Goal: Task Accomplishment & Management: Manage account settings

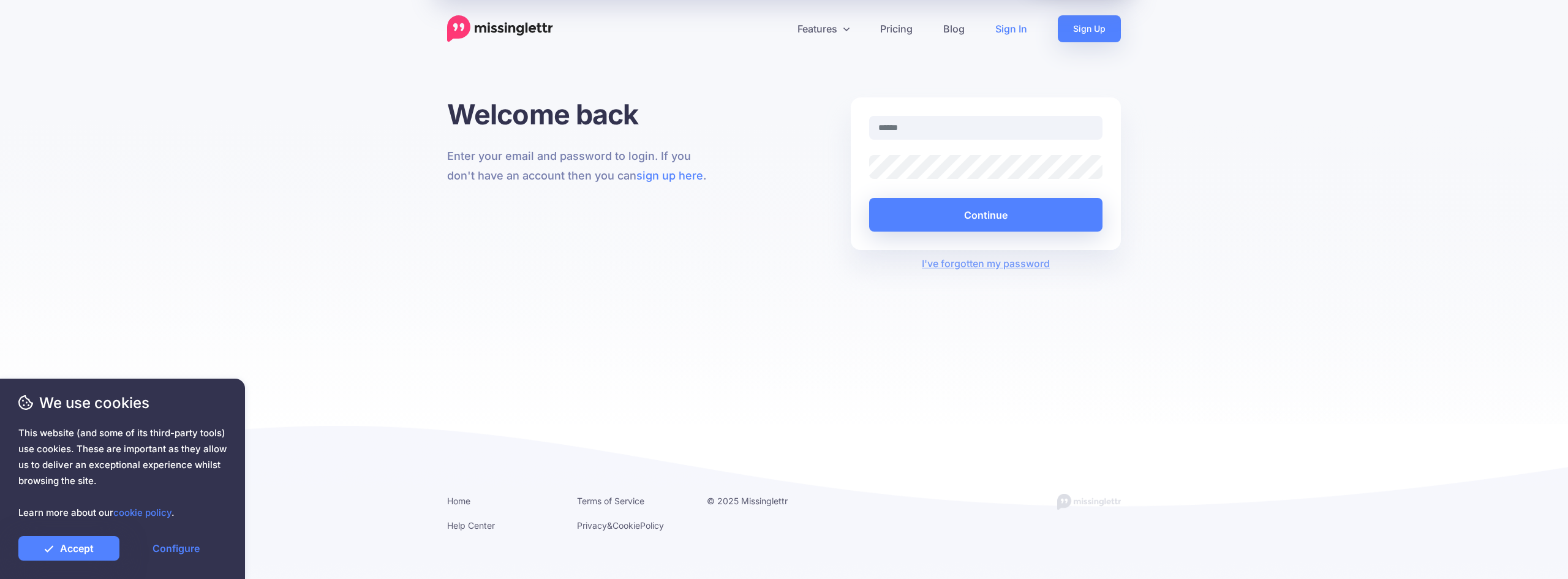
click at [938, 135] on input "text" at bounding box center [985, 127] width 234 height 24
click at [895, 131] on input "text" at bounding box center [985, 127] width 234 height 24
type input "**********"
click at [974, 222] on button "Continue" at bounding box center [985, 214] width 234 height 33
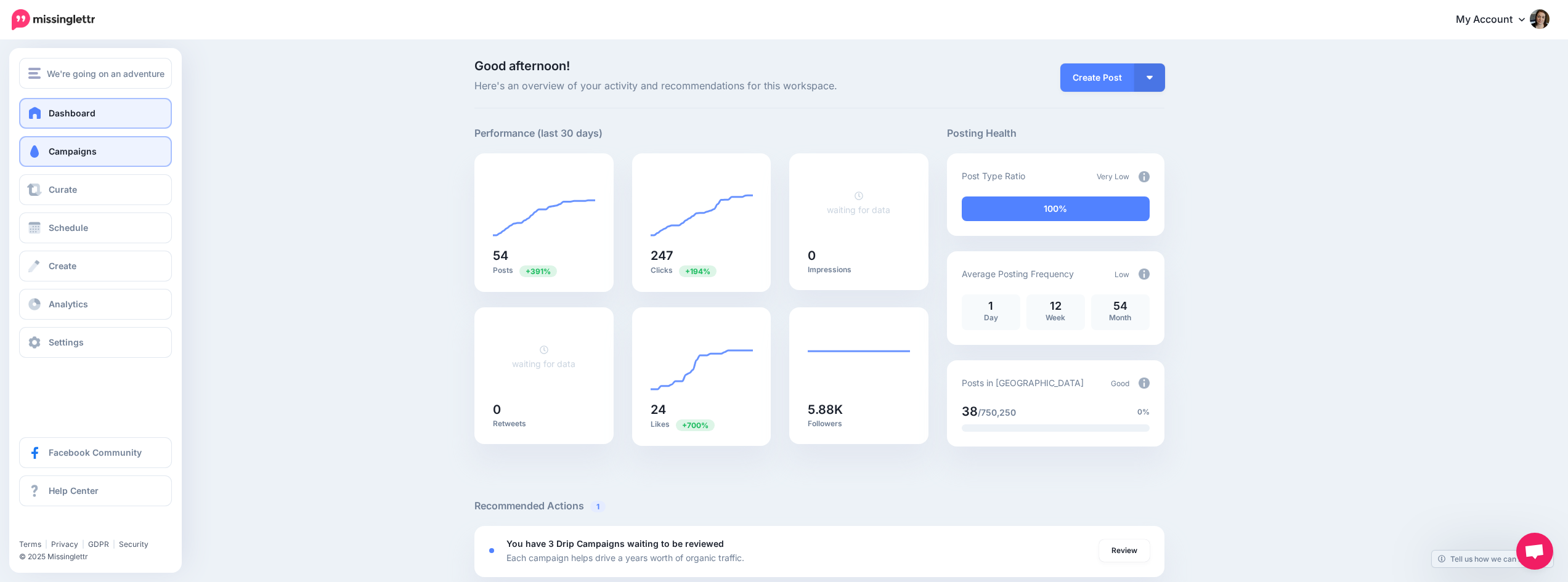
click at [79, 152] on span "Campaigns" at bounding box center [72, 151] width 48 height 10
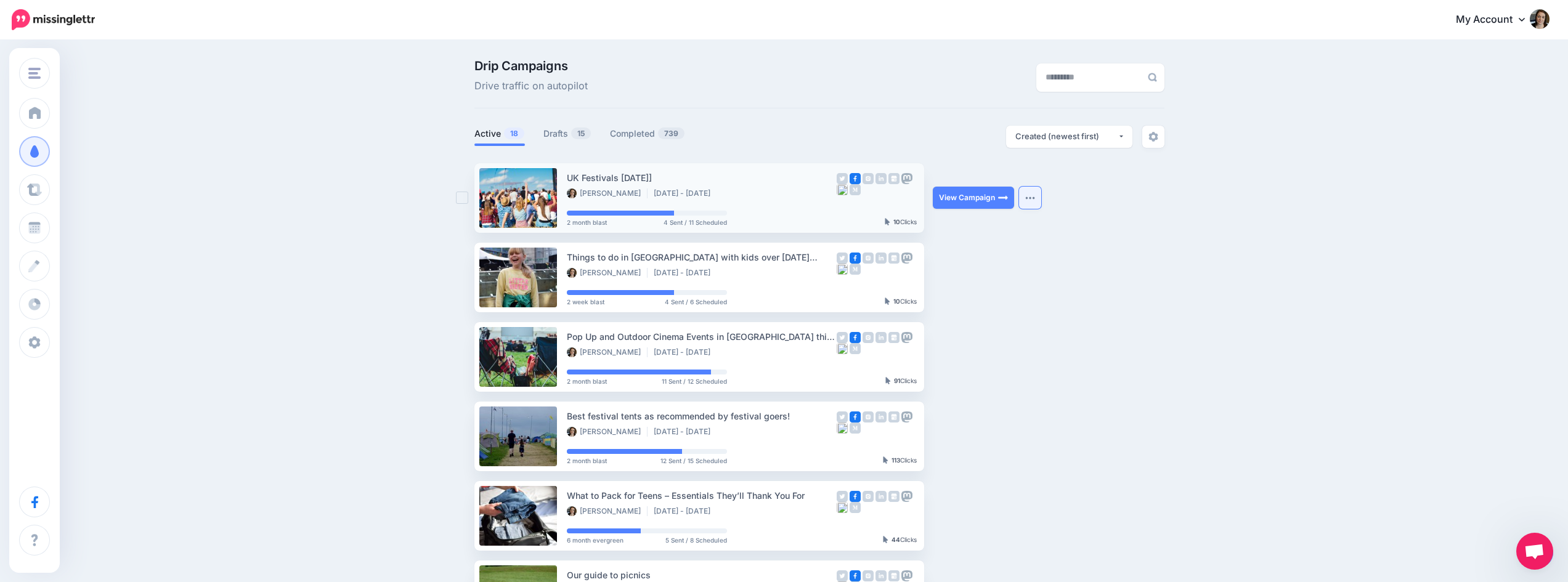
click at [1032, 198] on img "button" at bounding box center [1030, 198] width 10 height 4
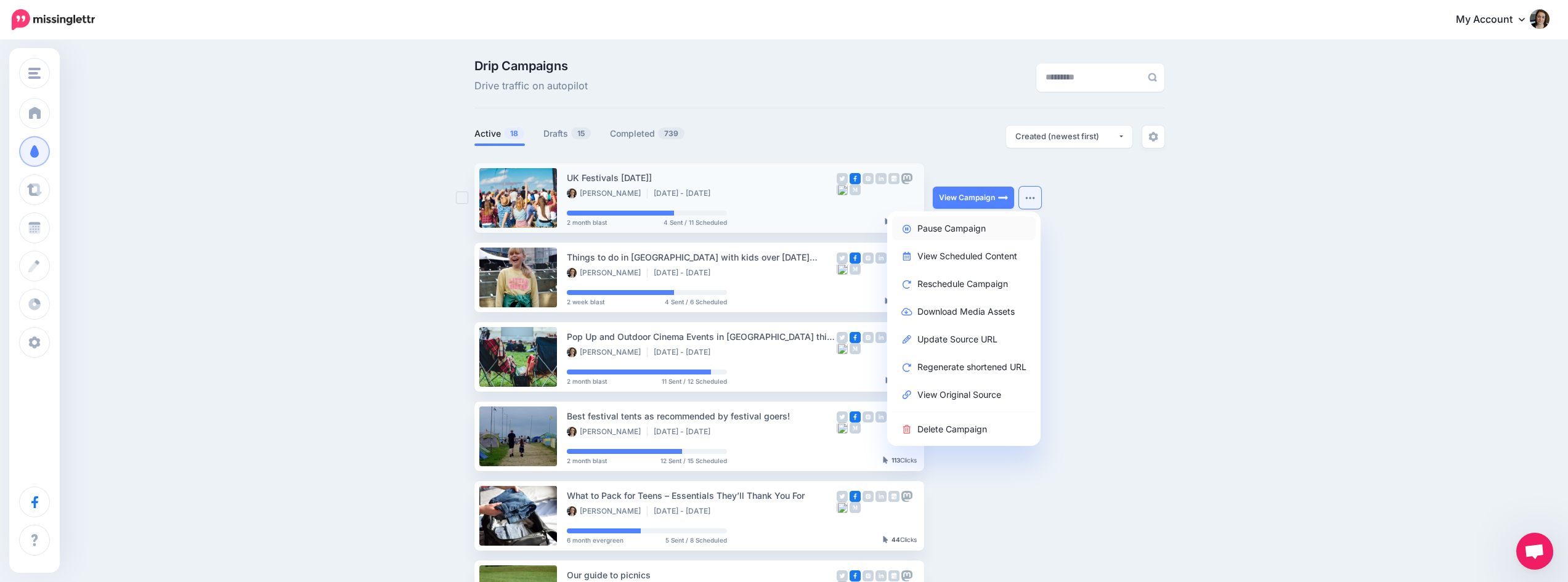
click at [982, 228] on link "Pause Campaign" at bounding box center [964, 228] width 143 height 24
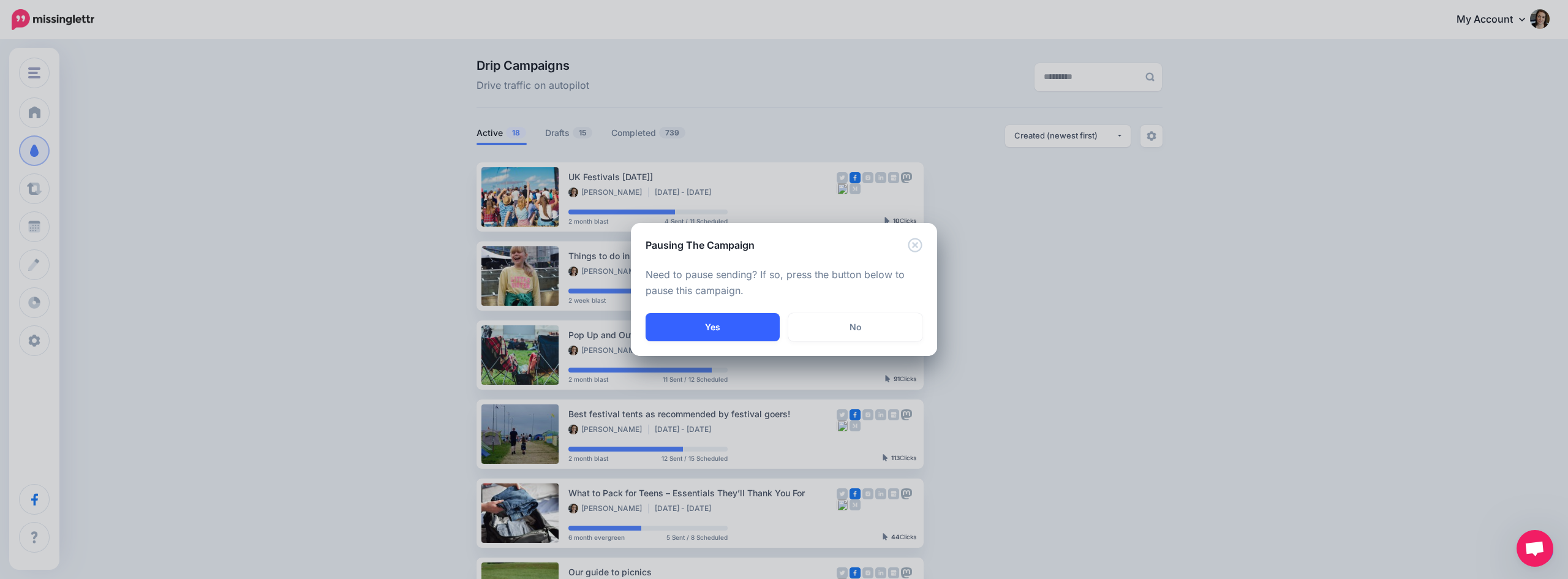
click at [762, 324] on button "Yes" at bounding box center [712, 327] width 134 height 28
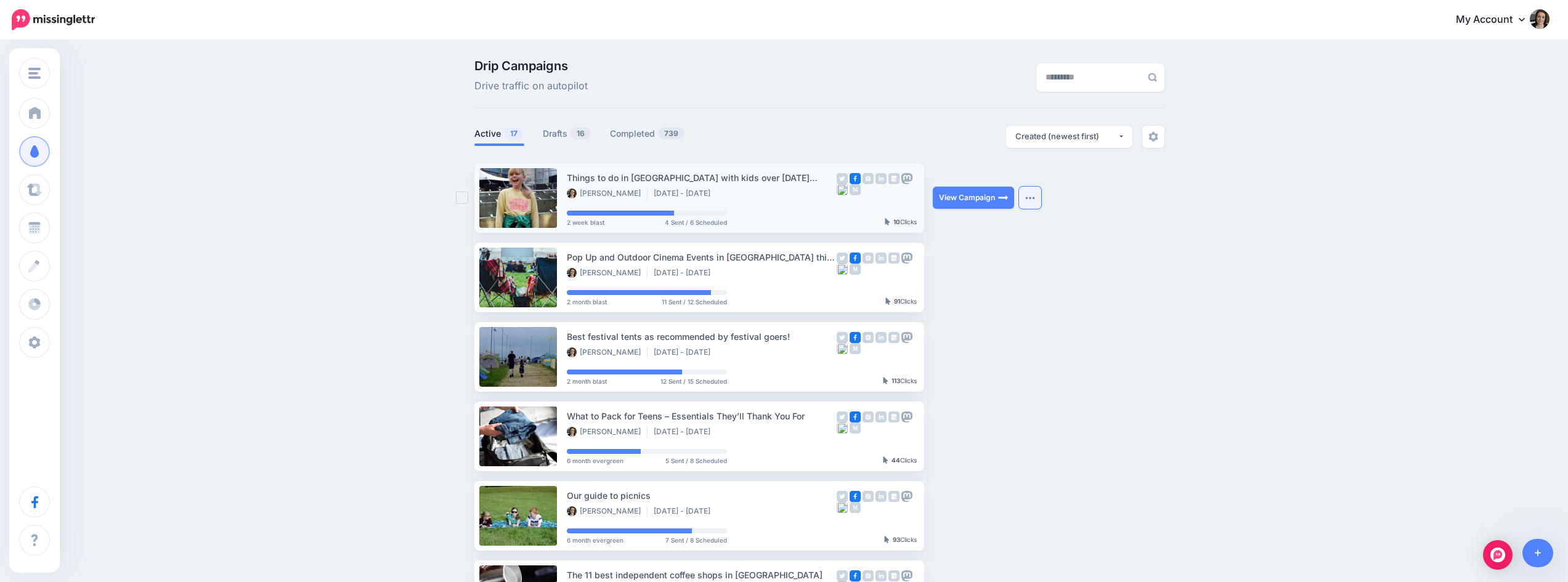
click at [1031, 197] on img "button" at bounding box center [1030, 198] width 10 height 4
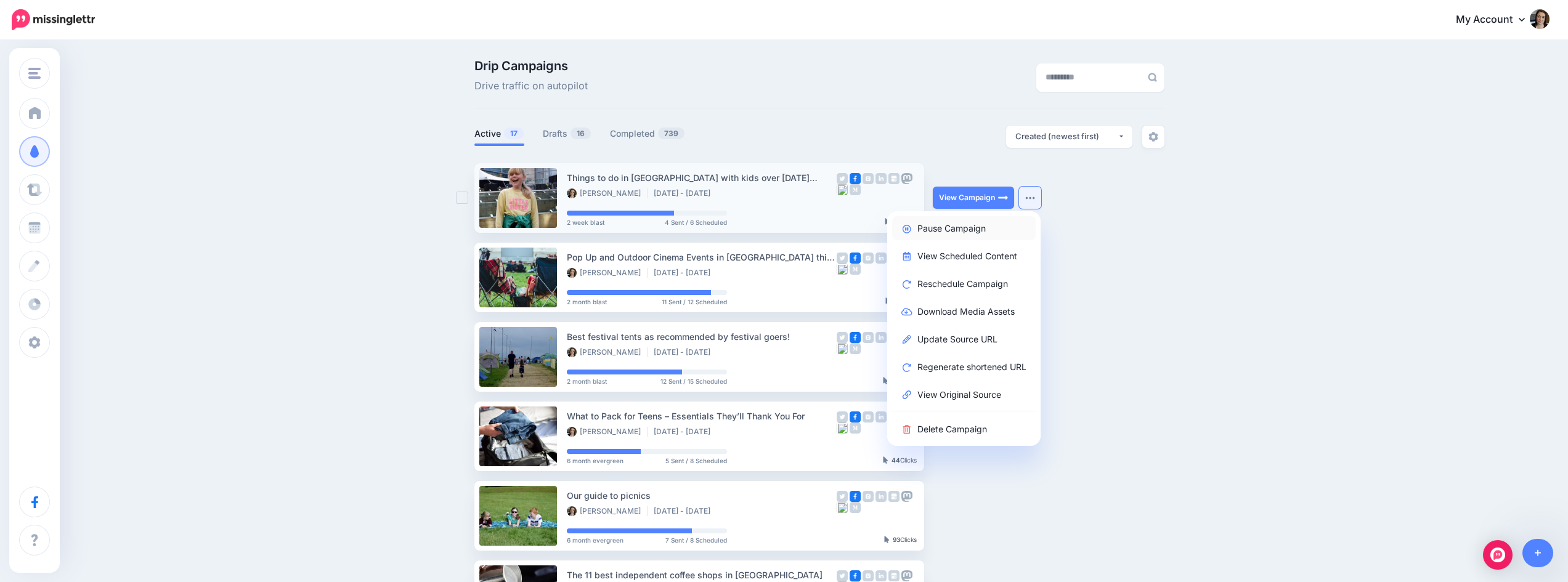
click at [999, 232] on link "Pause Campaign" at bounding box center [964, 228] width 143 height 24
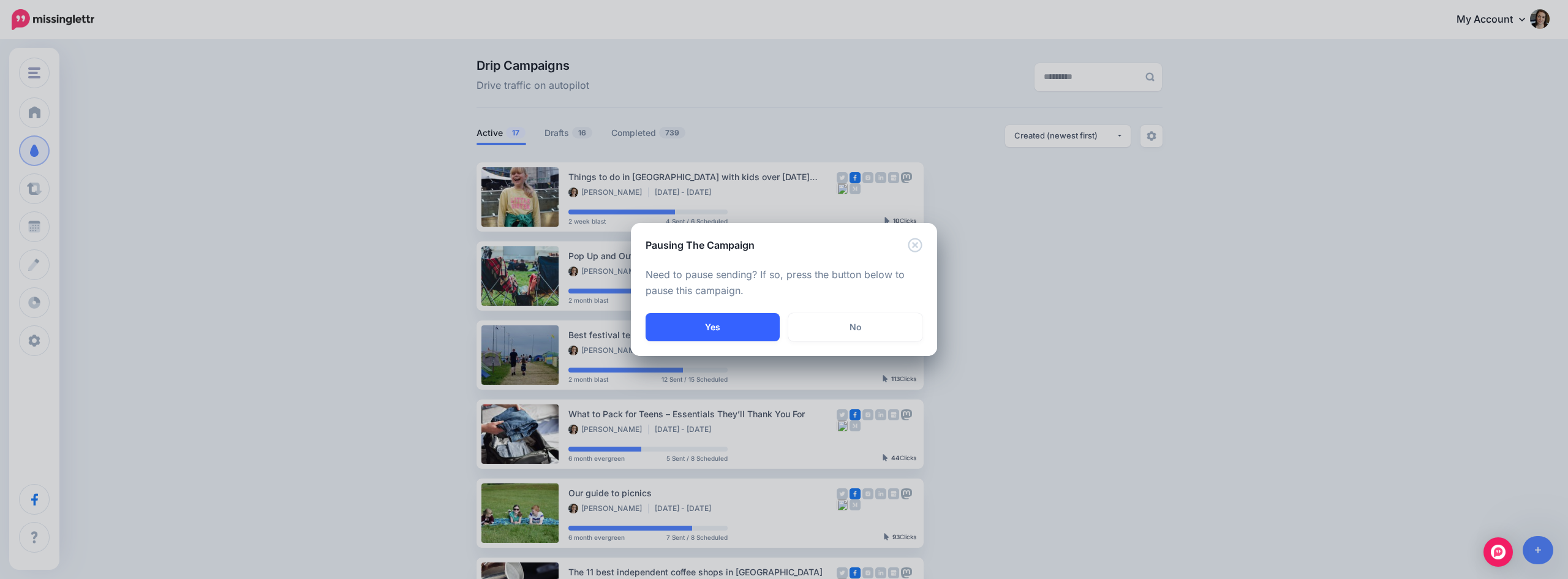
click at [742, 325] on button "Yes" at bounding box center [712, 327] width 134 height 28
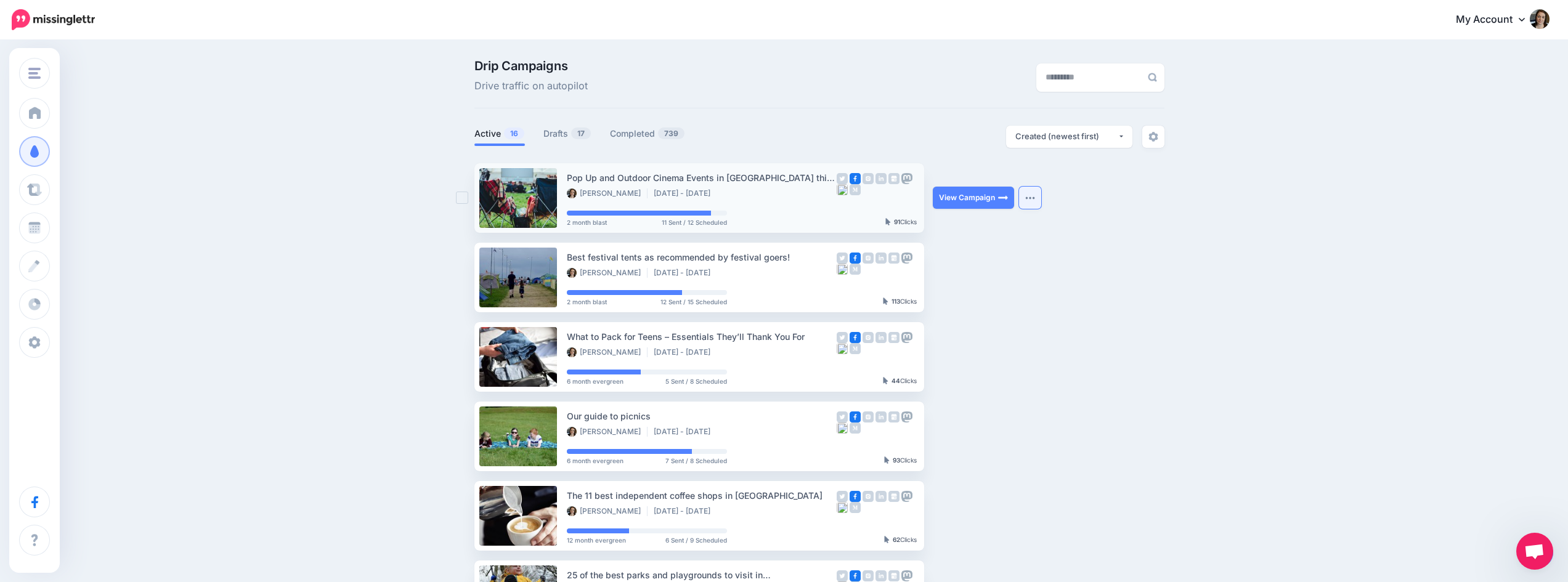
click at [1032, 196] on img "button" at bounding box center [1030, 198] width 10 height 4
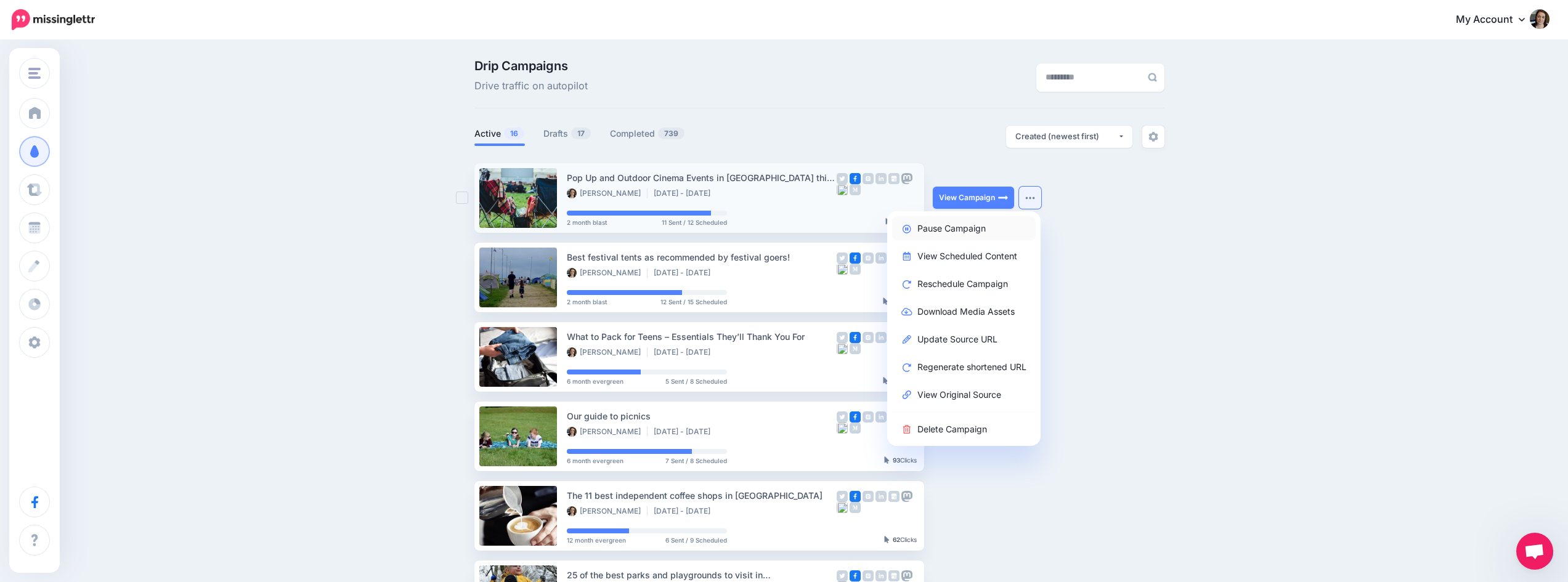
click at [992, 227] on link "Pause Campaign" at bounding box center [964, 228] width 143 height 24
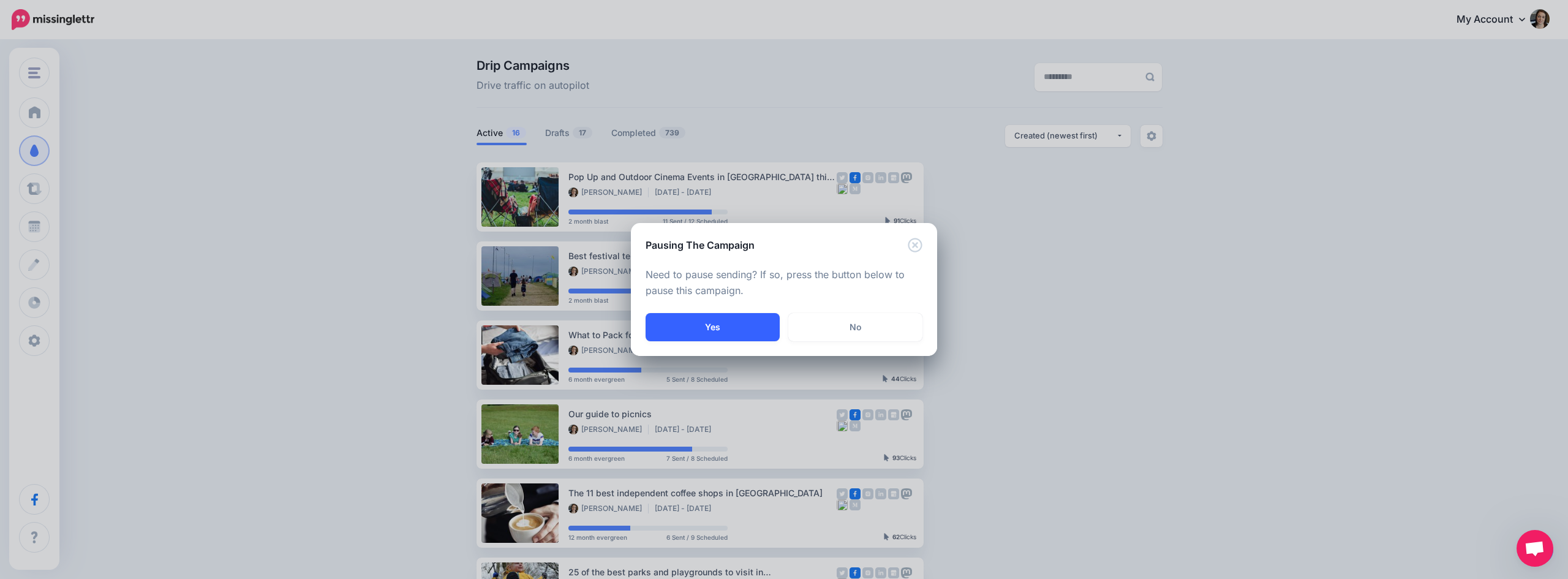
click at [723, 322] on button "Yes" at bounding box center [712, 327] width 134 height 28
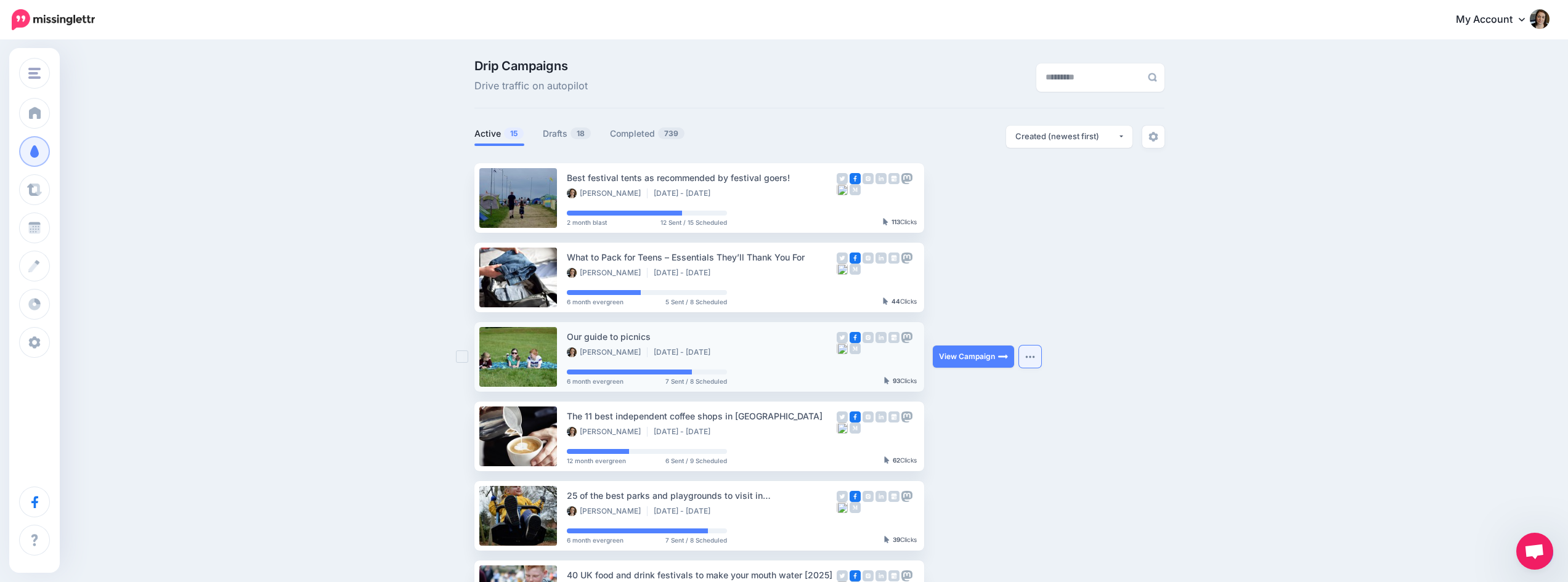
click at [1040, 352] on button "button" at bounding box center [1030, 356] width 22 height 22
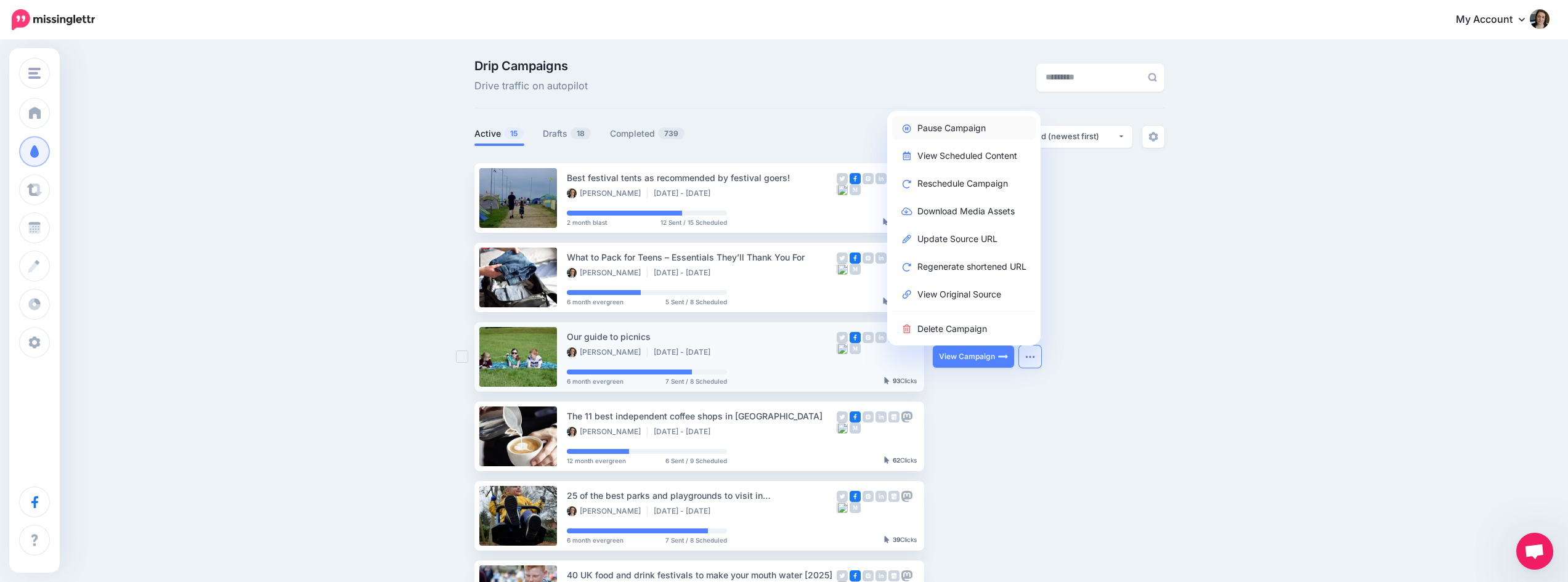
click at [974, 128] on link "Pause Campaign" at bounding box center [964, 127] width 143 height 24
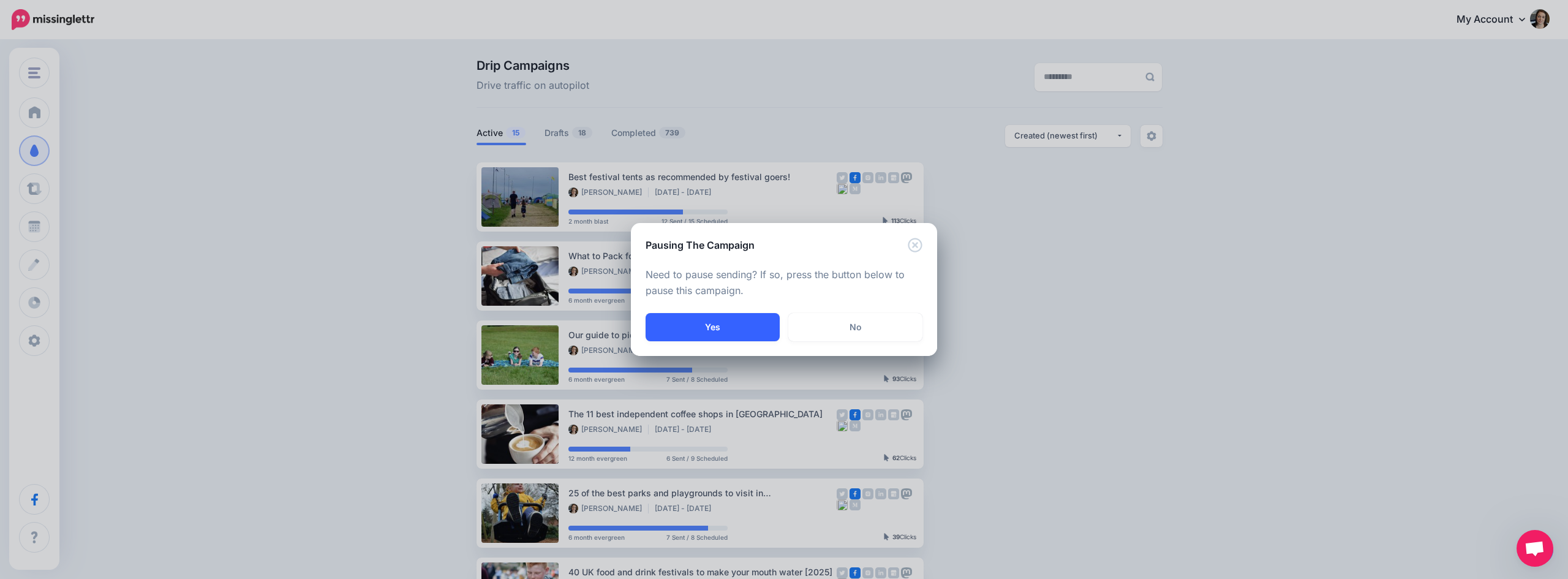
click at [737, 327] on button "Yes" at bounding box center [712, 327] width 134 height 28
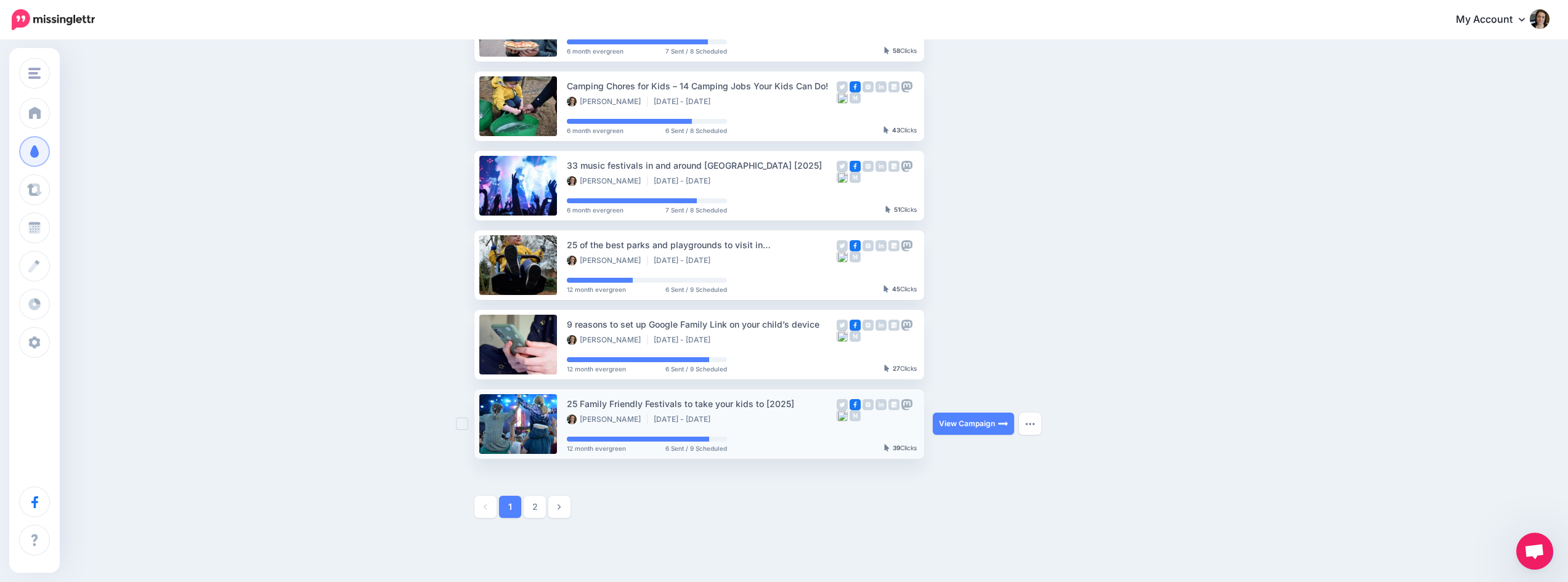
scroll to position [493, 0]
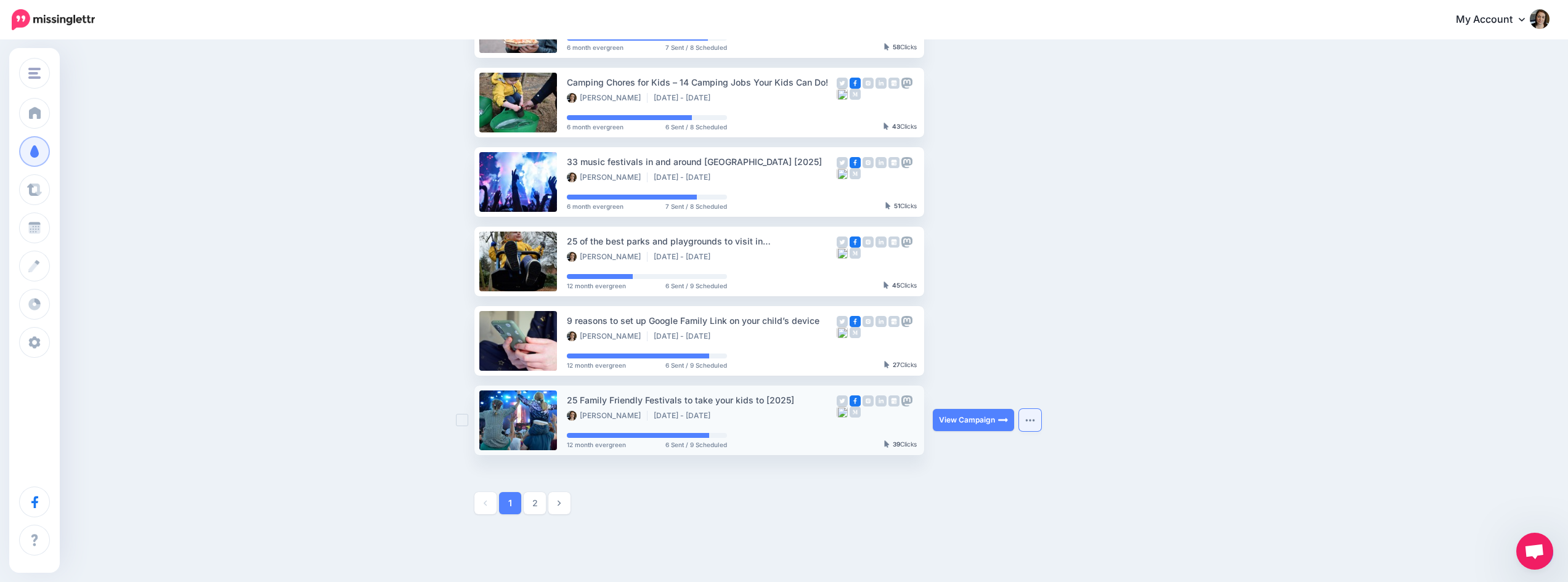
click at [1031, 418] on img "button" at bounding box center [1030, 420] width 10 height 4
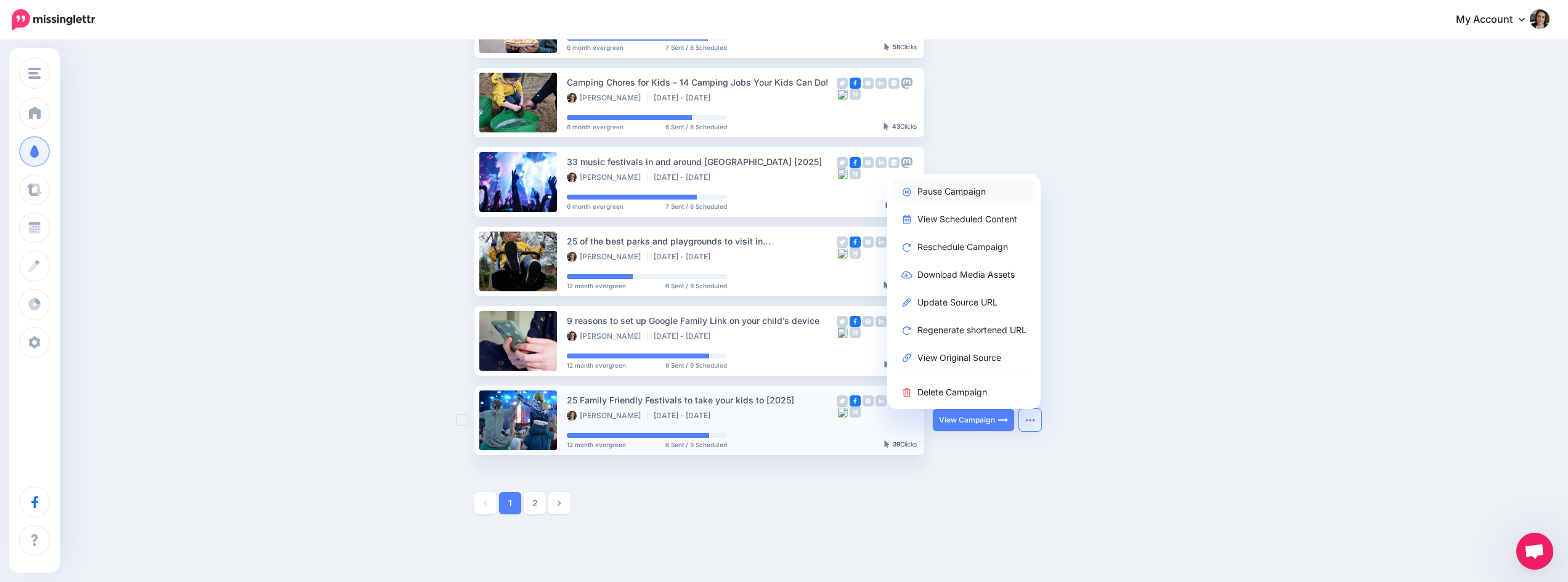
click at [961, 192] on link "Pause Campaign" at bounding box center [964, 191] width 143 height 24
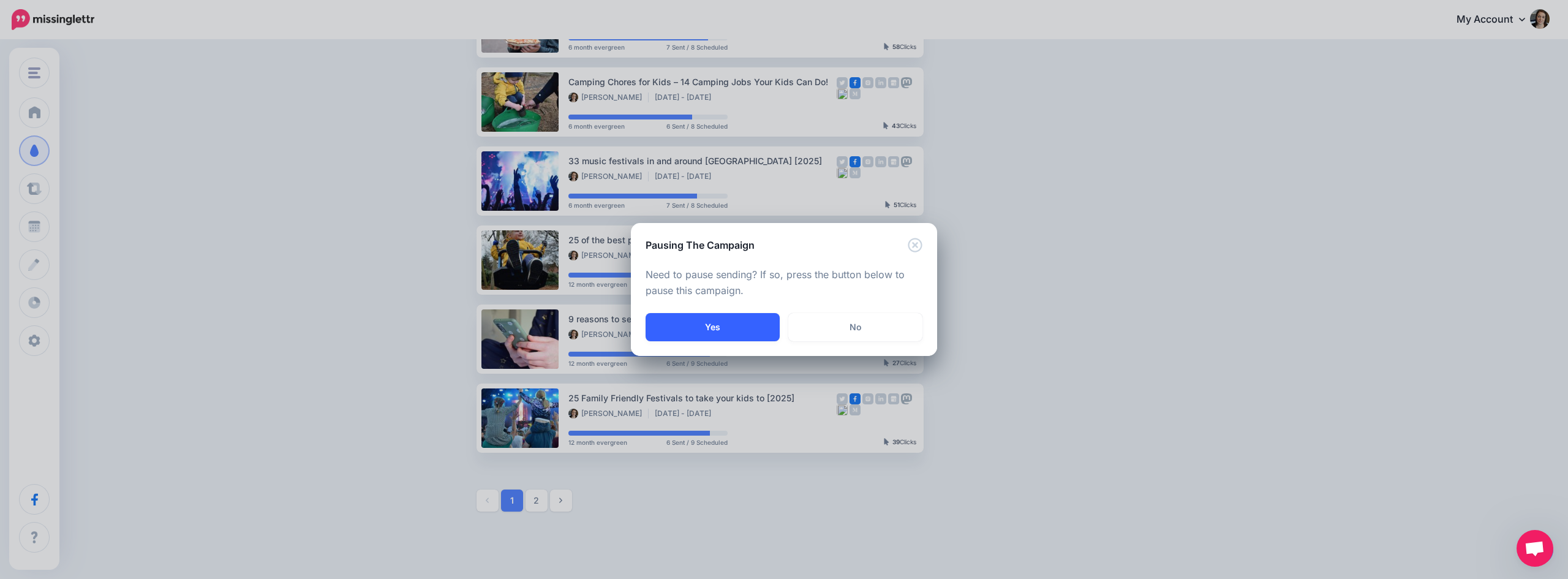
click at [713, 331] on button "Yes" at bounding box center [712, 327] width 134 height 28
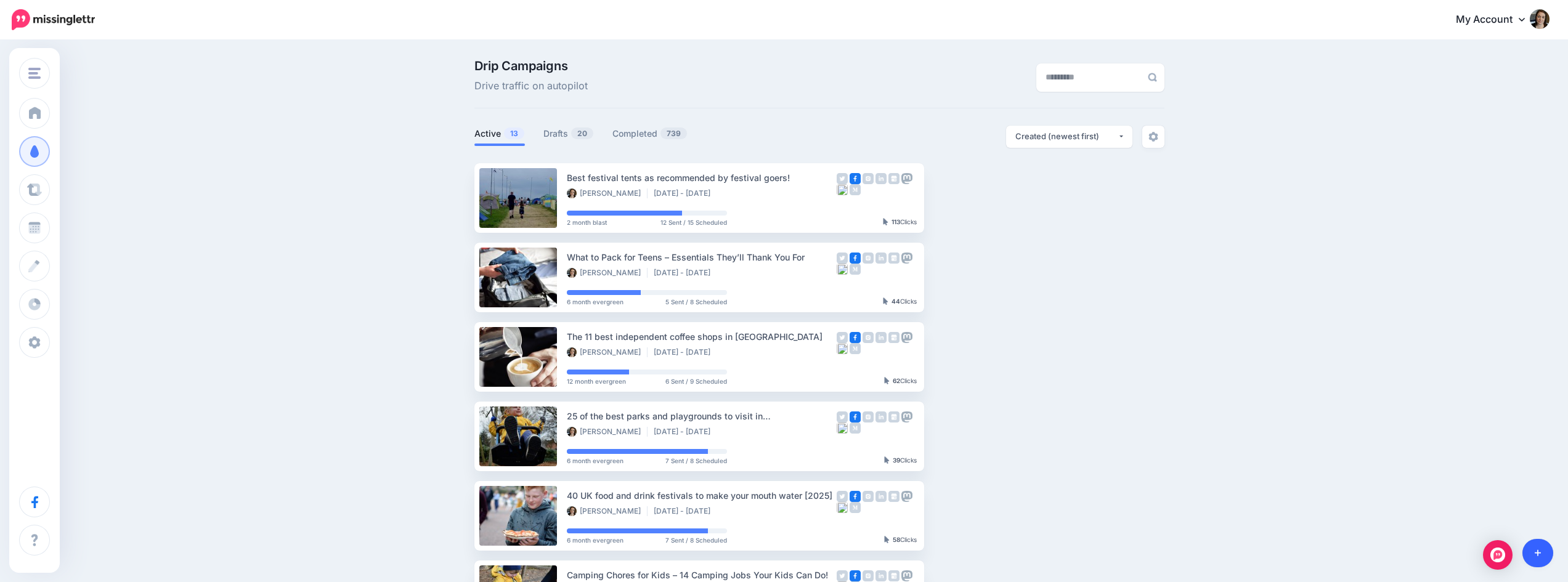
click at [1534, 552] on link at bounding box center [1538, 553] width 32 height 28
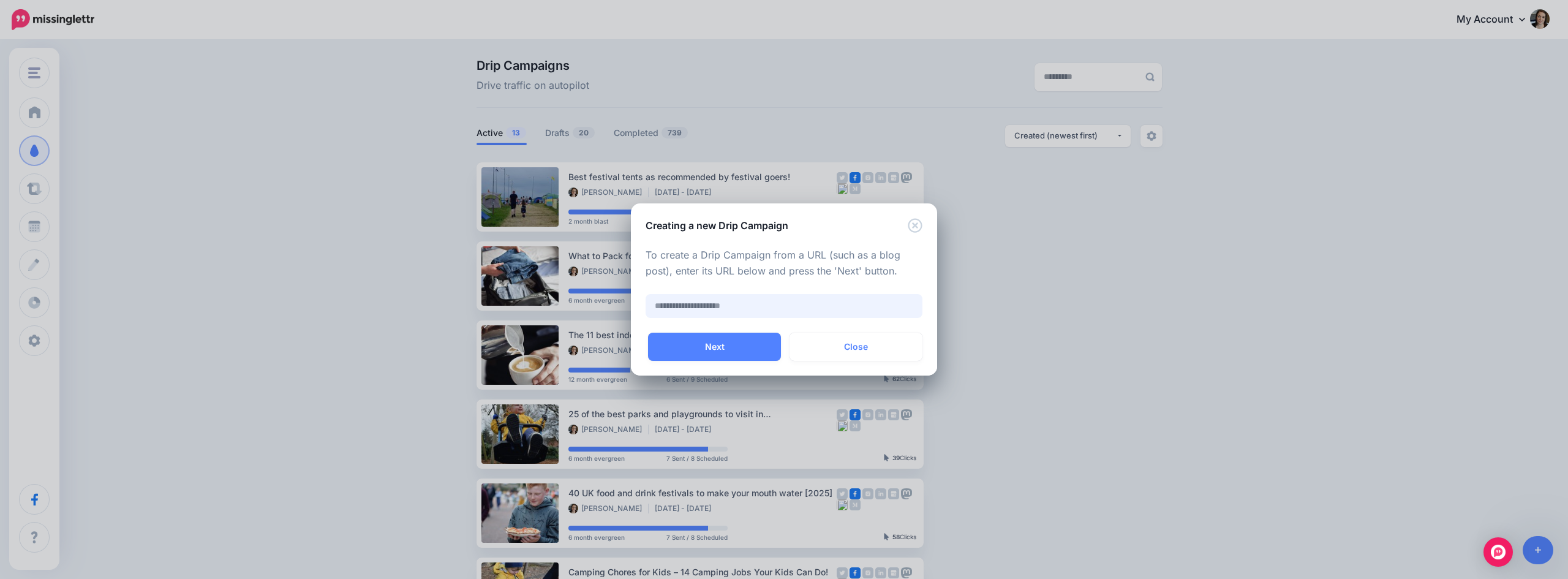
click at [700, 306] on input "text" at bounding box center [783, 306] width 277 height 24
paste input "**********"
type input "**********"
click at [726, 344] on button "Next" at bounding box center [714, 347] width 133 height 28
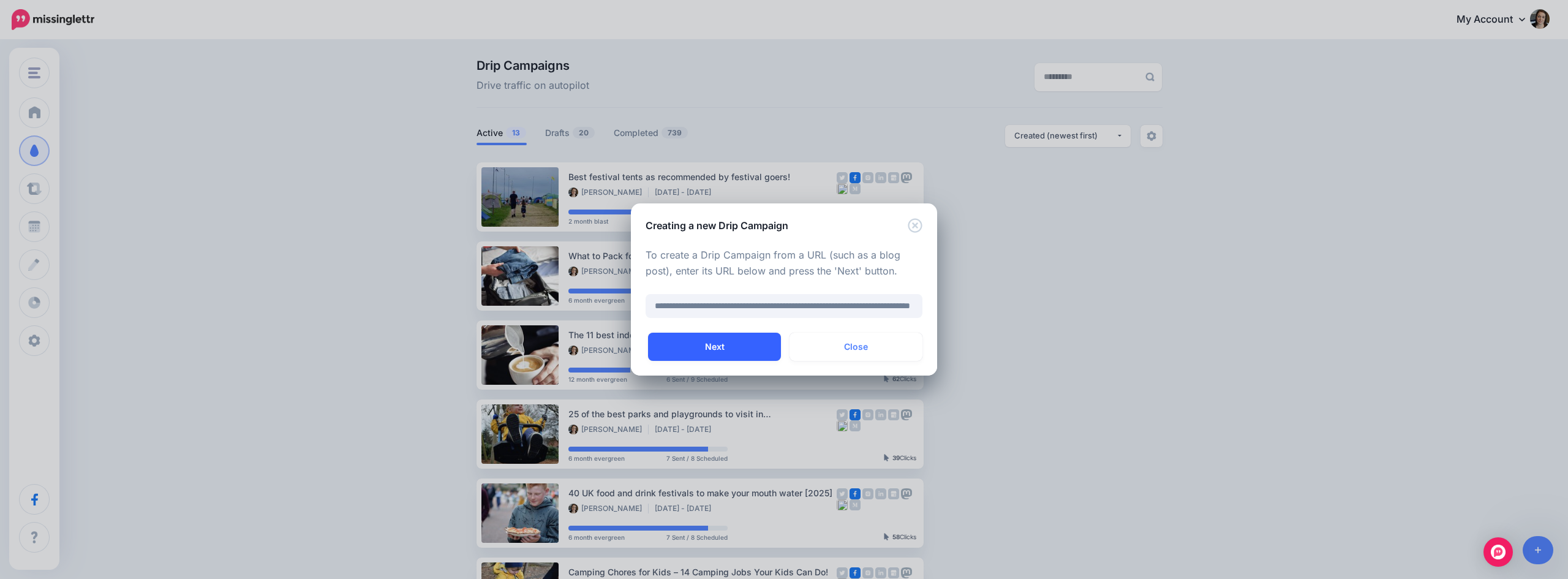
scroll to position [0, 0]
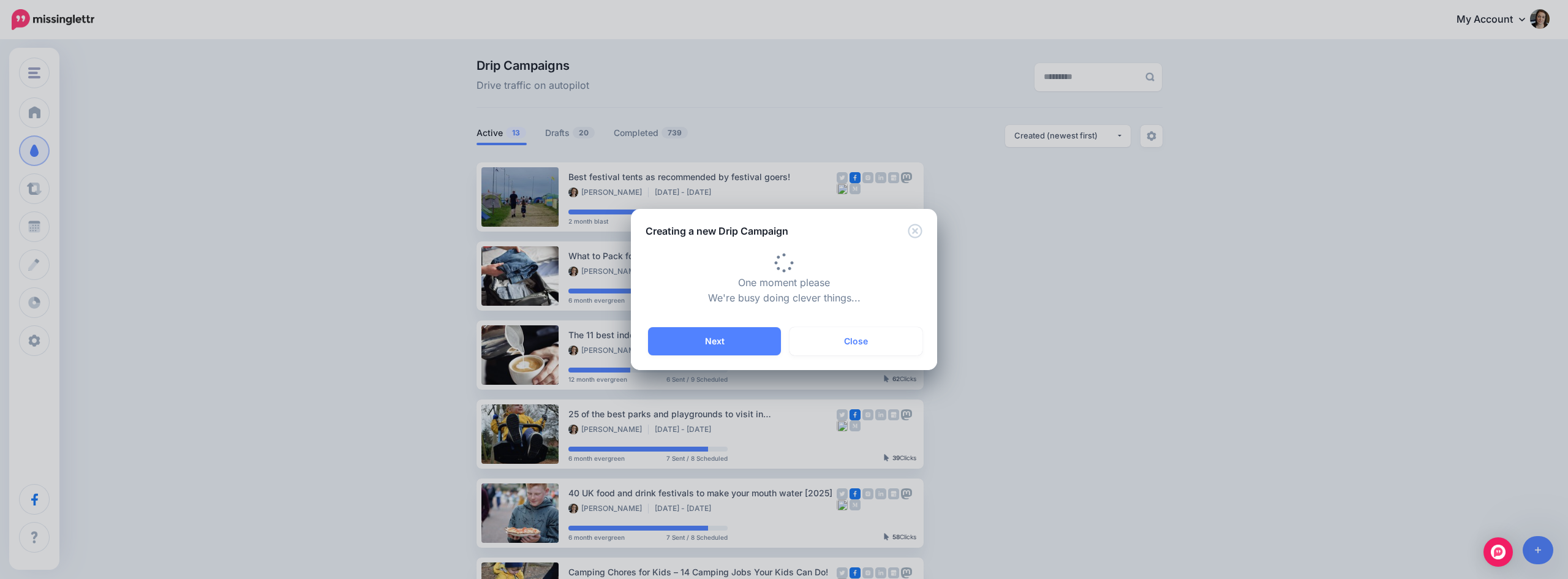
type input "**********"
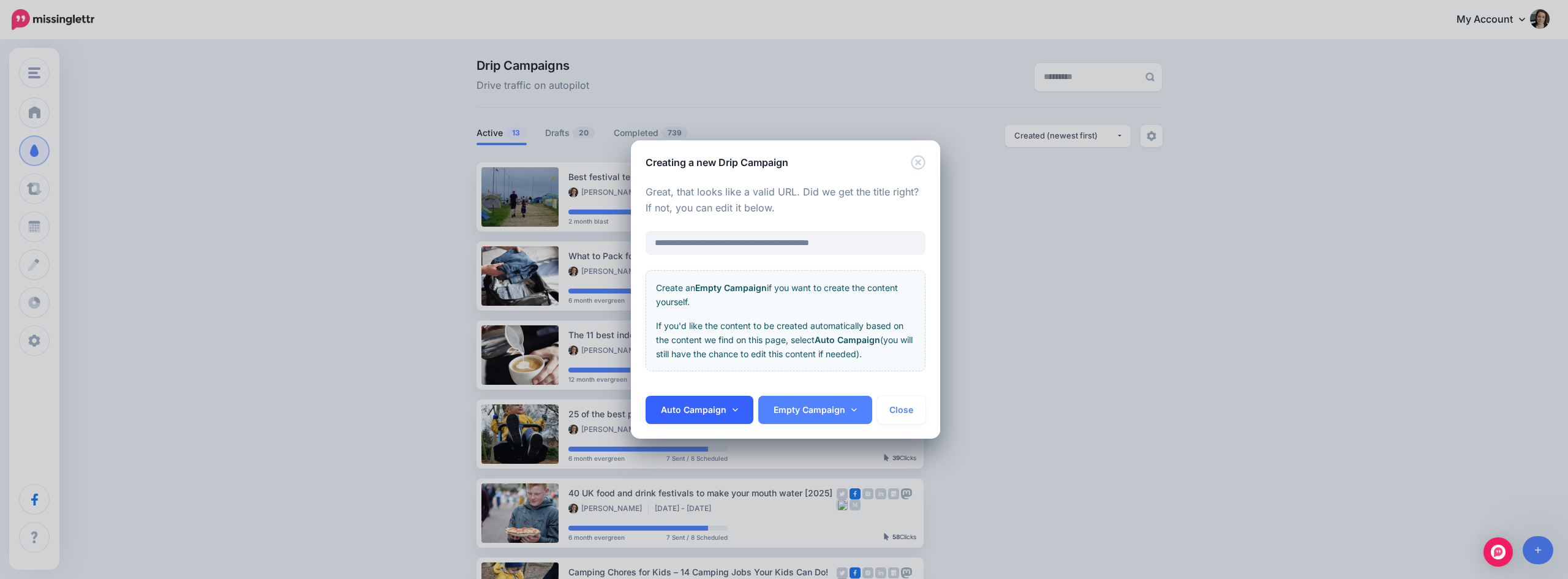
click at [733, 406] on icon at bounding box center [735, 410] width 6 height 8
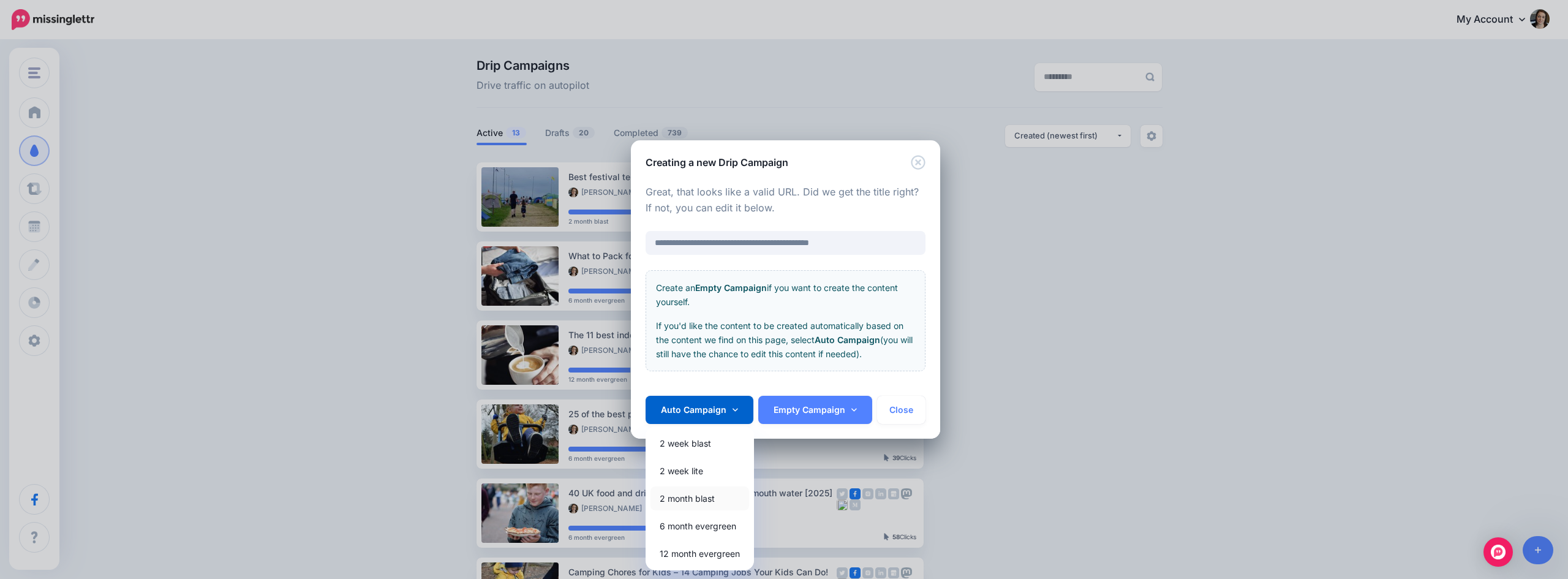
click at [694, 499] on link "2 month blast" at bounding box center [700, 498] width 99 height 24
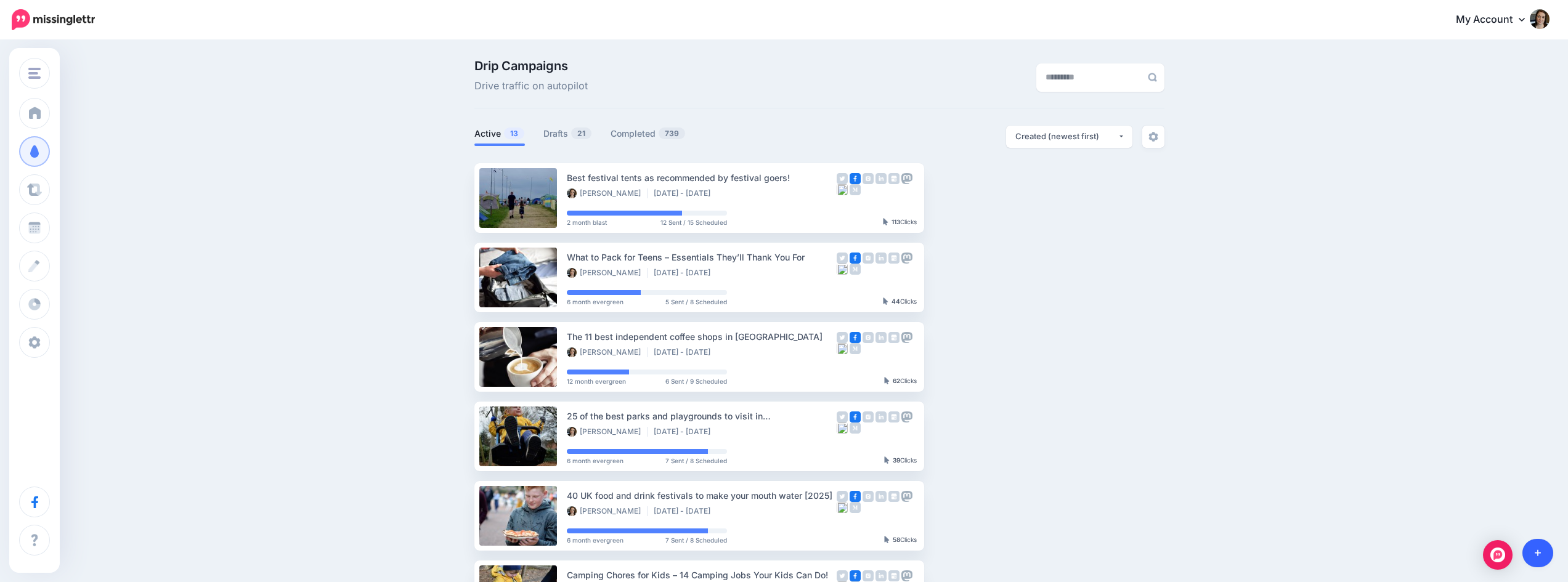
click at [1547, 554] on link at bounding box center [1538, 553] width 32 height 28
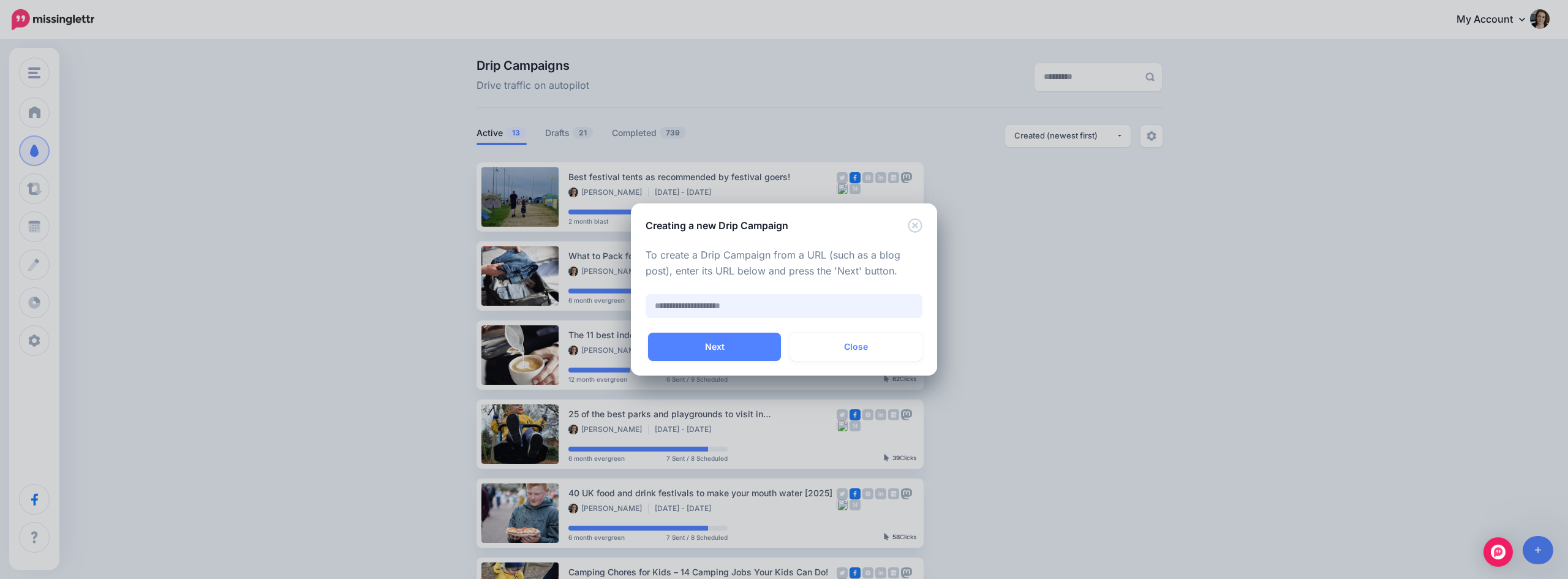
click at [688, 298] on input "text" at bounding box center [783, 306] width 277 height 24
paste input "**********"
type input "**********"
click at [719, 350] on button "Next" at bounding box center [714, 347] width 133 height 28
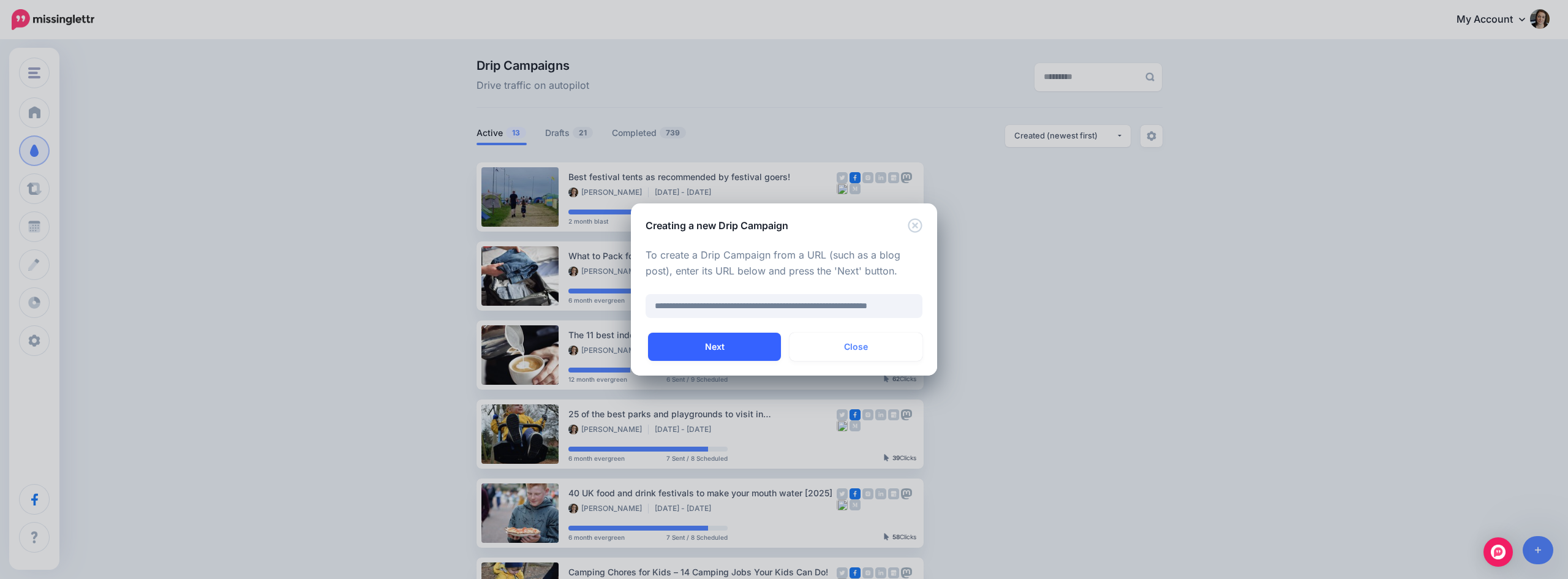
scroll to position [0, 0]
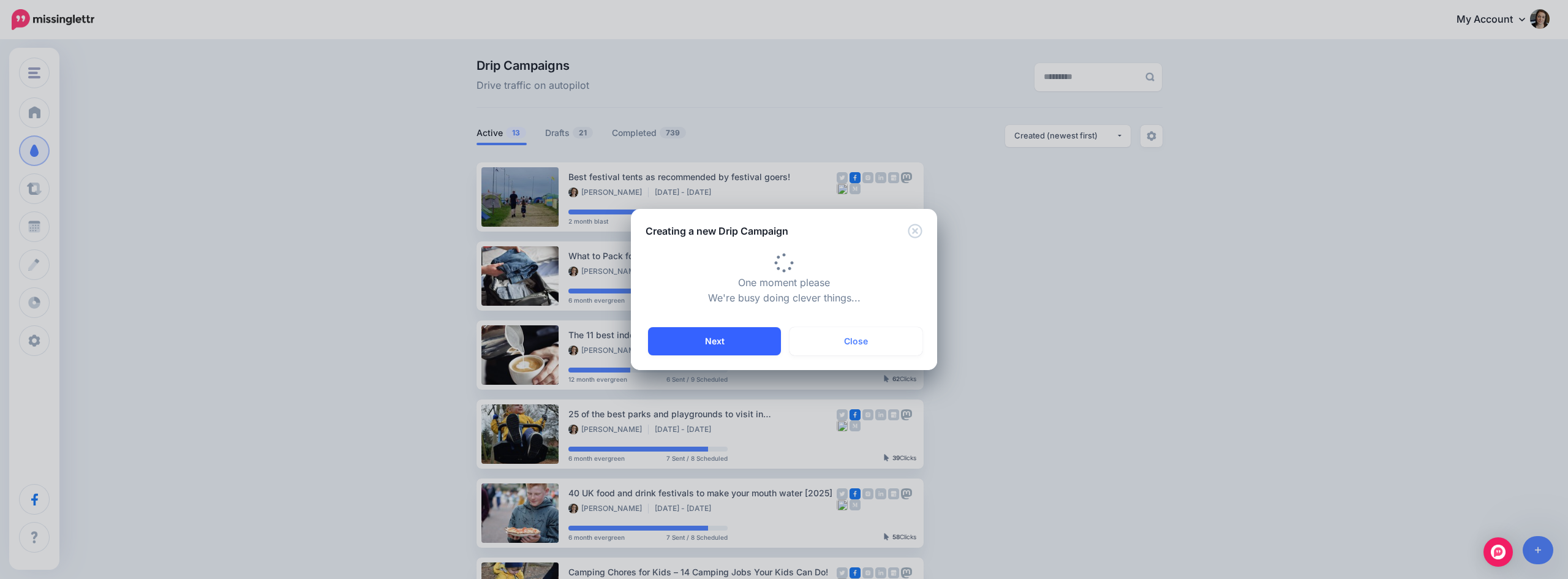
type input "**********"
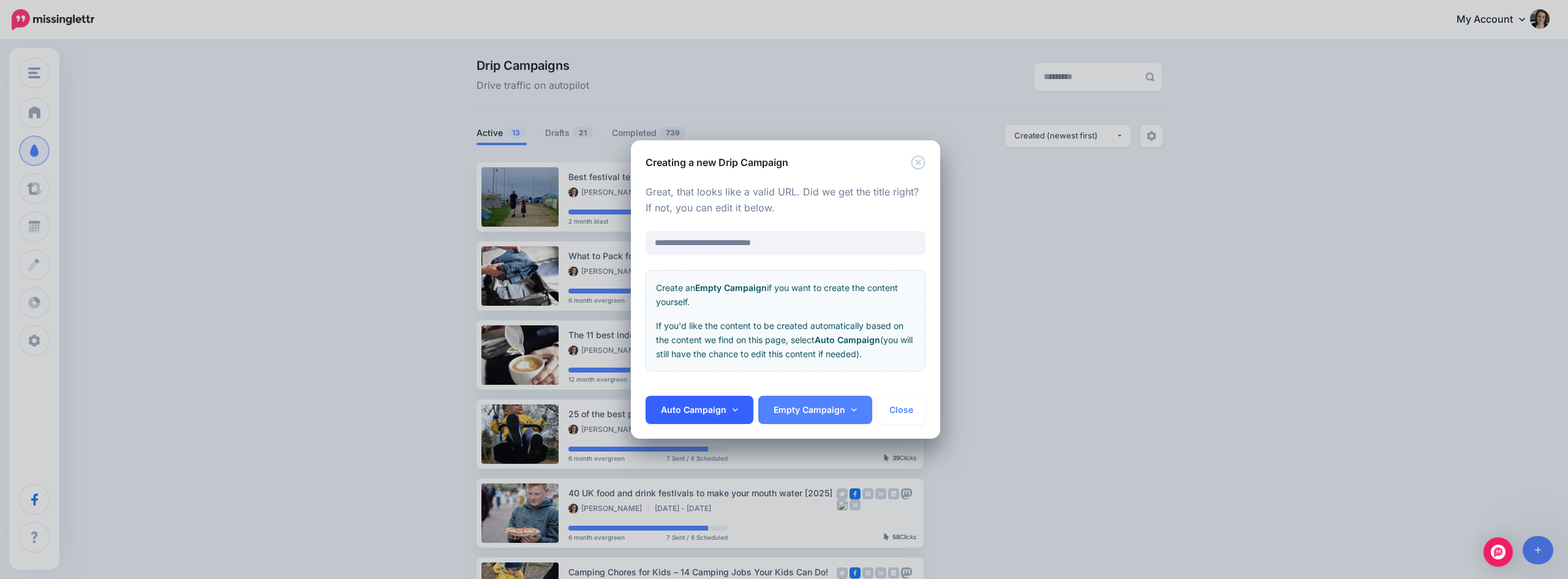
click at [739, 408] on link "Auto Campaign" at bounding box center [699, 410] width 108 height 28
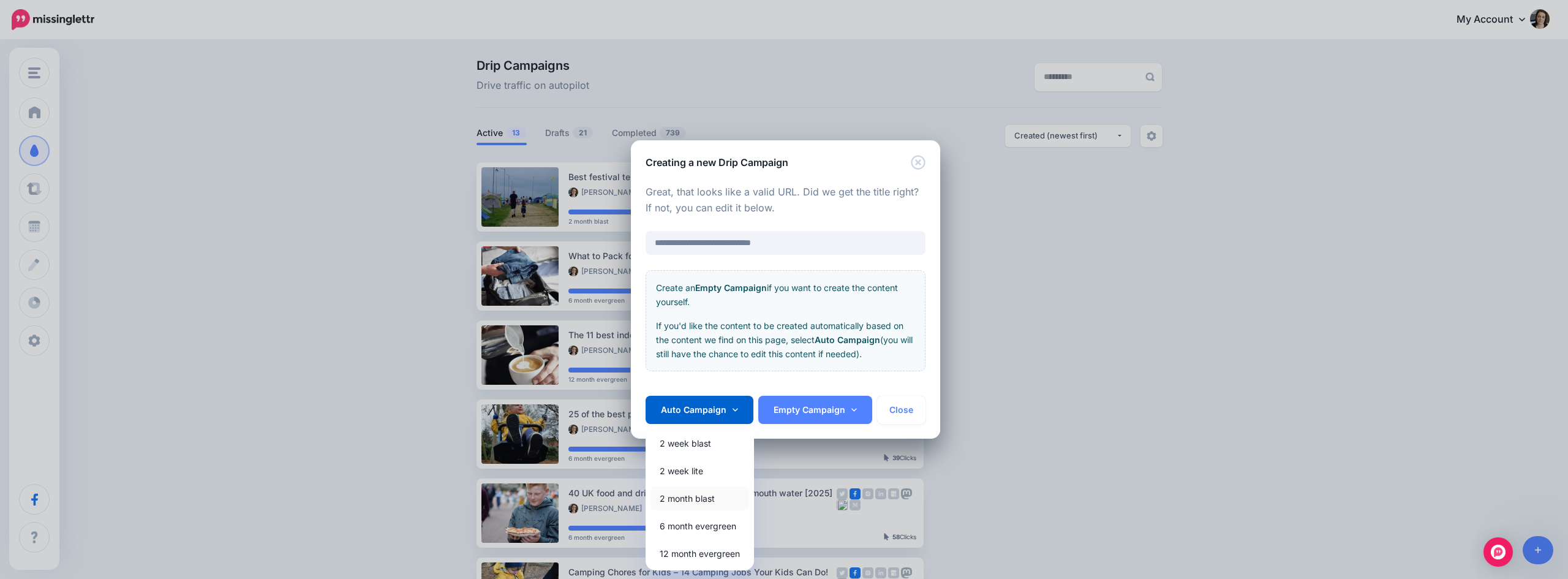
click at [704, 499] on link "2 month blast" at bounding box center [700, 498] width 99 height 24
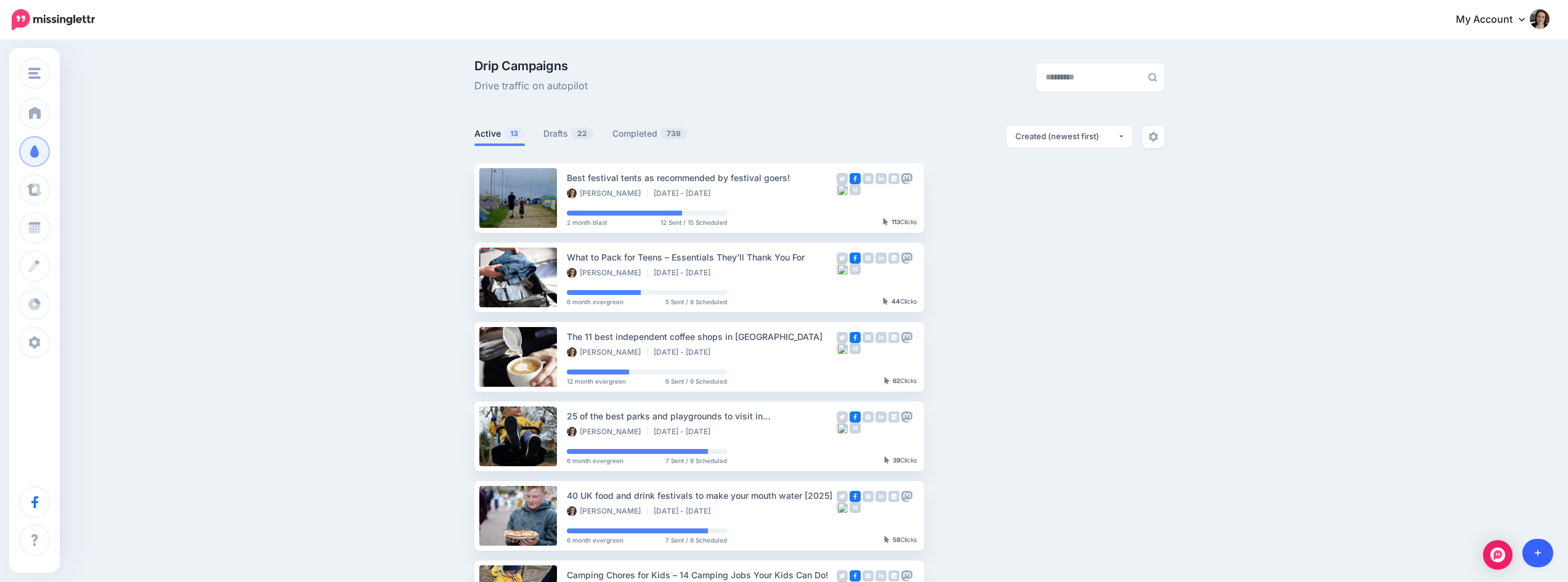
click at [1545, 550] on link at bounding box center [1538, 553] width 32 height 28
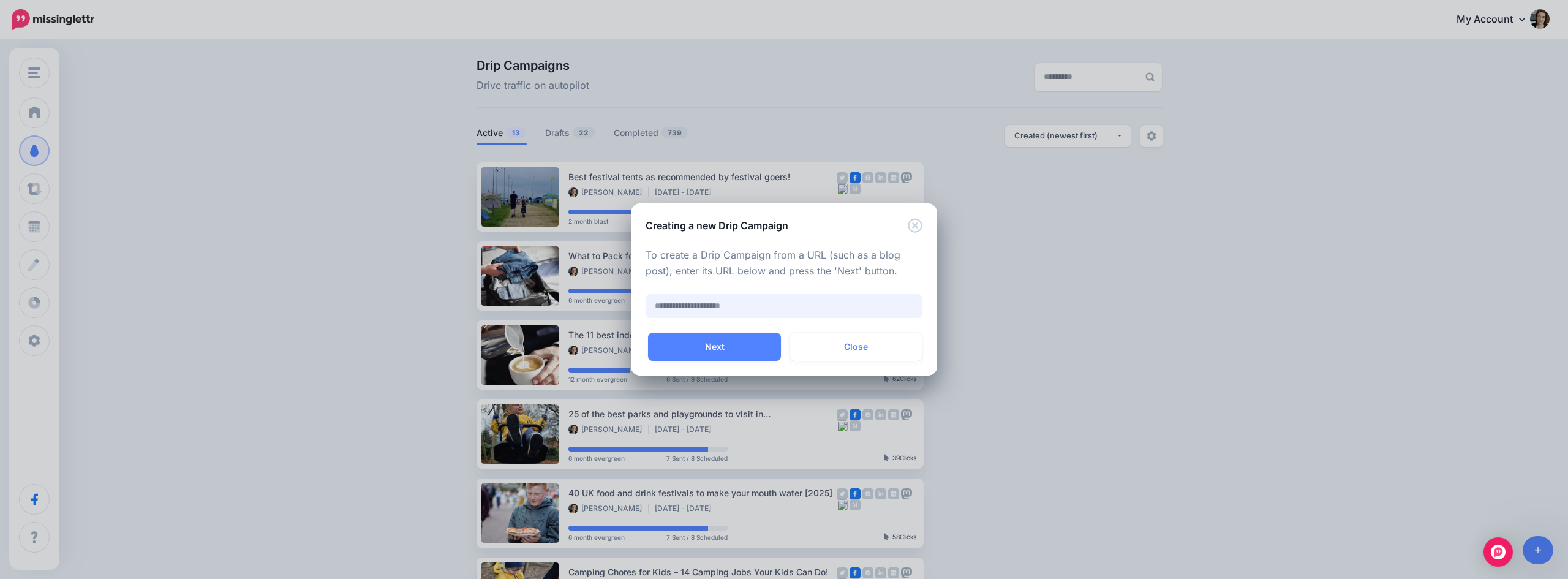
click at [704, 302] on input "text" at bounding box center [783, 306] width 277 height 24
paste input "**********"
type input "**********"
click at [744, 348] on button "Next" at bounding box center [714, 347] width 133 height 28
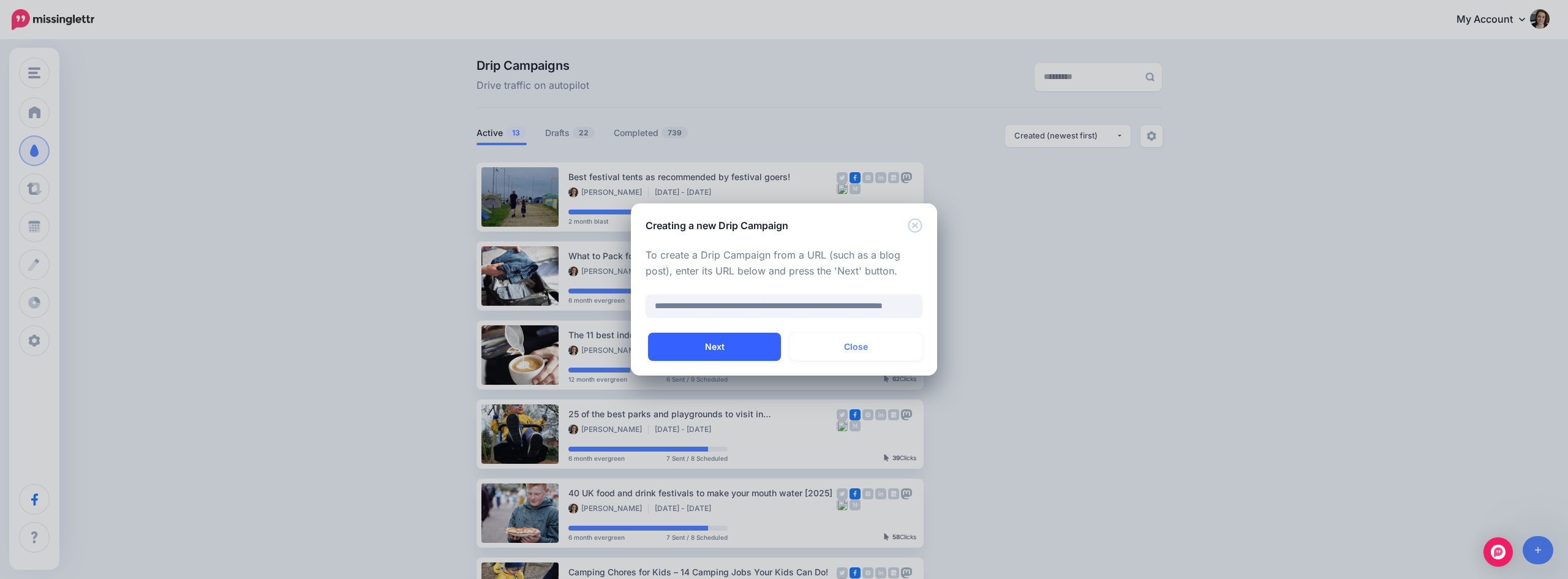
scroll to position [0, 0]
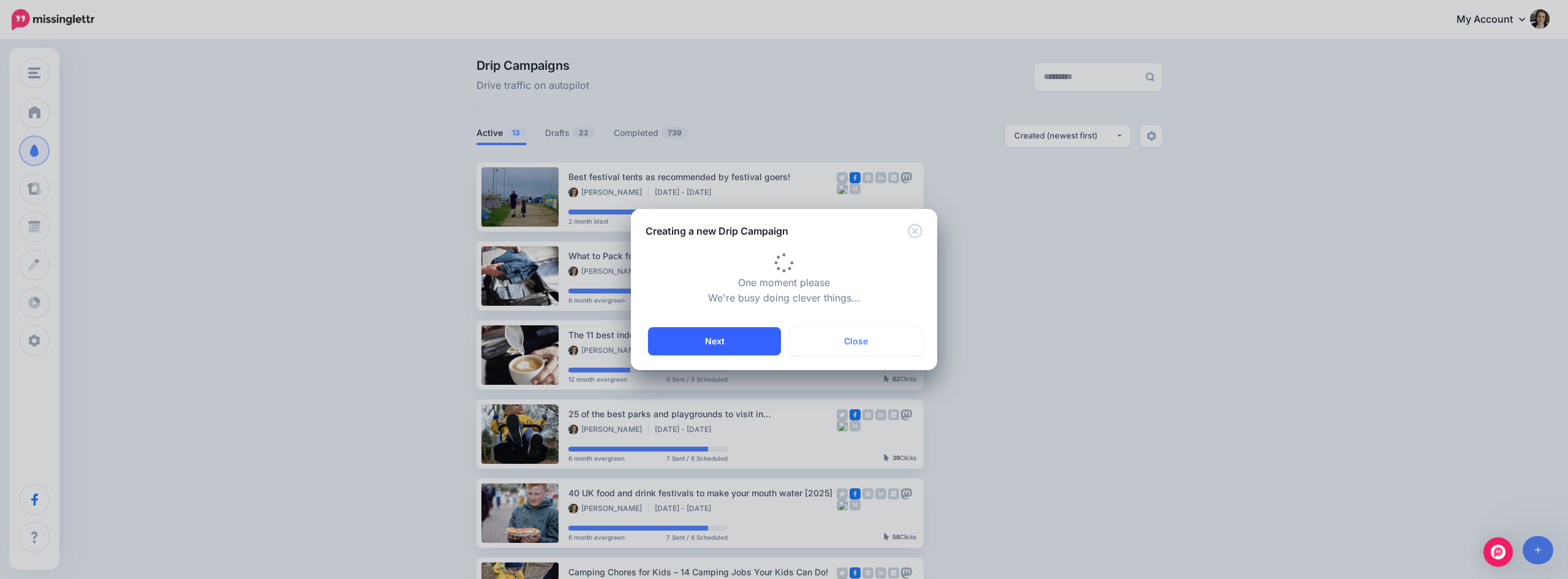
type input "**********"
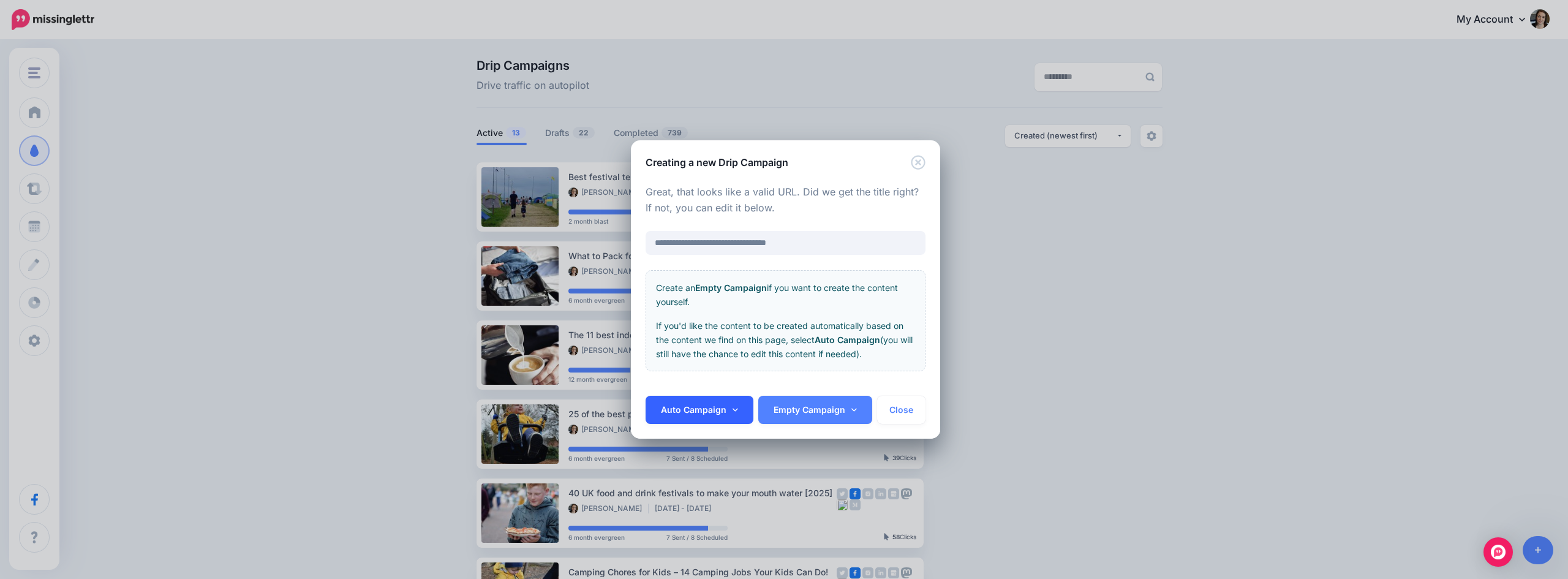
click at [725, 417] on link "Auto Campaign" at bounding box center [699, 410] width 108 height 28
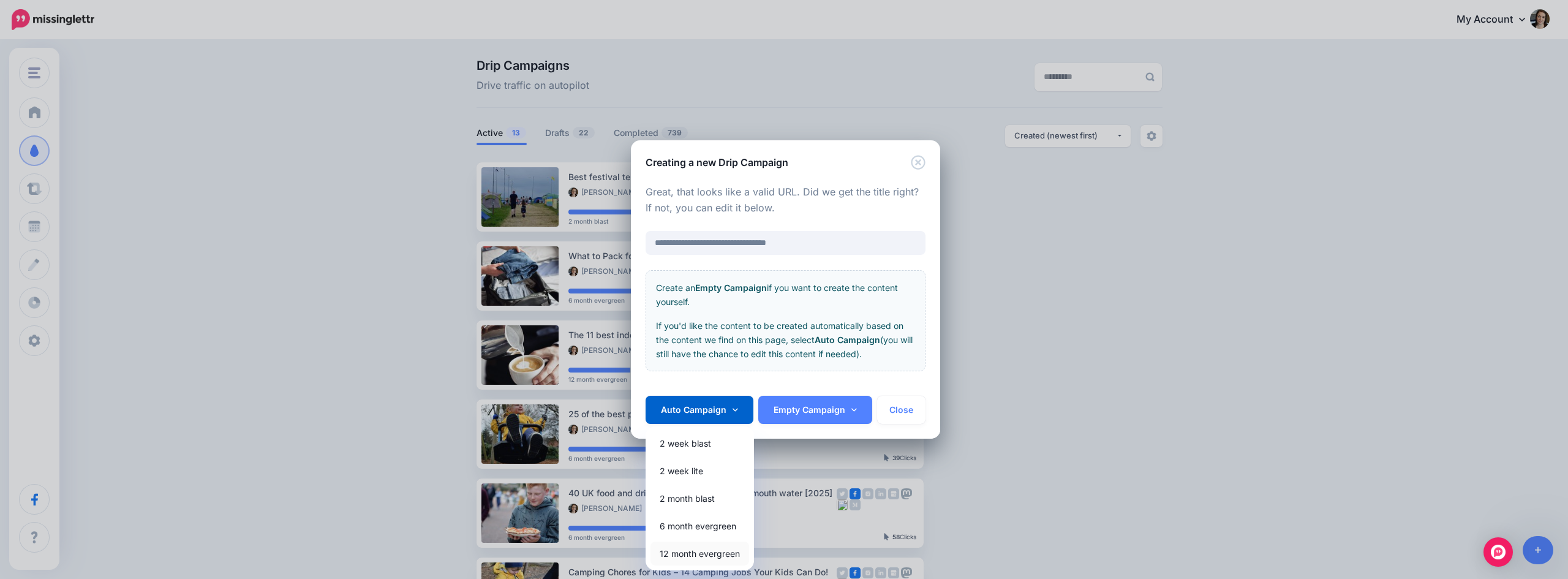
click at [703, 549] on link "12 month evergreen" at bounding box center [700, 553] width 99 height 24
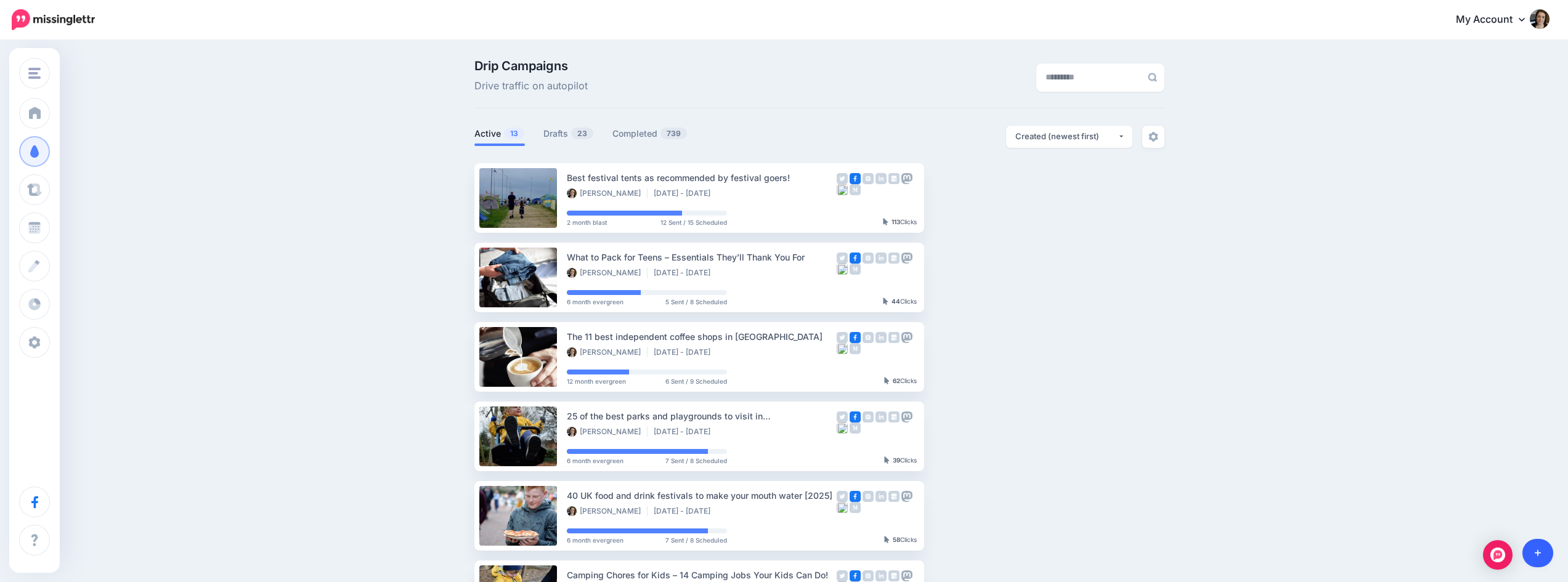
click at [1537, 551] on icon at bounding box center [1538, 552] width 6 height 8
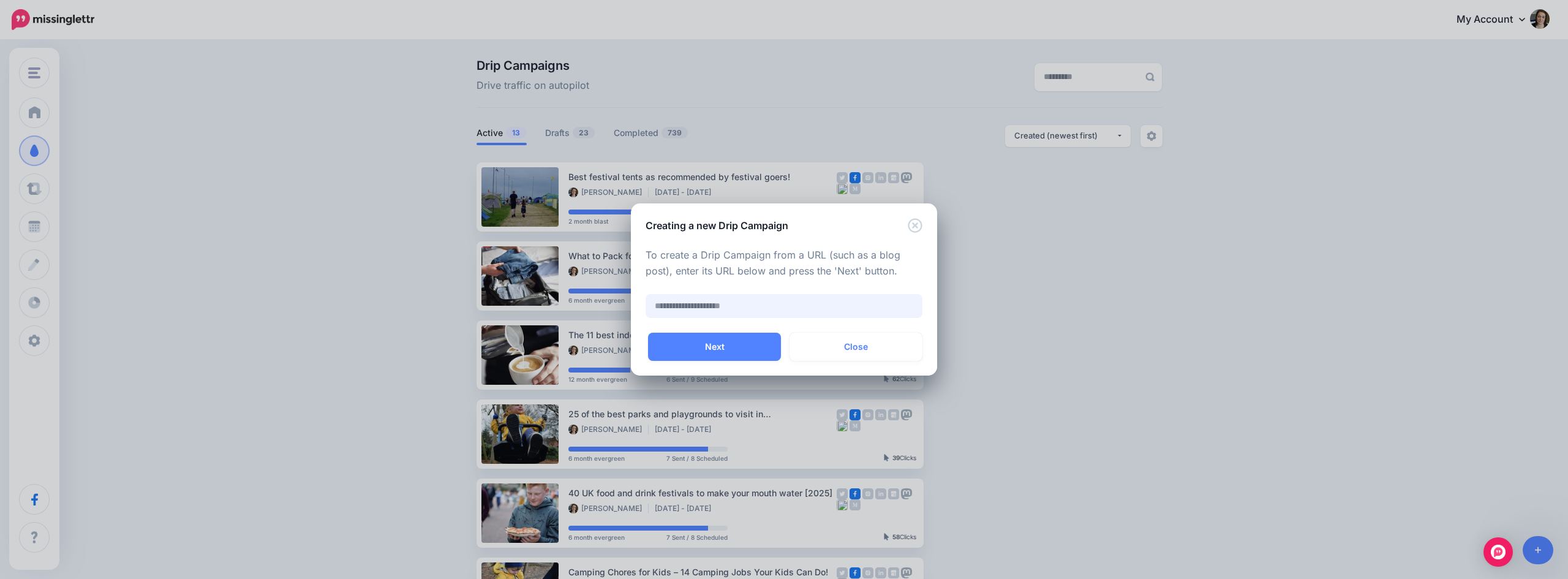
paste input "**********"
type input "**********"
click at [736, 349] on button "Next" at bounding box center [714, 347] width 133 height 28
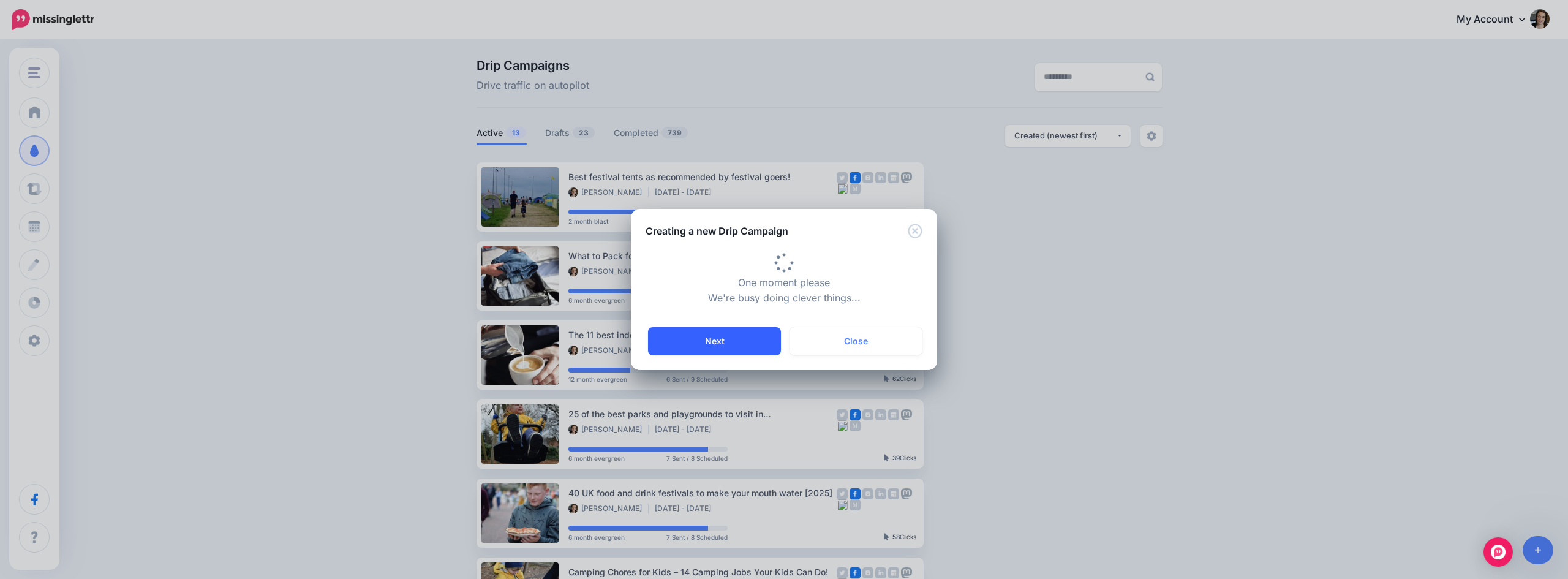
type input "**********"
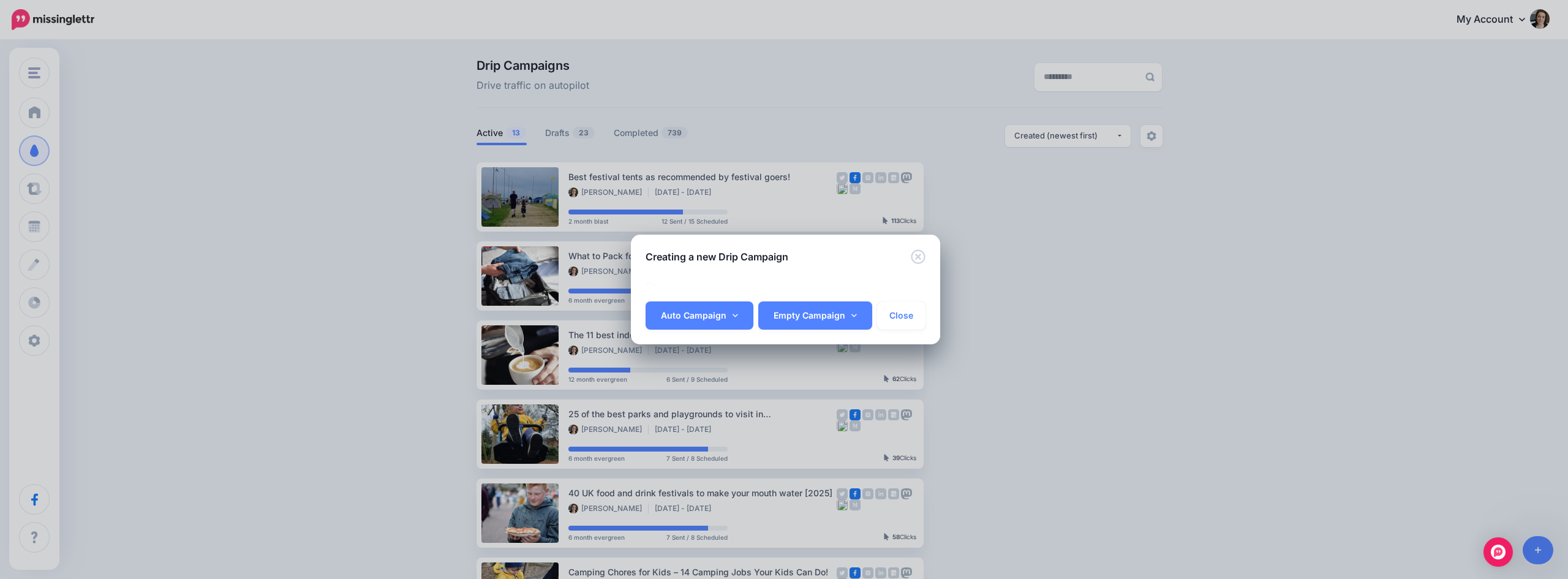
scroll to position [0, 28]
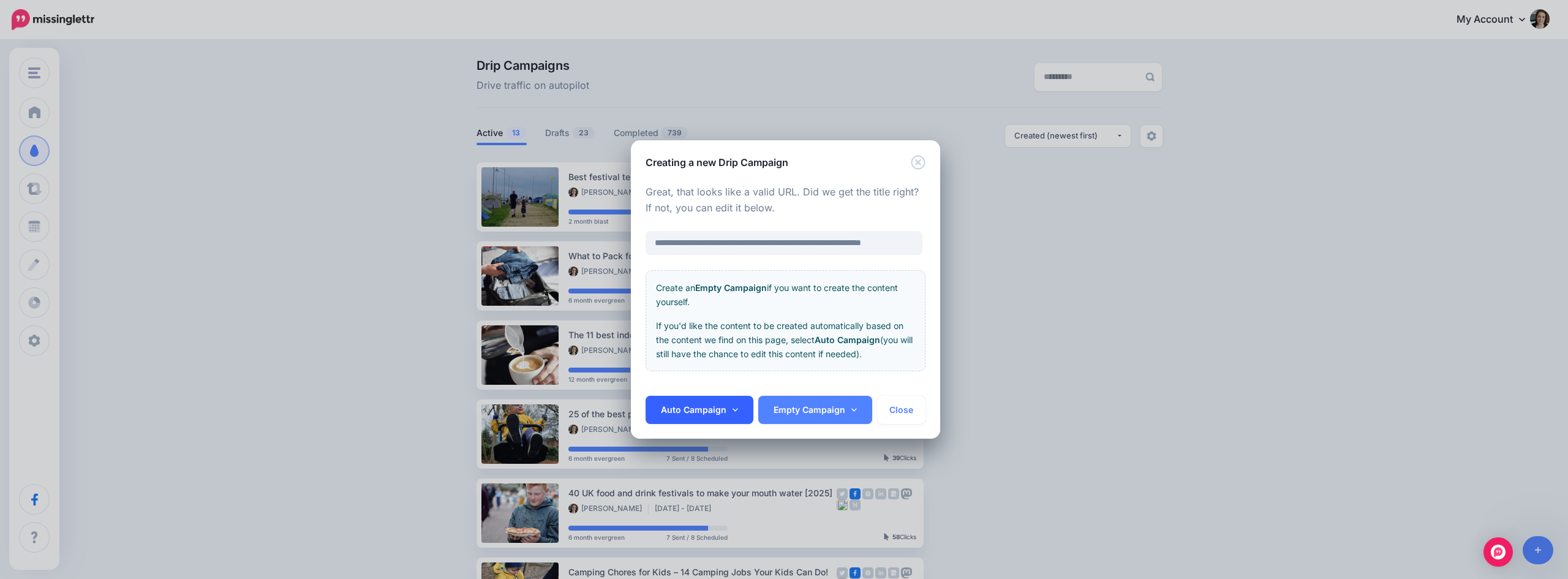
click at [733, 409] on icon at bounding box center [735, 410] width 6 height 8
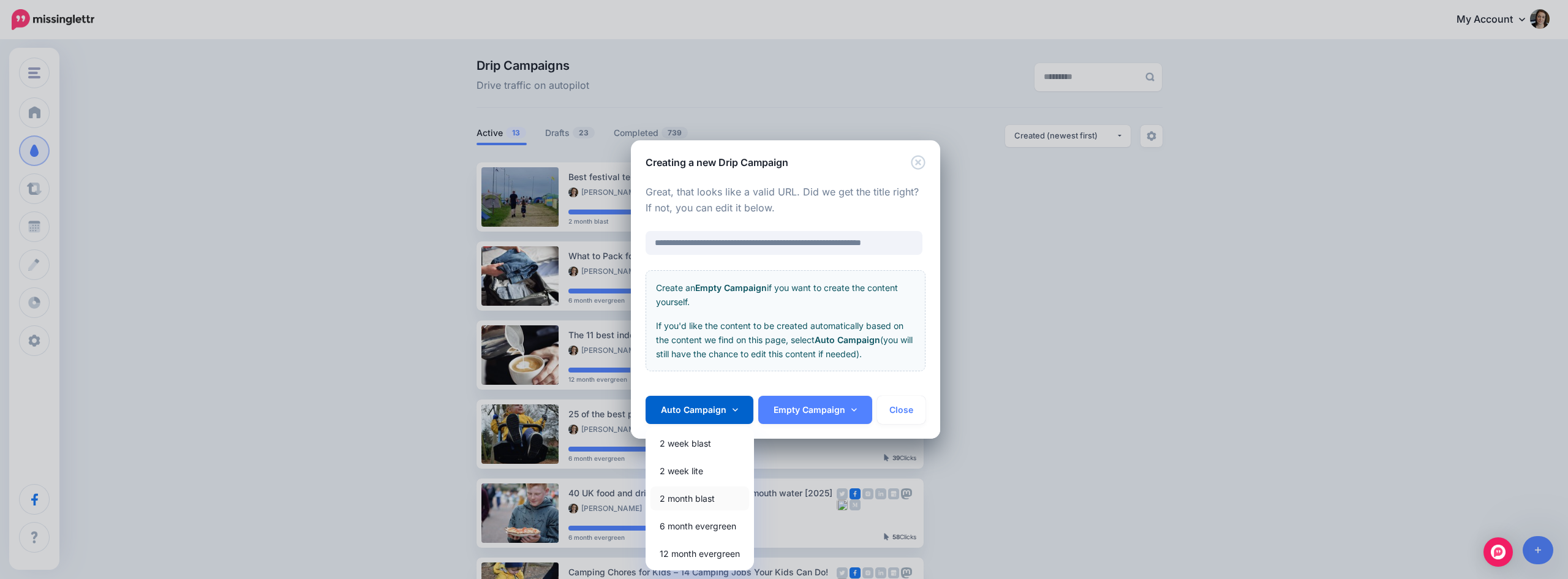
click at [675, 501] on link "2 month blast" at bounding box center [700, 498] width 99 height 24
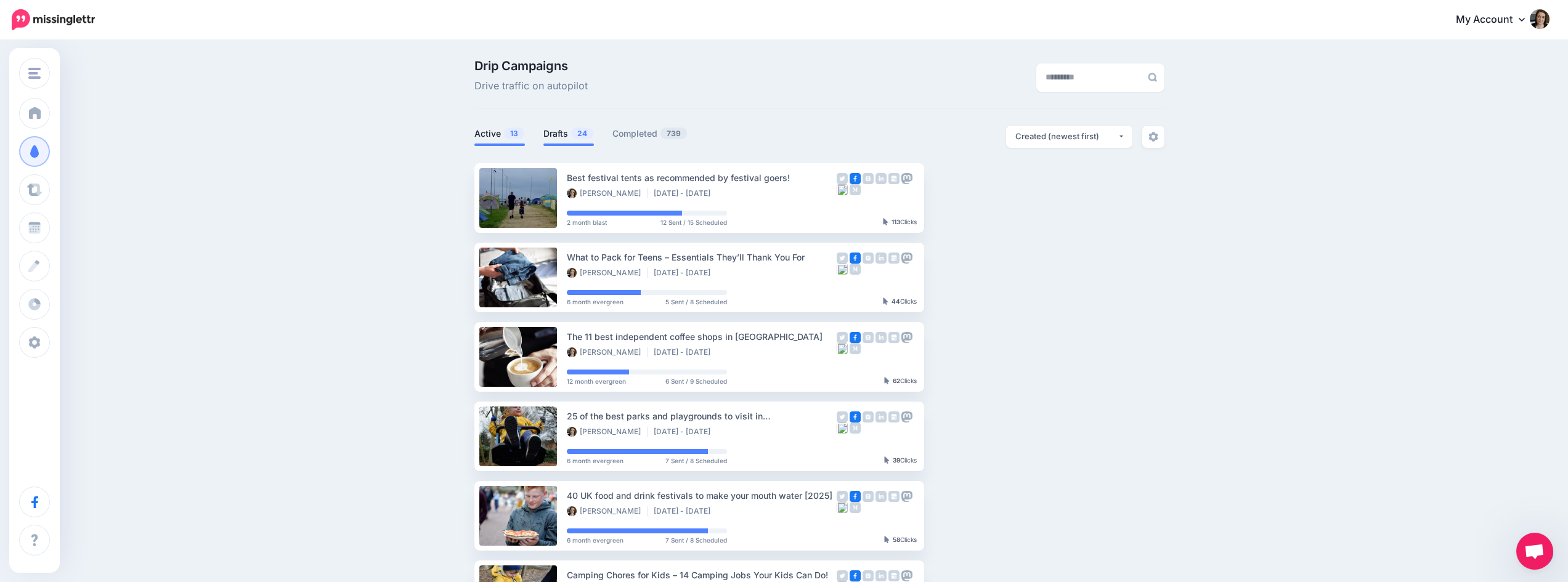
click at [556, 137] on link "Drafts 24" at bounding box center [569, 134] width 50 height 15
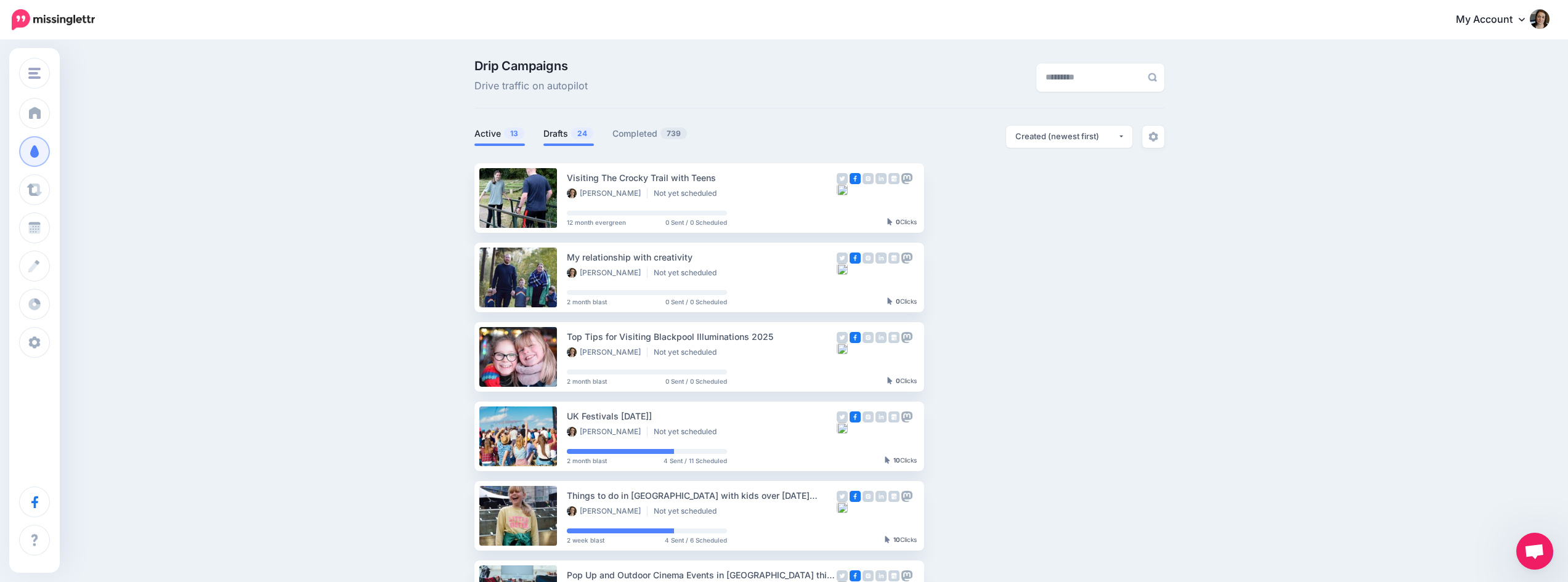
click at [502, 136] on link "Active 13" at bounding box center [500, 134] width 50 height 15
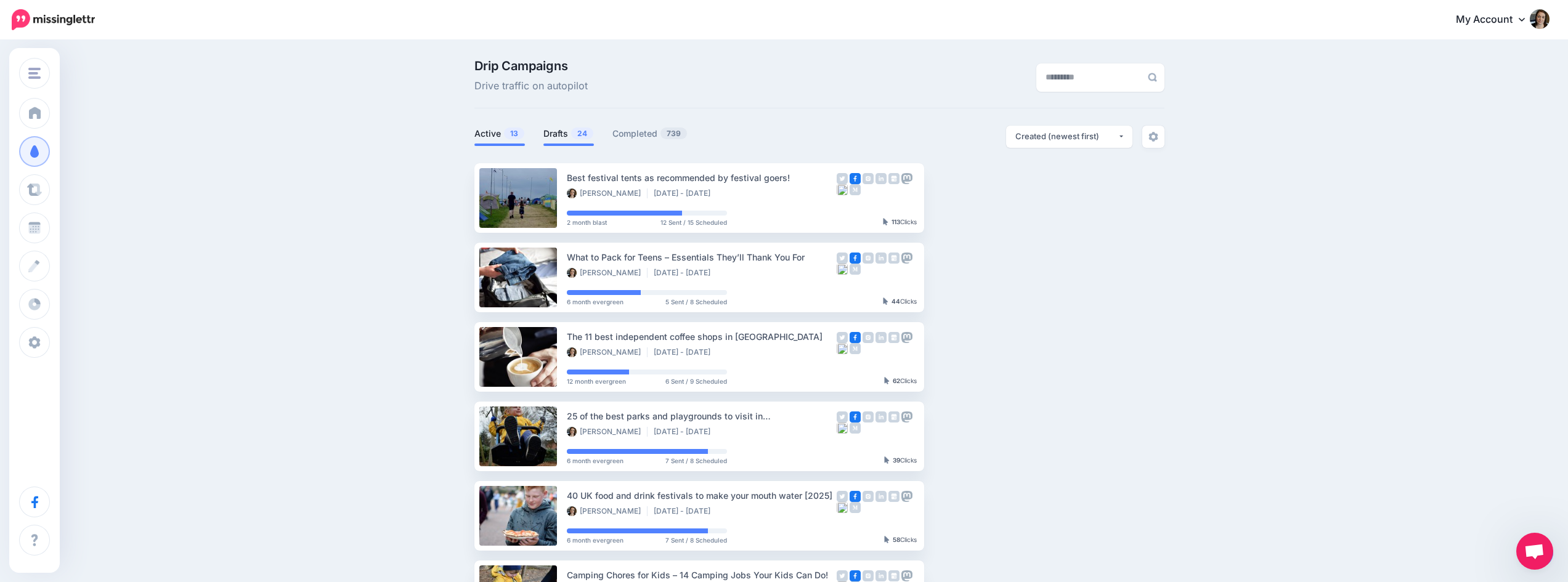
click at [560, 135] on link "Drafts 24" at bounding box center [569, 134] width 50 height 15
click at [572, 142] on li "Drafts 24" at bounding box center [569, 135] width 50 height 20
click at [565, 128] on link "Drafts 24" at bounding box center [569, 134] width 50 height 15
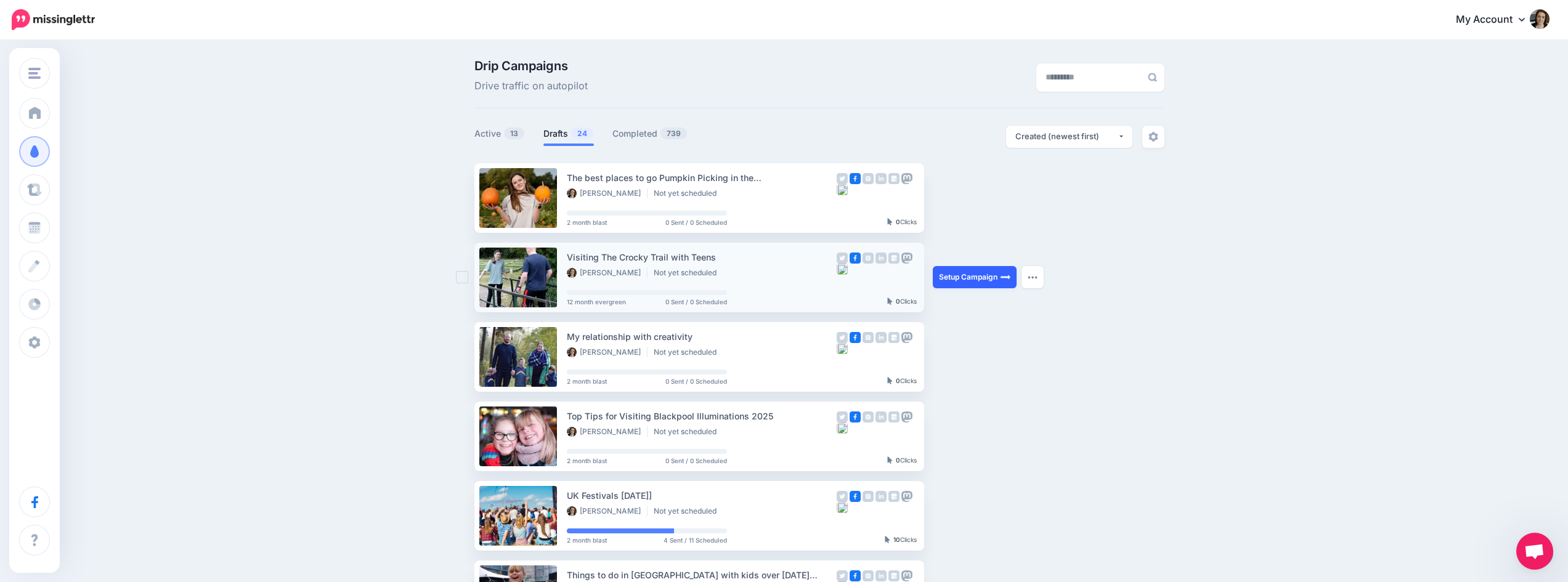
click at [986, 274] on link "Setup Campaign" at bounding box center [975, 277] width 84 height 22
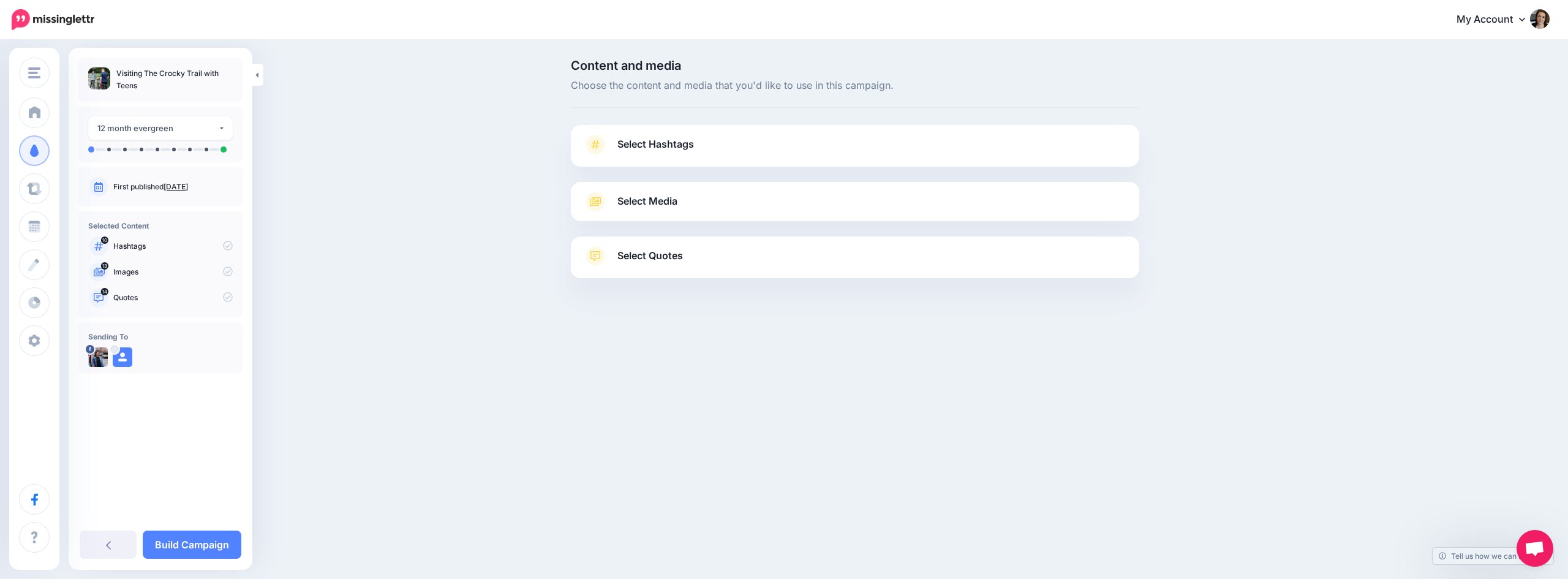
click at [706, 143] on link "Select Hashtags" at bounding box center [855, 151] width 544 height 32
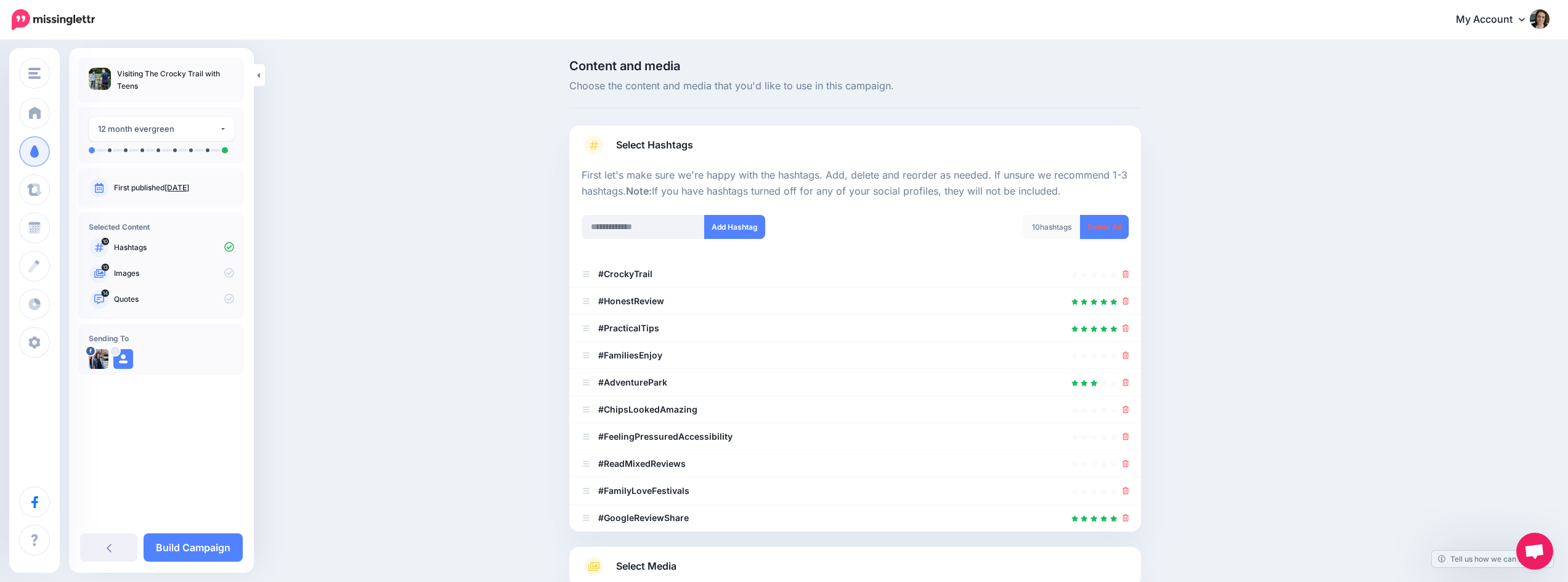
click at [1112, 228] on link "Delete All" at bounding box center [1104, 226] width 48 height 24
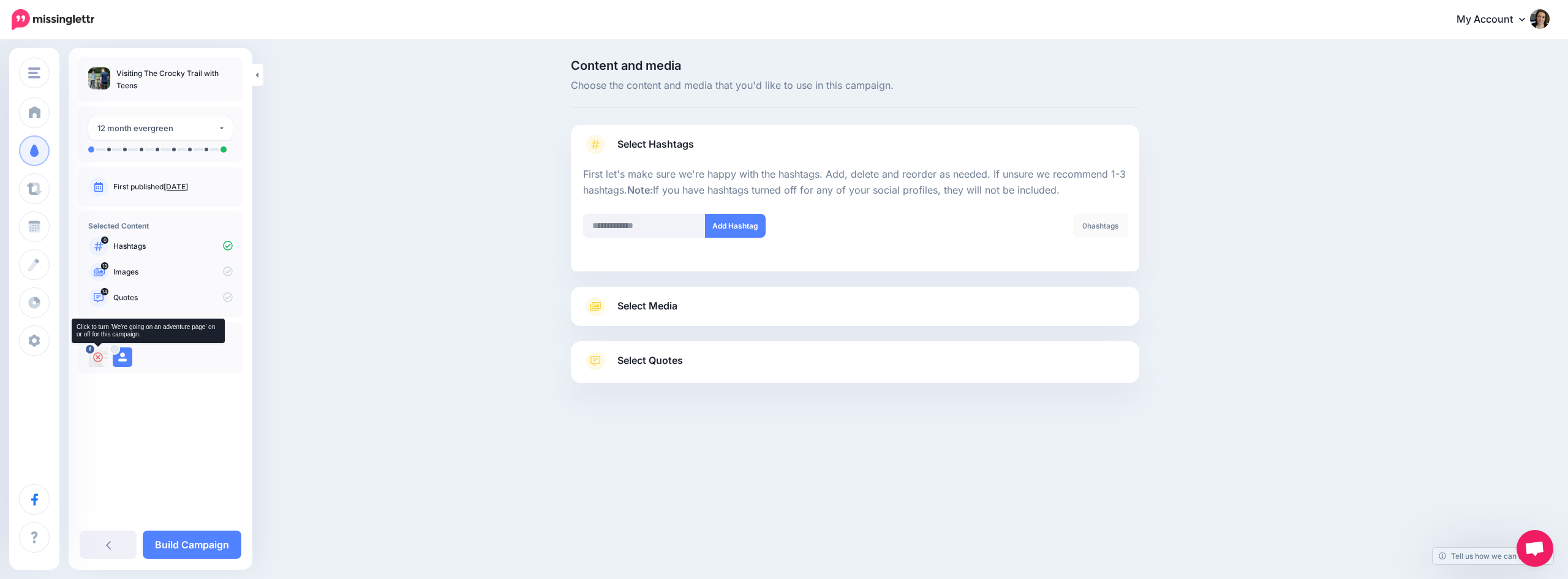
click at [95, 356] on icon at bounding box center [98, 357] width 10 height 10
click at [849, 315] on link "Select Media" at bounding box center [855, 306] width 544 height 20
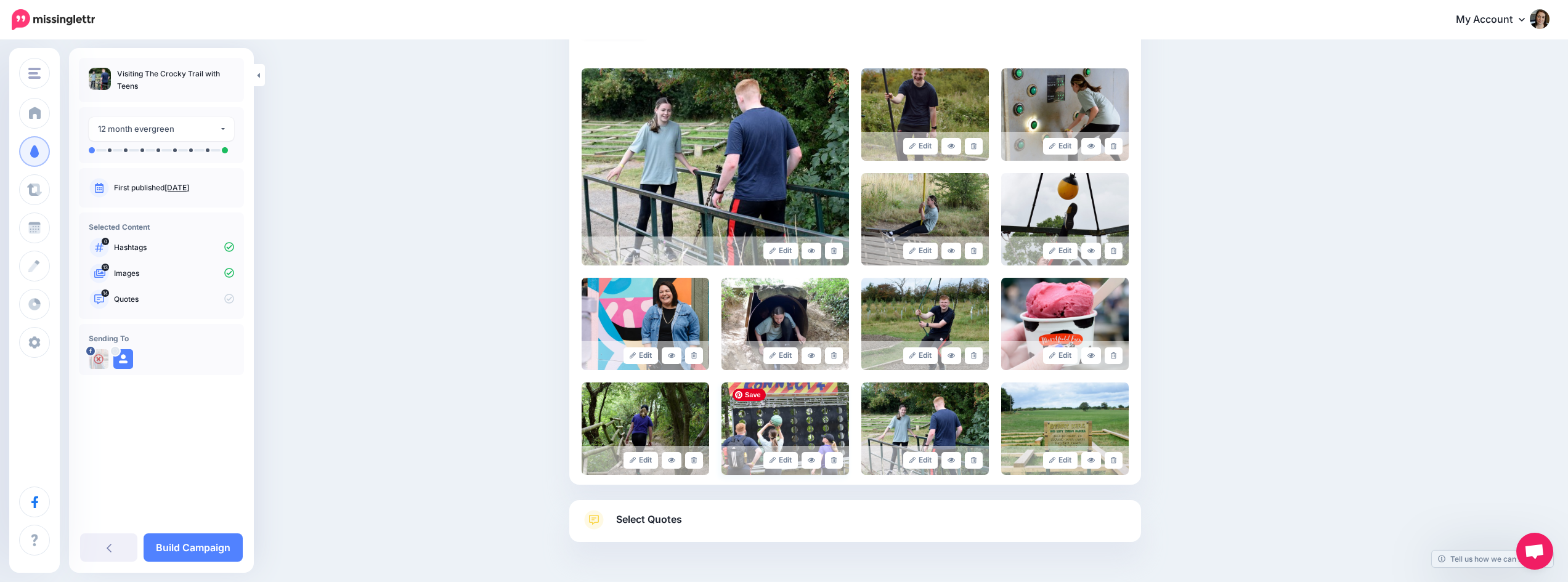
scroll to position [292, 0]
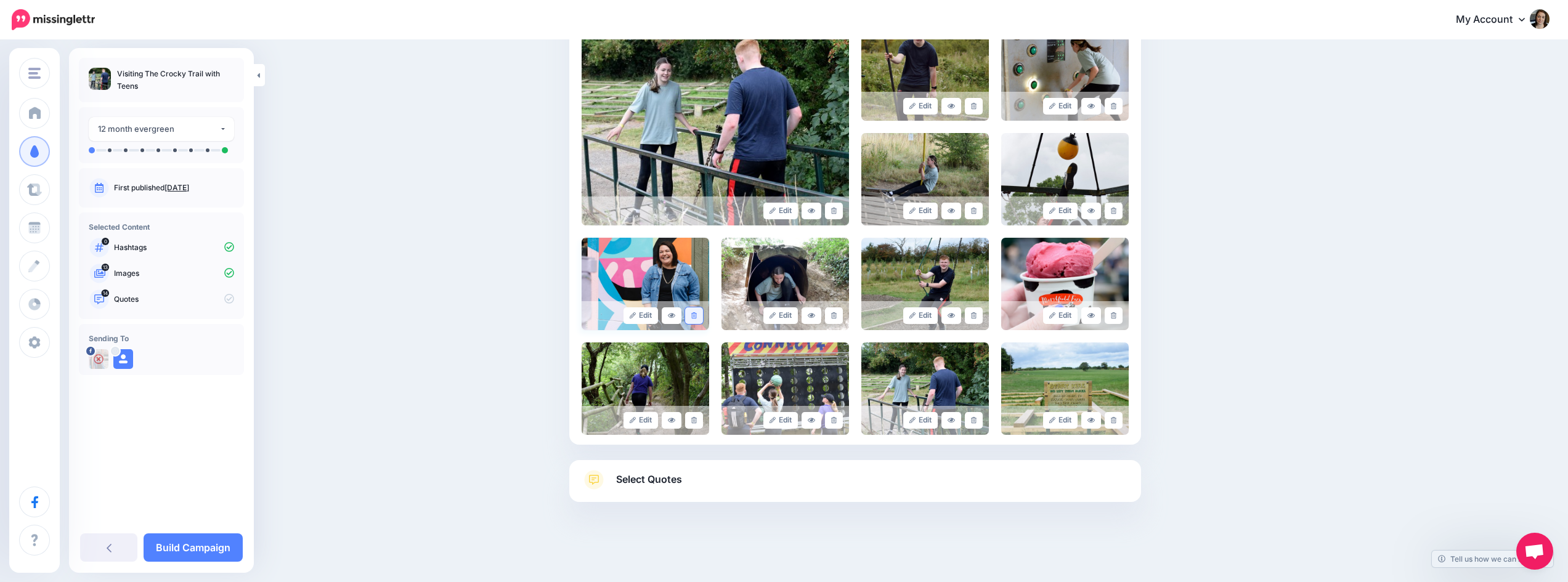
click at [697, 318] on icon at bounding box center [694, 316] width 6 height 6
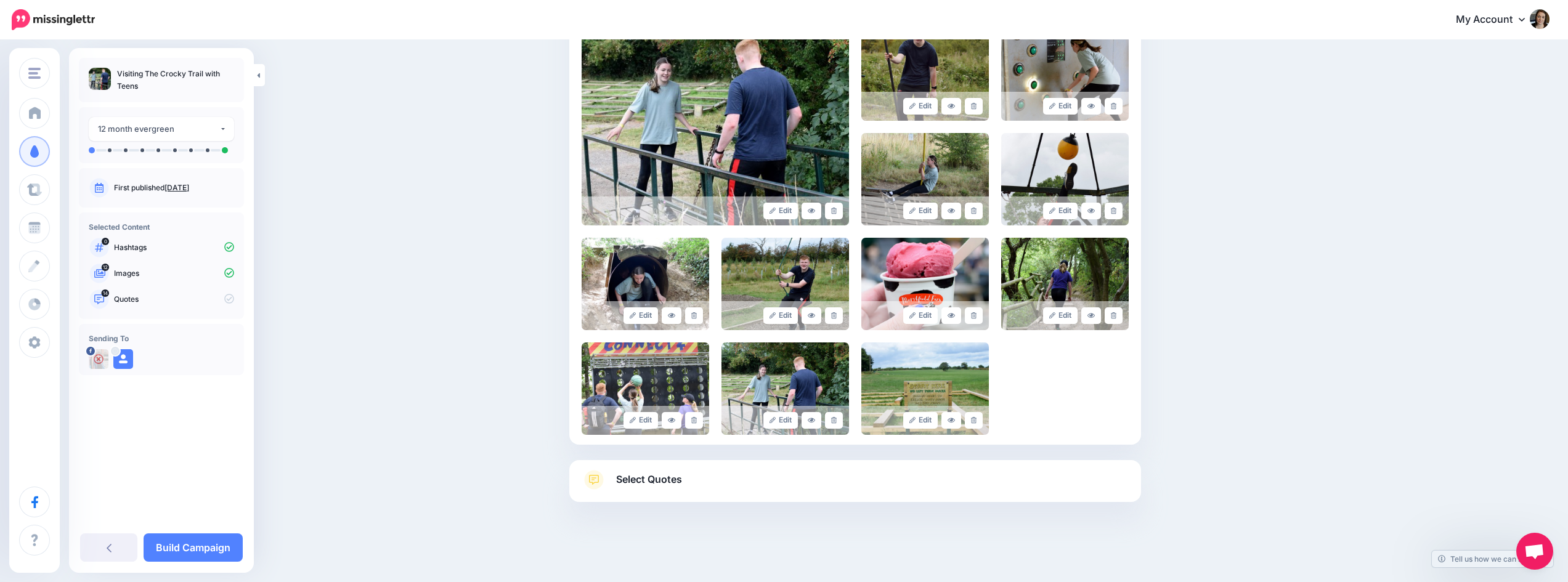
click at [704, 484] on link "Select Quotes" at bounding box center [855, 486] width 547 height 32
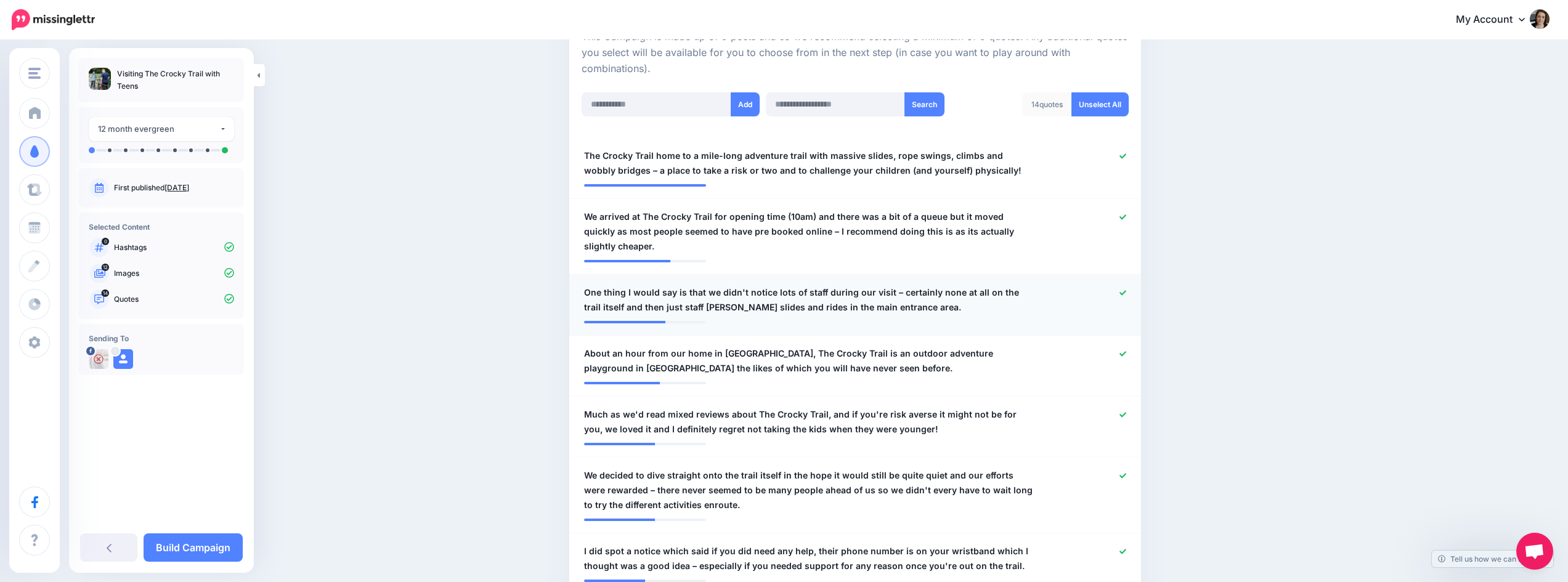
click at [1124, 294] on icon at bounding box center [1123, 293] width 6 height 6
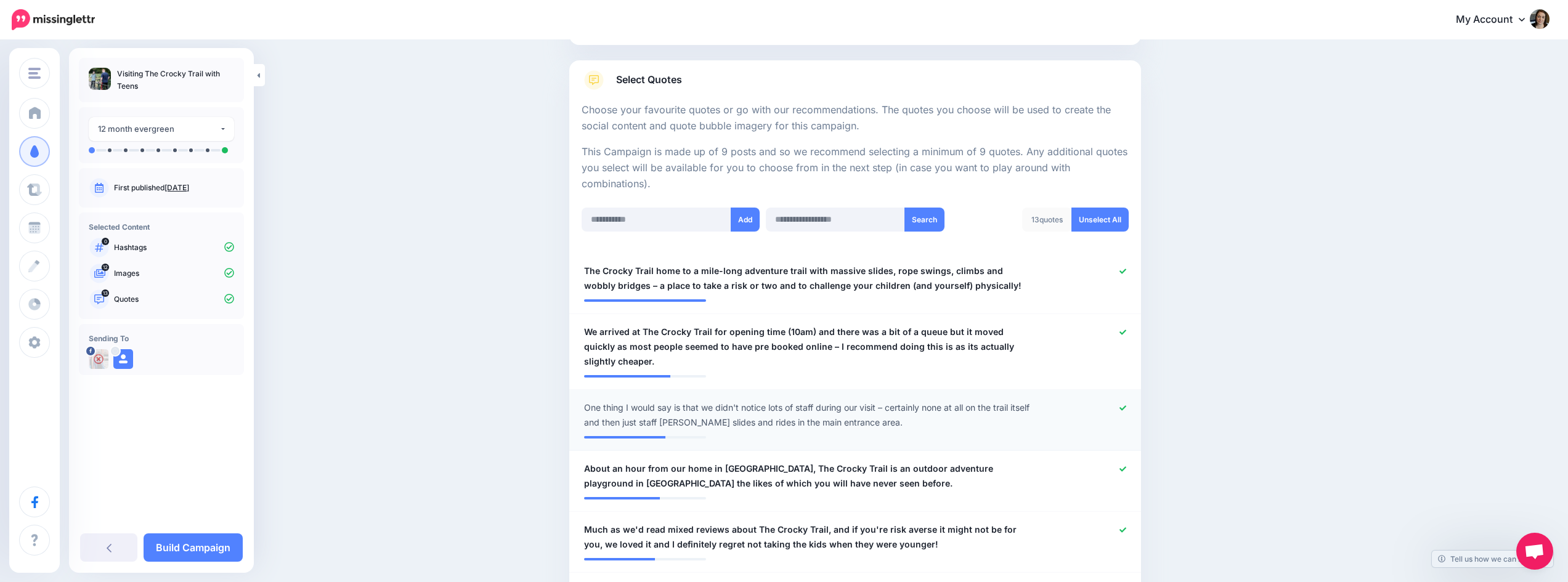
scroll to position [108, 0]
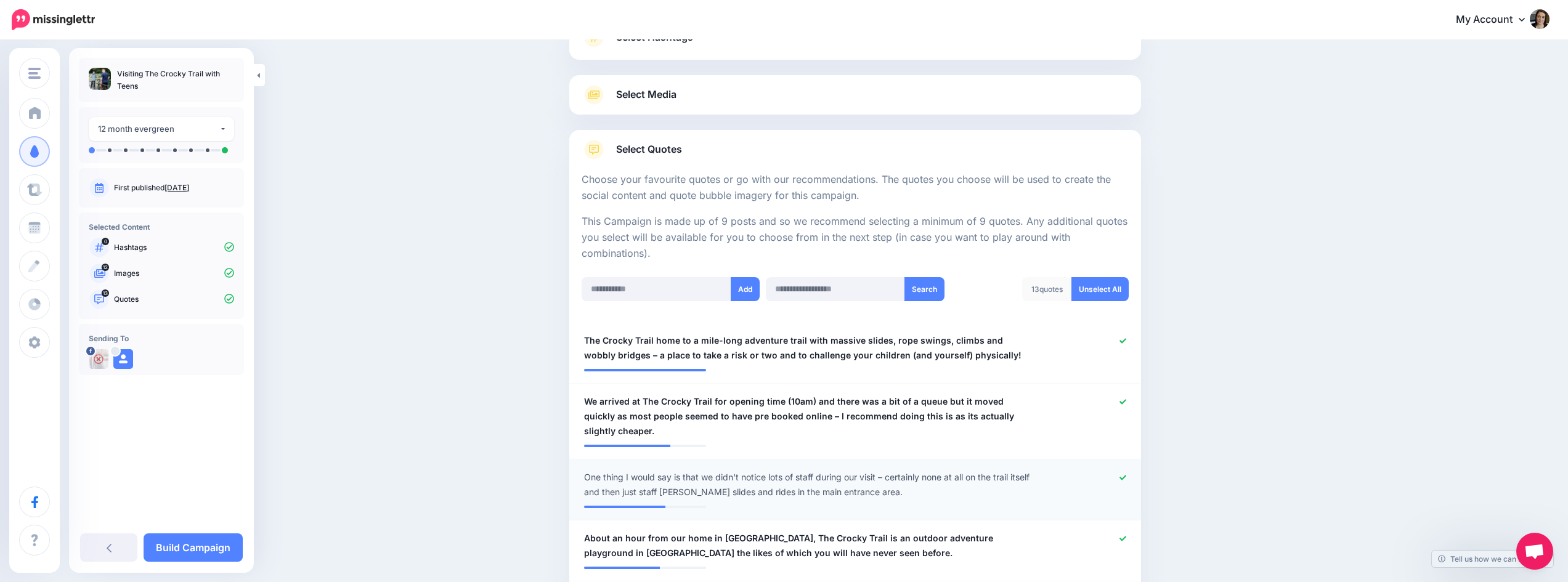
click at [47, 25] on img at bounding box center [53, 19] width 83 height 21
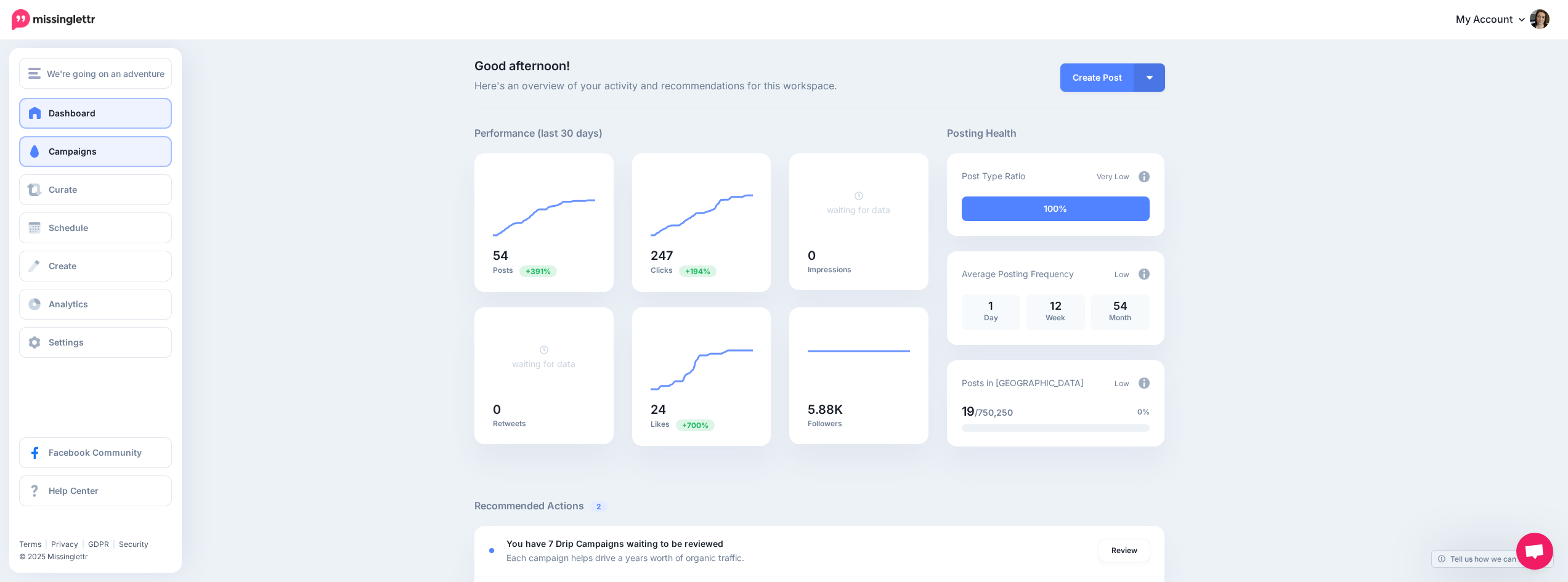
click at [59, 154] on span "Campaigns" at bounding box center [72, 151] width 48 height 10
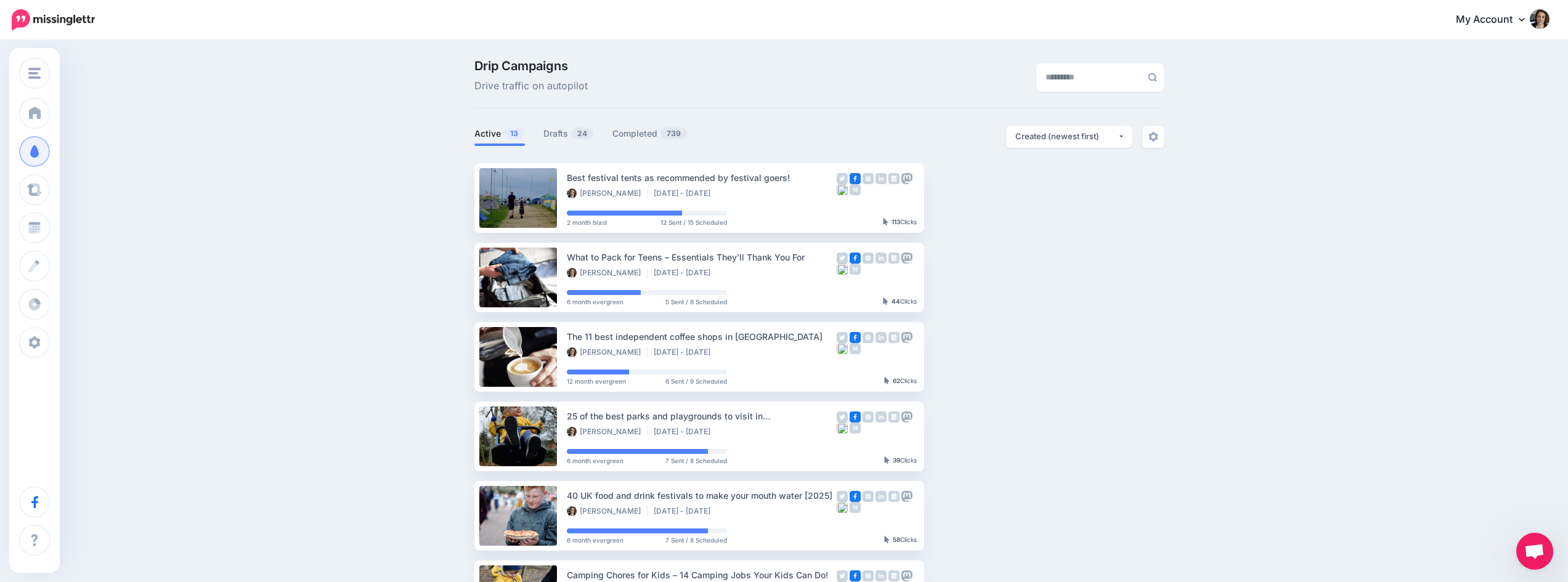
click at [1474, 552] on div "Drip Campaigns Drive traffic on autopilot Active 13 24 739" at bounding box center [784, 538] width 1568 height 994
click at [557, 134] on link "Drafts 24" at bounding box center [569, 134] width 50 height 15
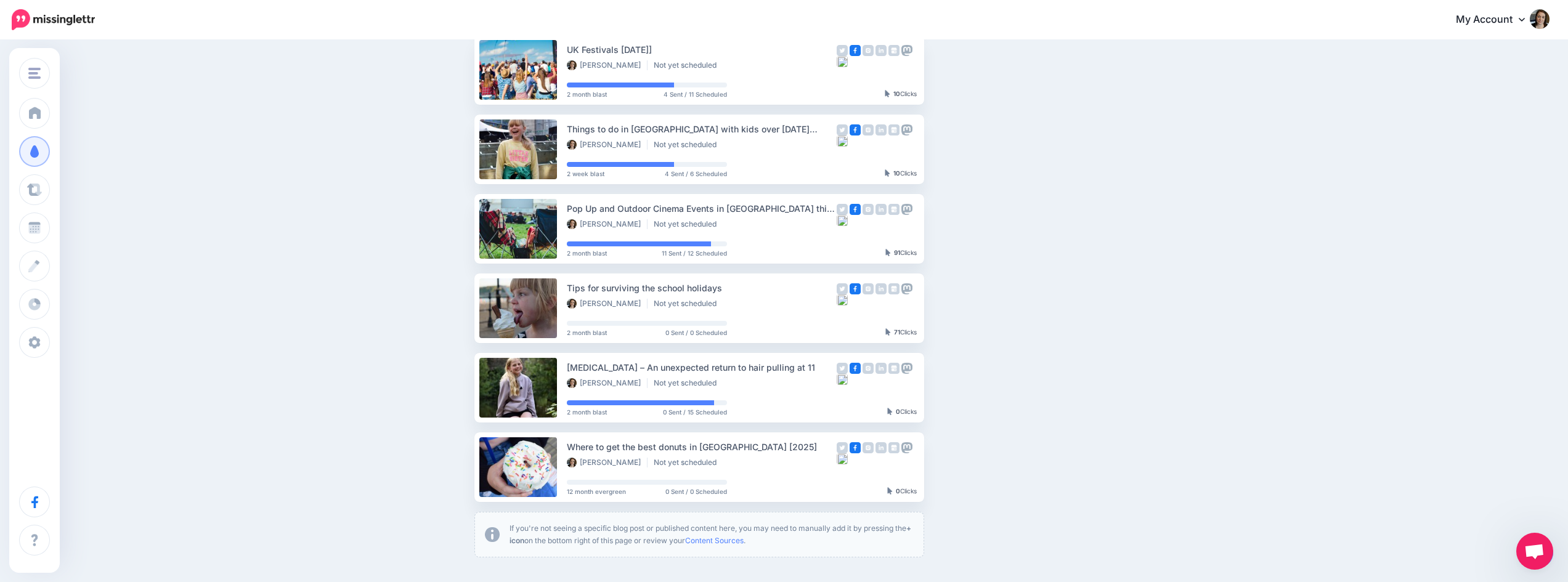
scroll to position [604, 0]
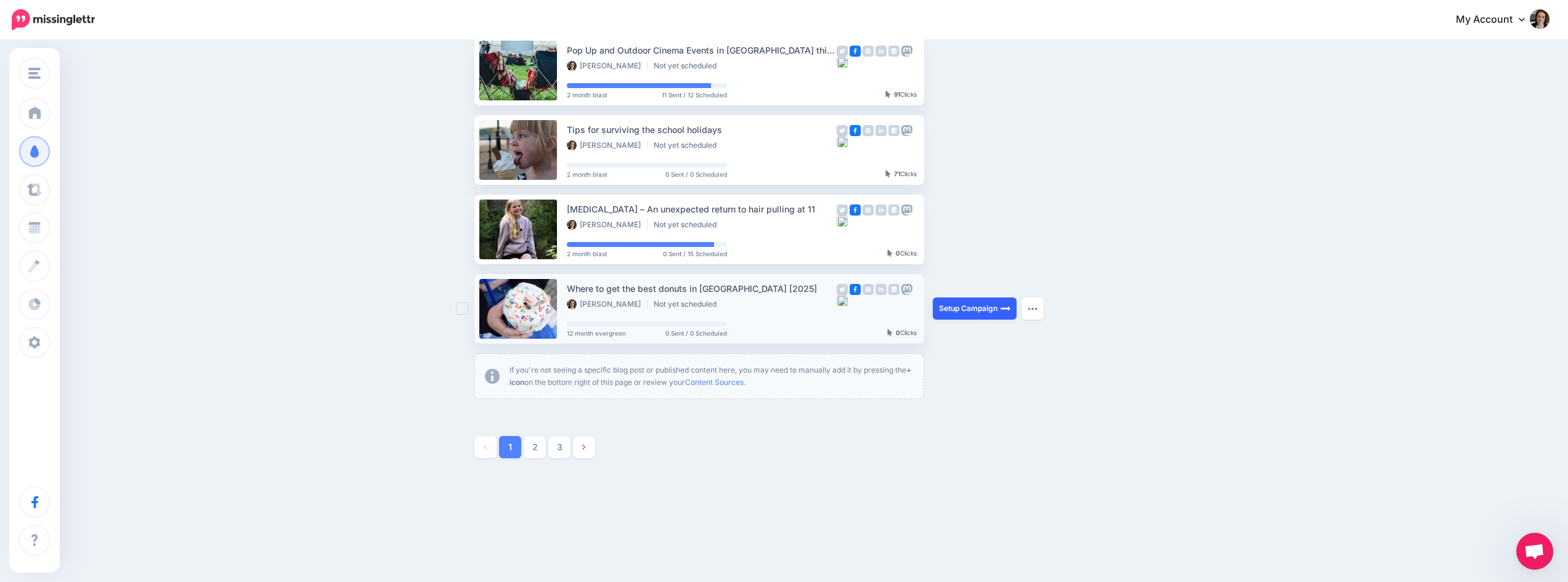
click at [996, 306] on link "Setup Campaign" at bounding box center [975, 308] width 84 height 22
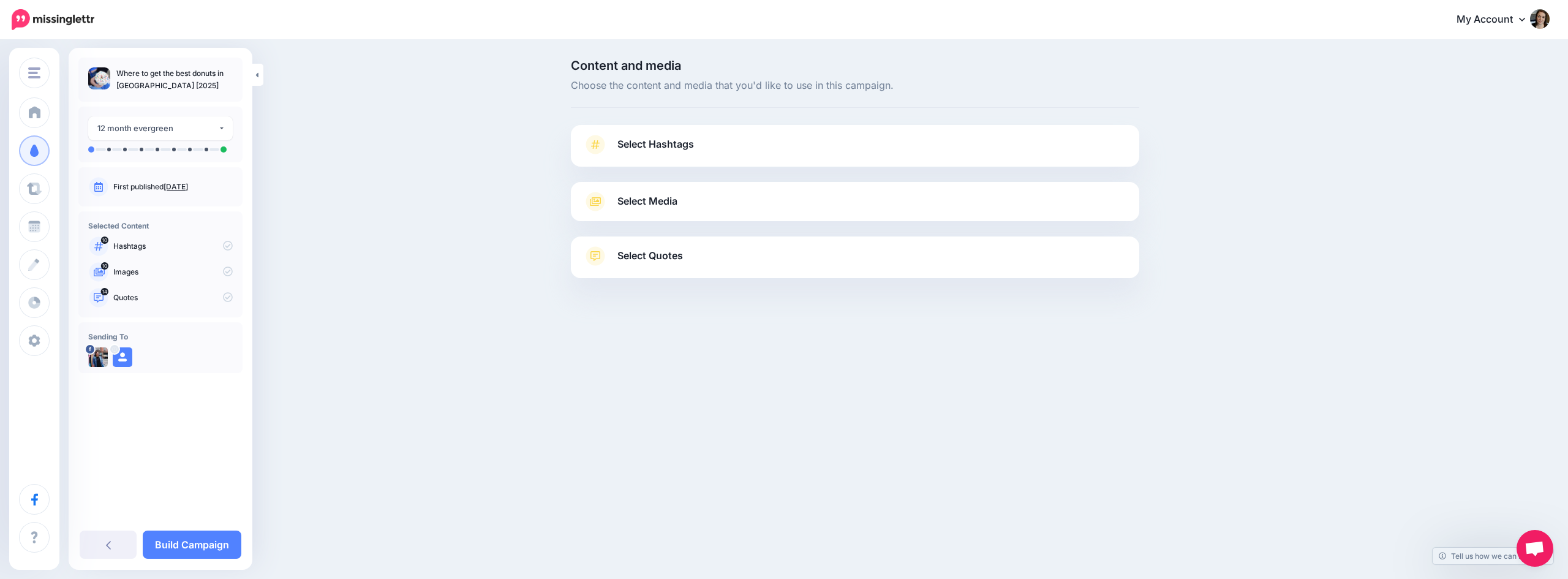
click at [677, 145] on span "Select Hashtags" at bounding box center [655, 144] width 76 height 17
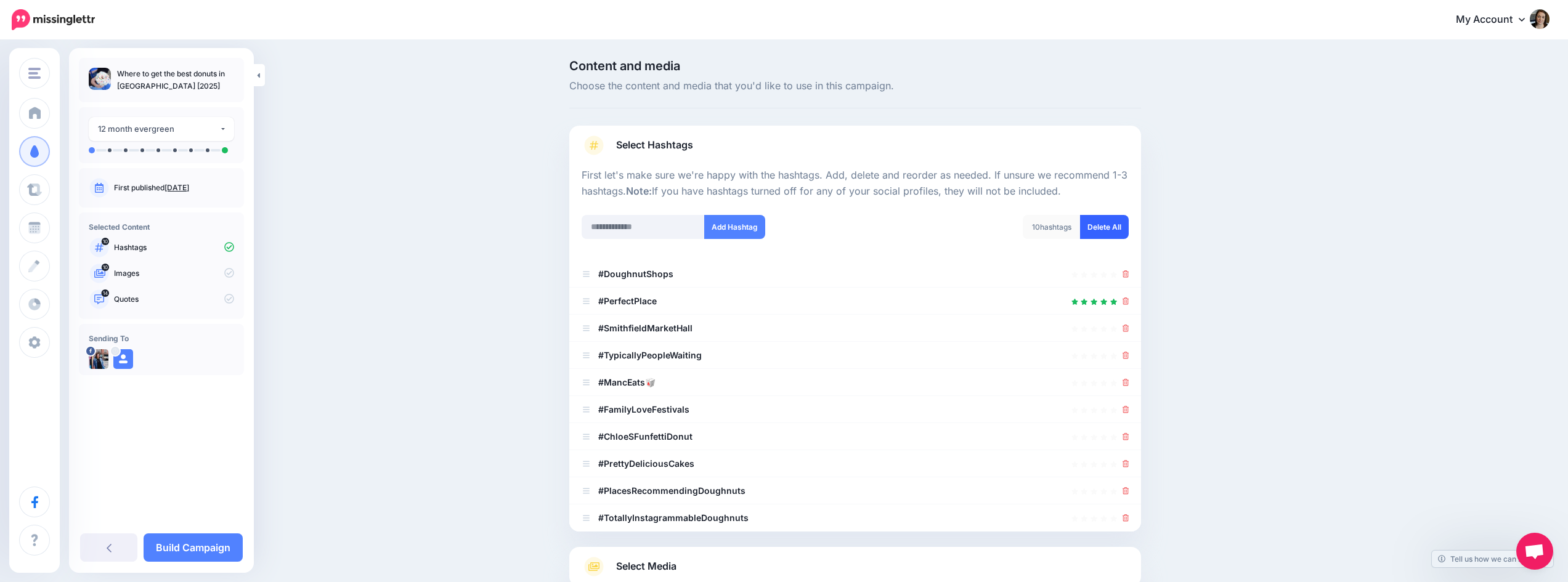
click at [1114, 221] on link "Delete All" at bounding box center [1104, 226] width 48 height 24
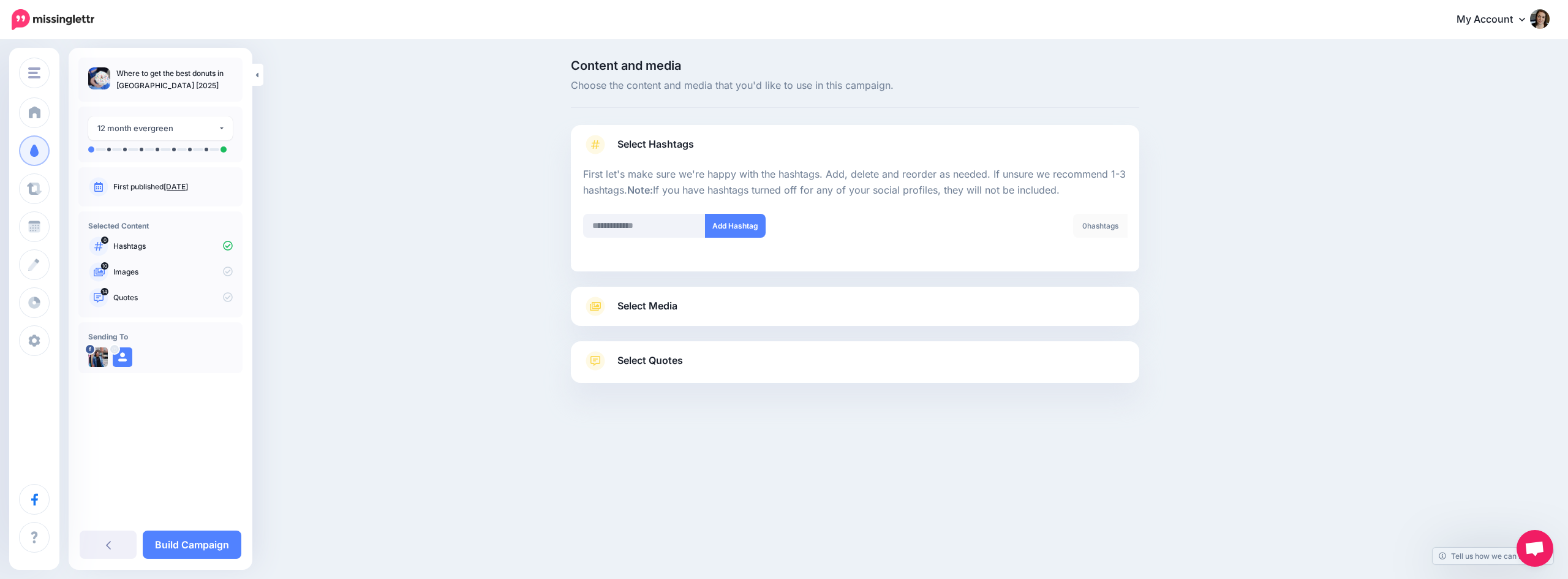
click at [712, 304] on link "Select Media" at bounding box center [855, 306] width 544 height 20
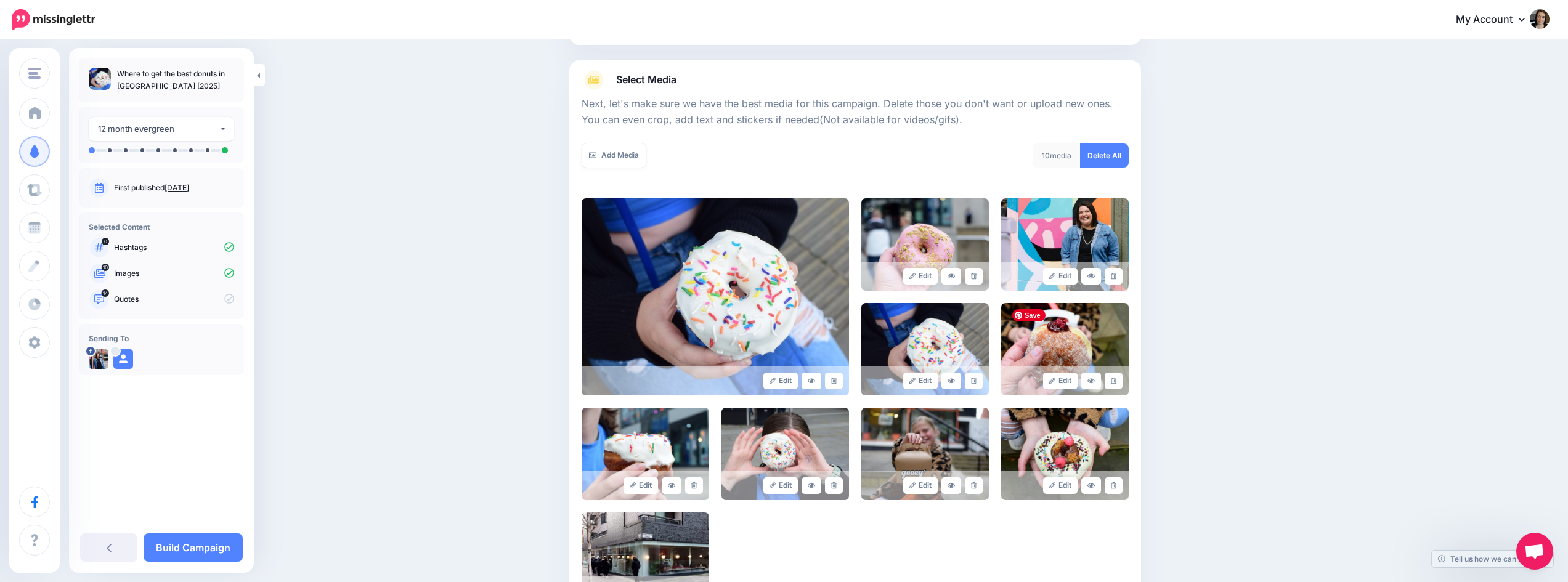
scroll to position [123, 0]
click at [1117, 275] on icon at bounding box center [1114, 276] width 6 height 6
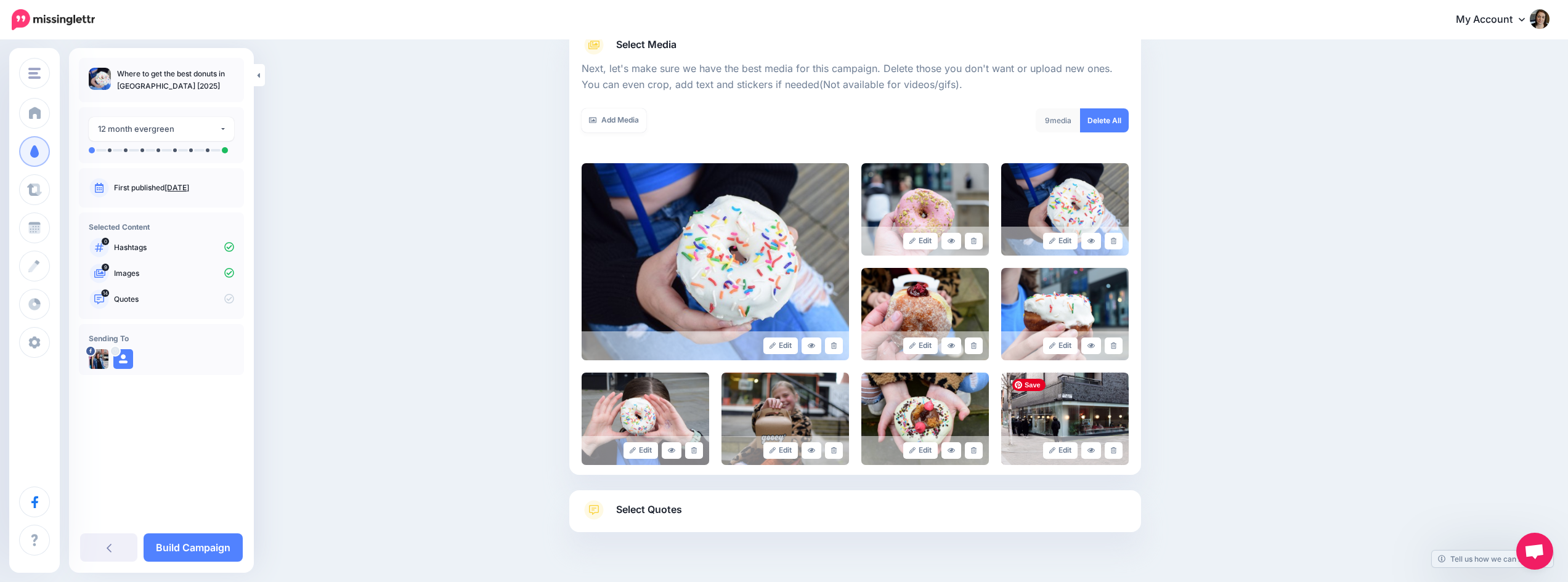
scroll to position [188, 0]
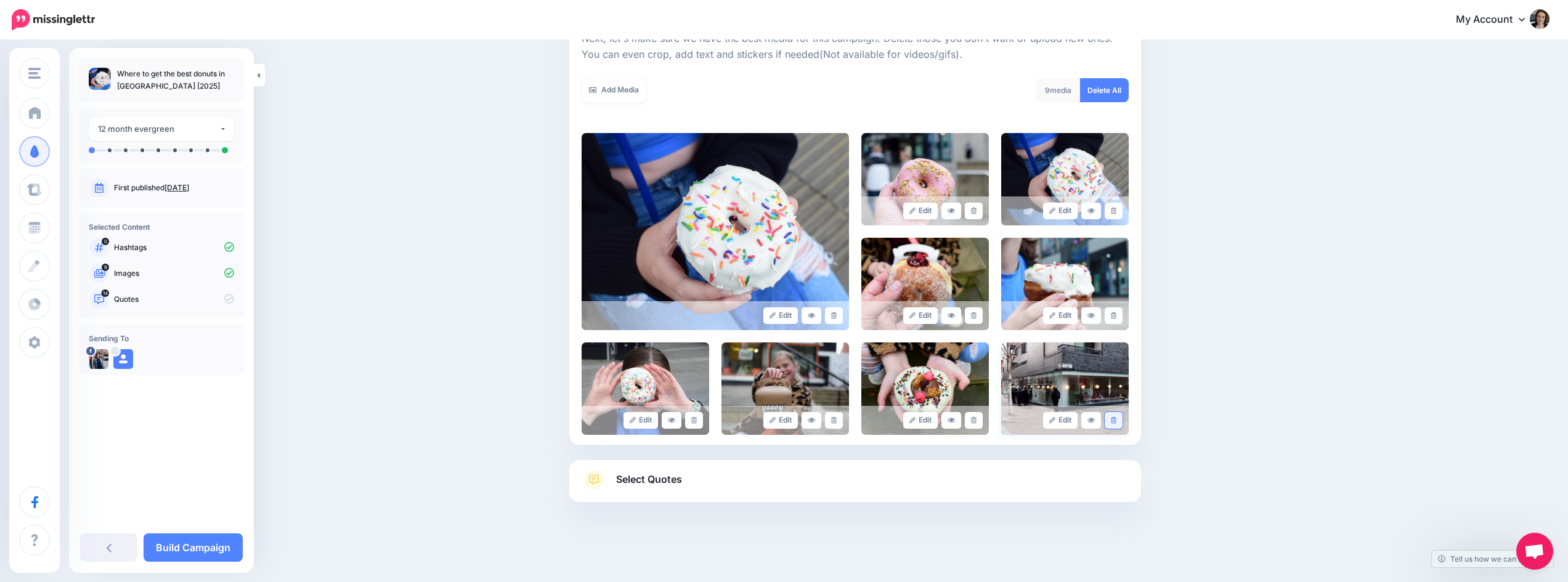
click at [1117, 419] on icon at bounding box center [1114, 420] width 6 height 6
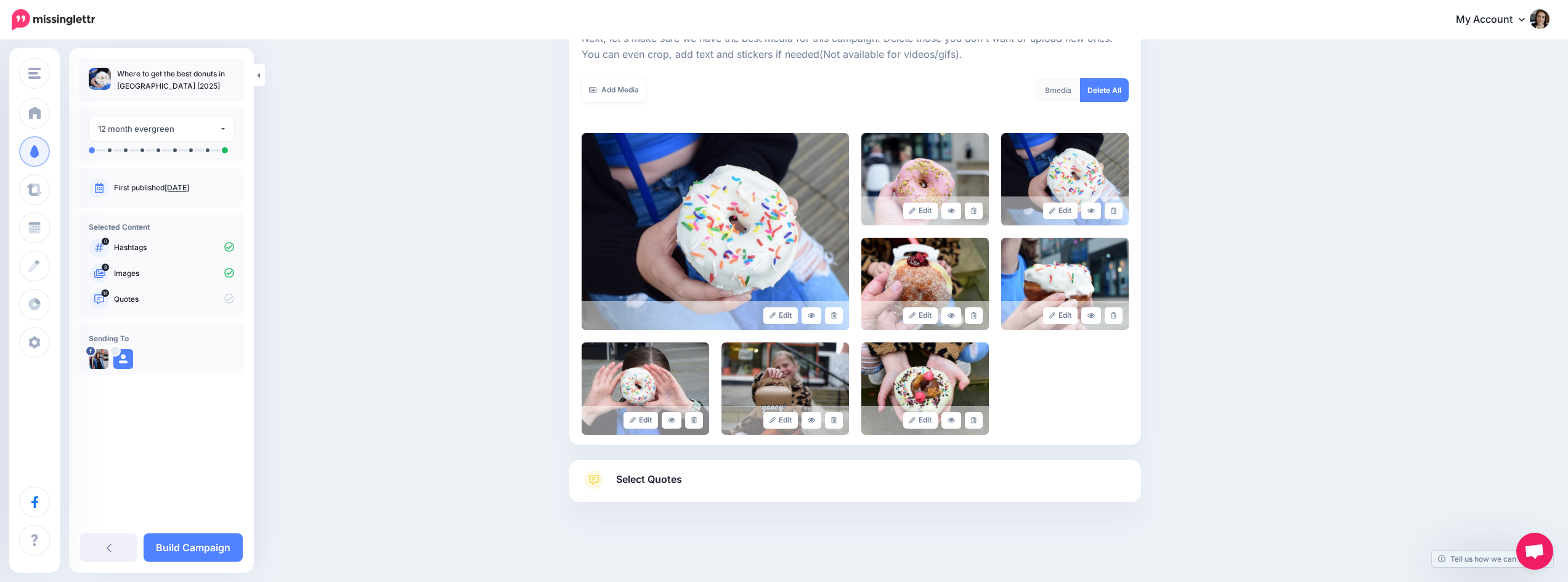
click at [664, 486] on span "Select Quotes" at bounding box center [649, 479] width 66 height 17
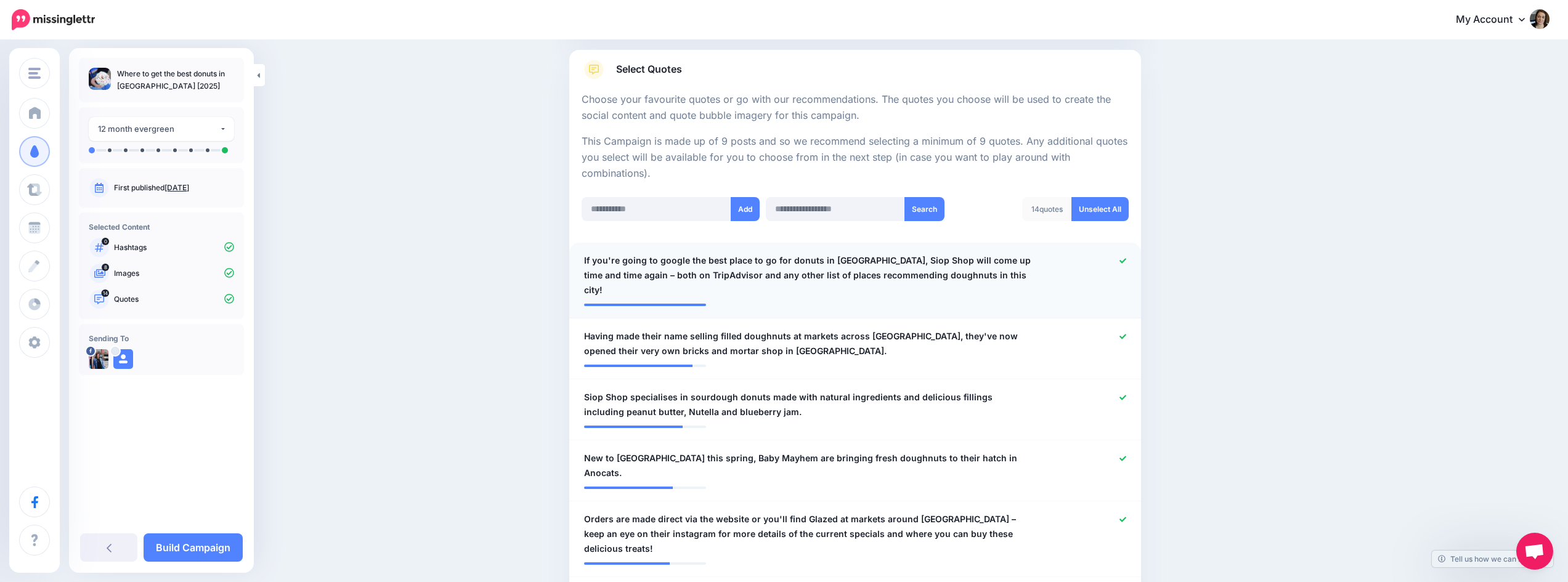
click at [1126, 260] on icon at bounding box center [1123, 261] width 6 height 5
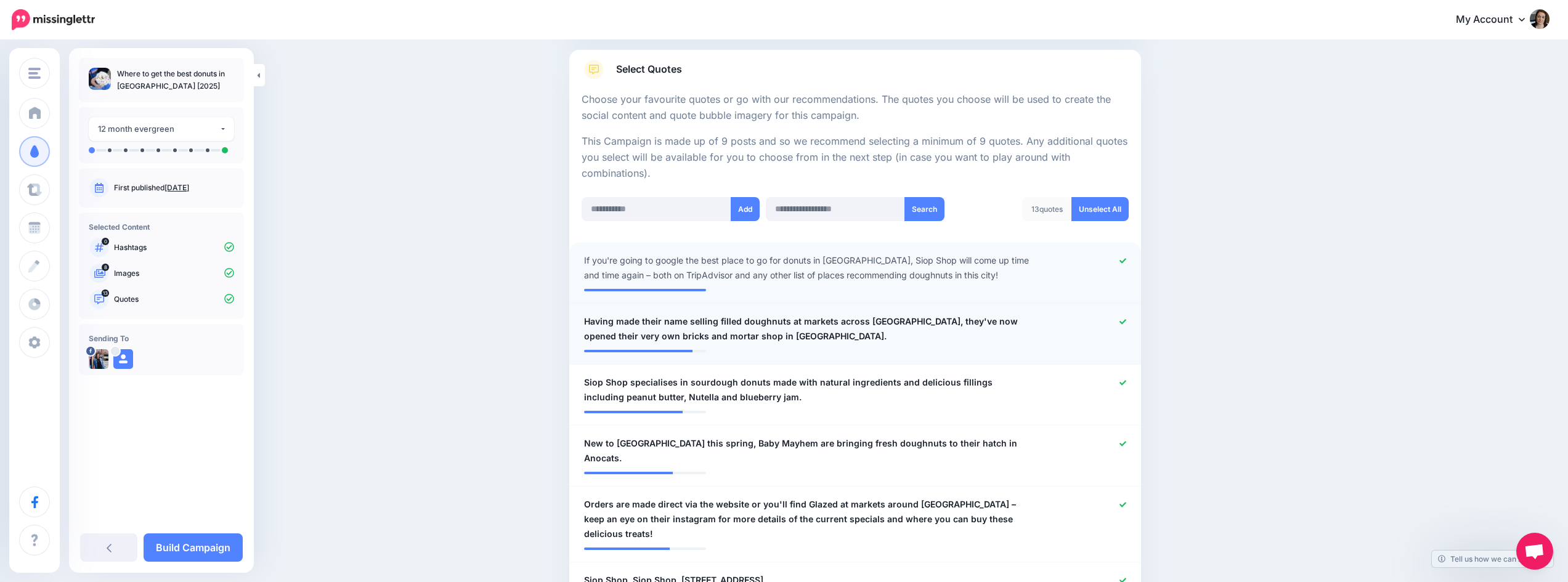
click at [1126, 321] on icon at bounding box center [1123, 321] width 6 height 5
click at [1126, 382] on icon at bounding box center [1123, 383] width 6 height 6
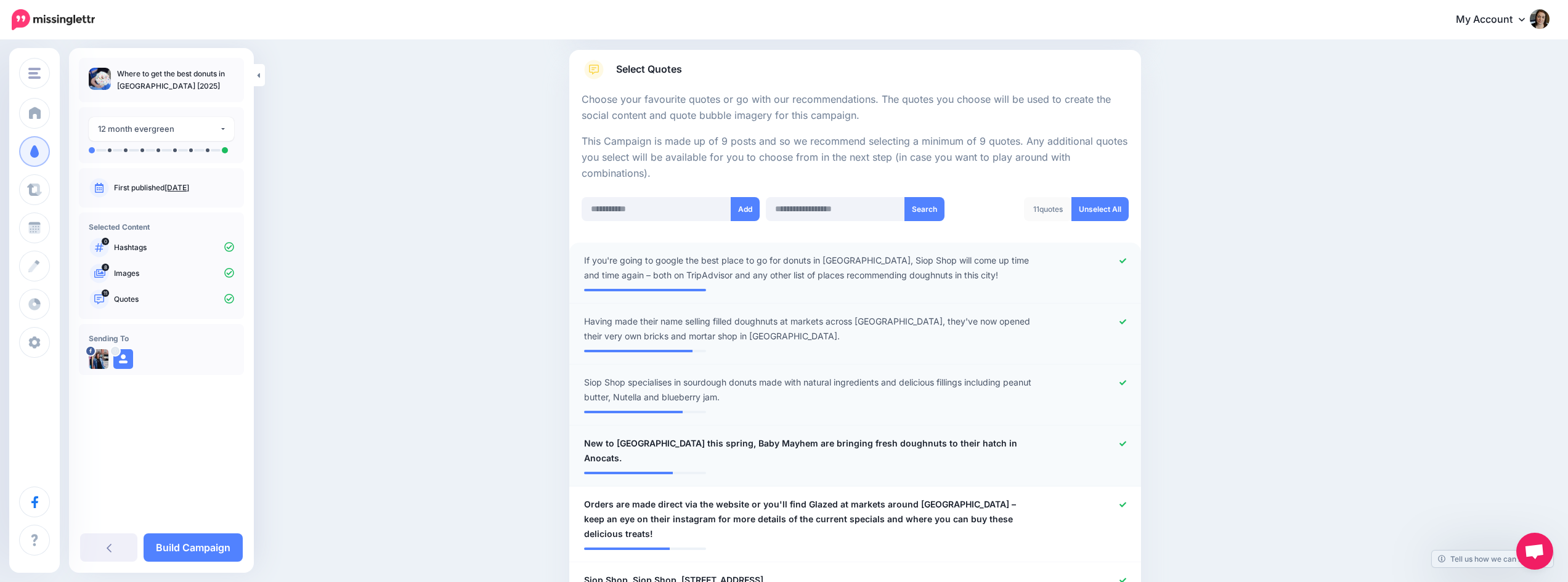
click at [1126, 445] on icon at bounding box center [1123, 443] width 6 height 5
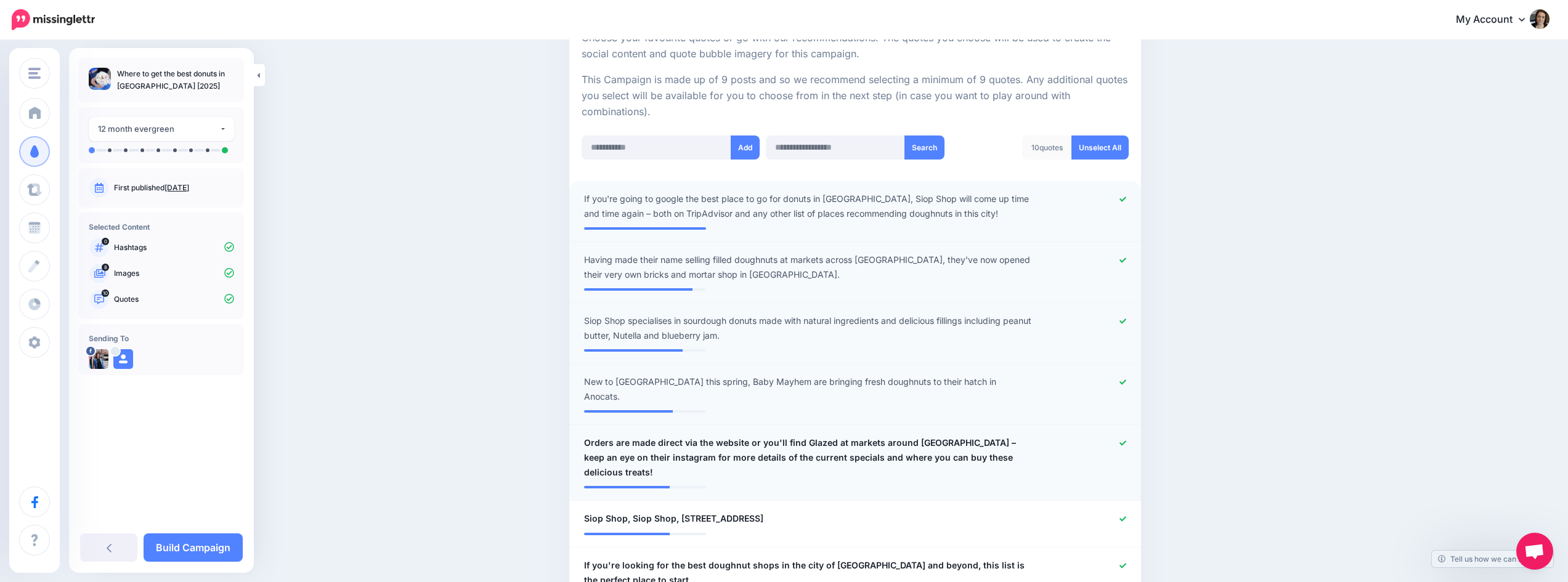
click at [1121, 436] on div at bounding box center [1089, 457] width 94 height 45
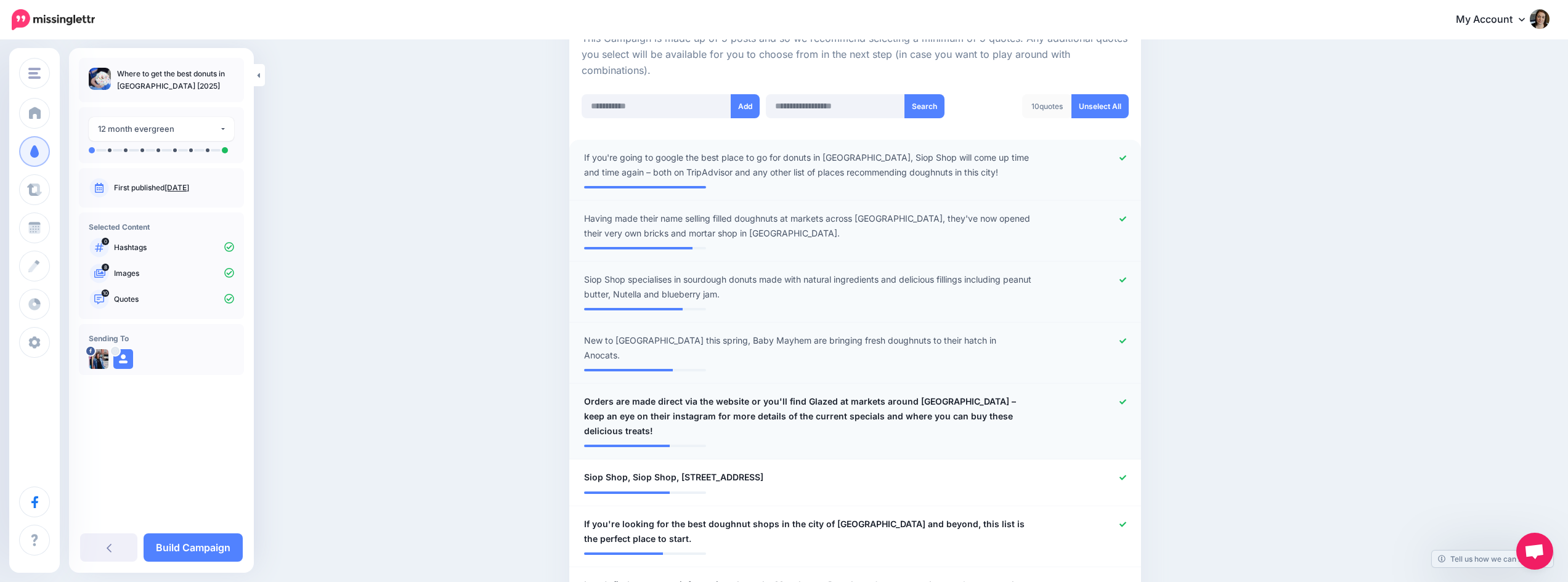
scroll to position [311, 0]
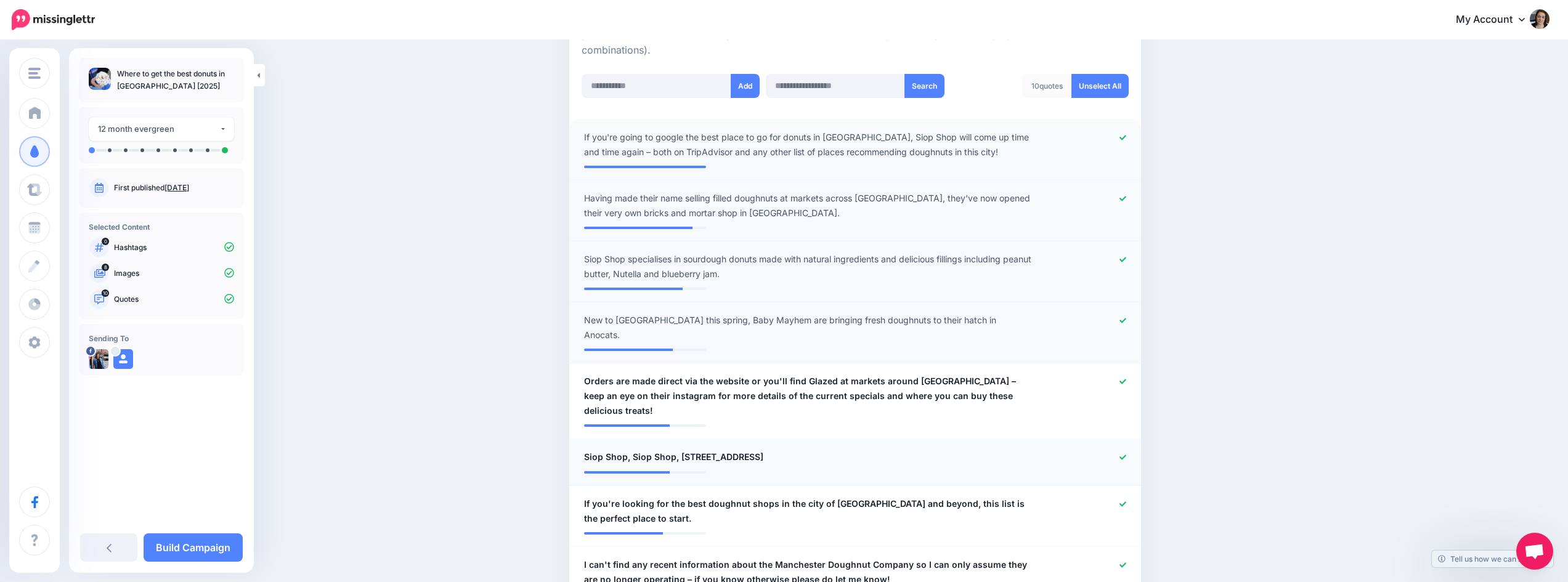
click at [1126, 454] on icon at bounding box center [1123, 457] width 6 height 6
click at [1126, 379] on icon at bounding box center [1123, 381] width 6 height 5
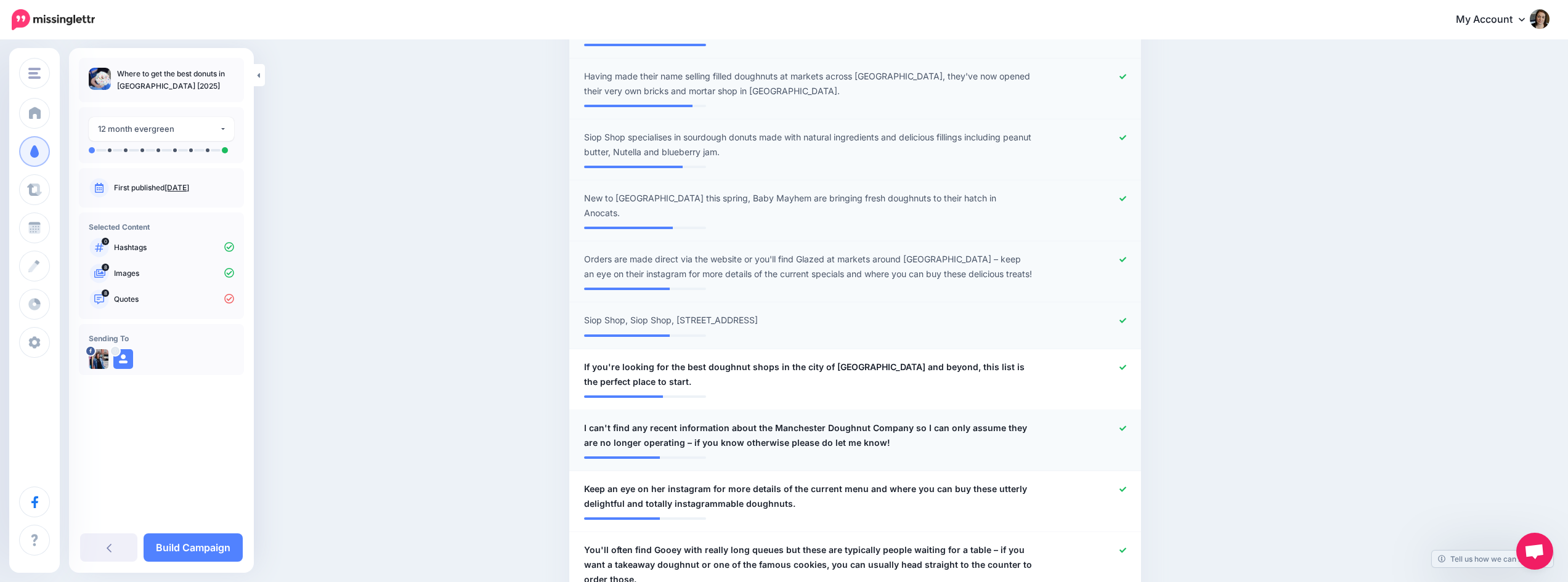
scroll to position [434, 0]
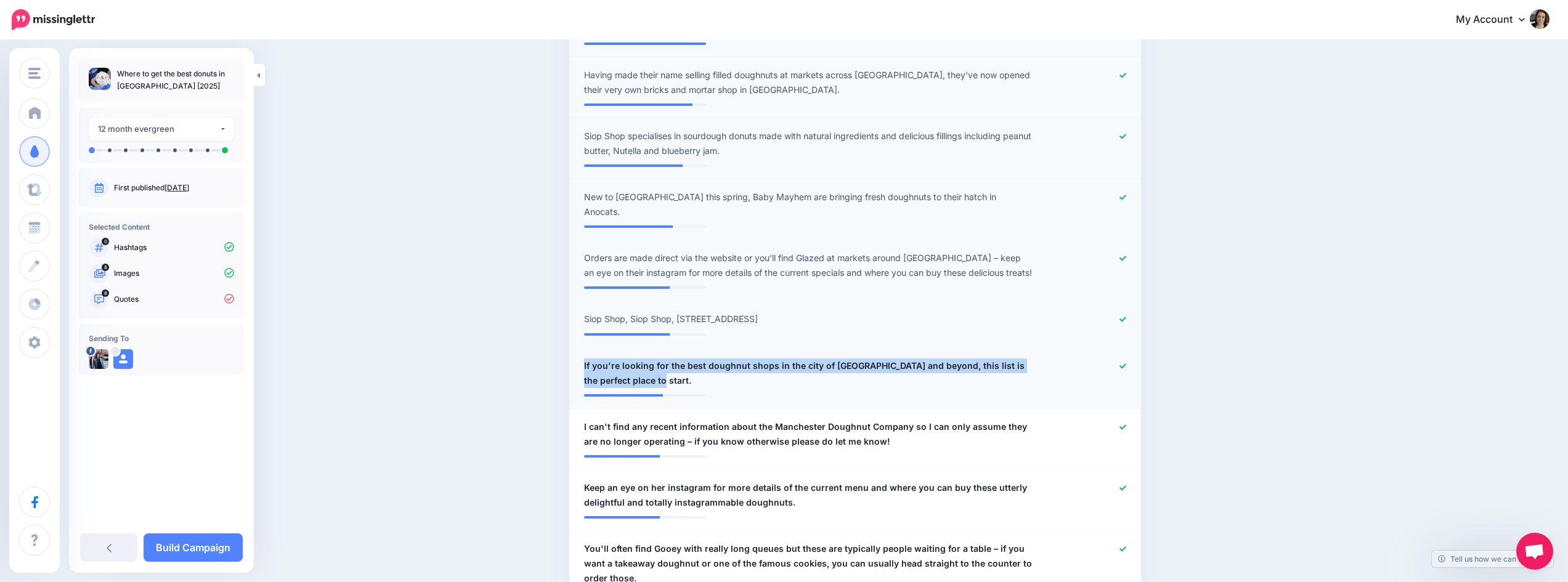
drag, startPoint x: 657, startPoint y: 364, endPoint x: 582, endPoint y: 352, distance: 76.0
click at [582, 359] on div "**********" at bounding box center [809, 374] width 467 height 30
copy span "If you're looking for the best doughnut shops in the city of Manchester and bey…"
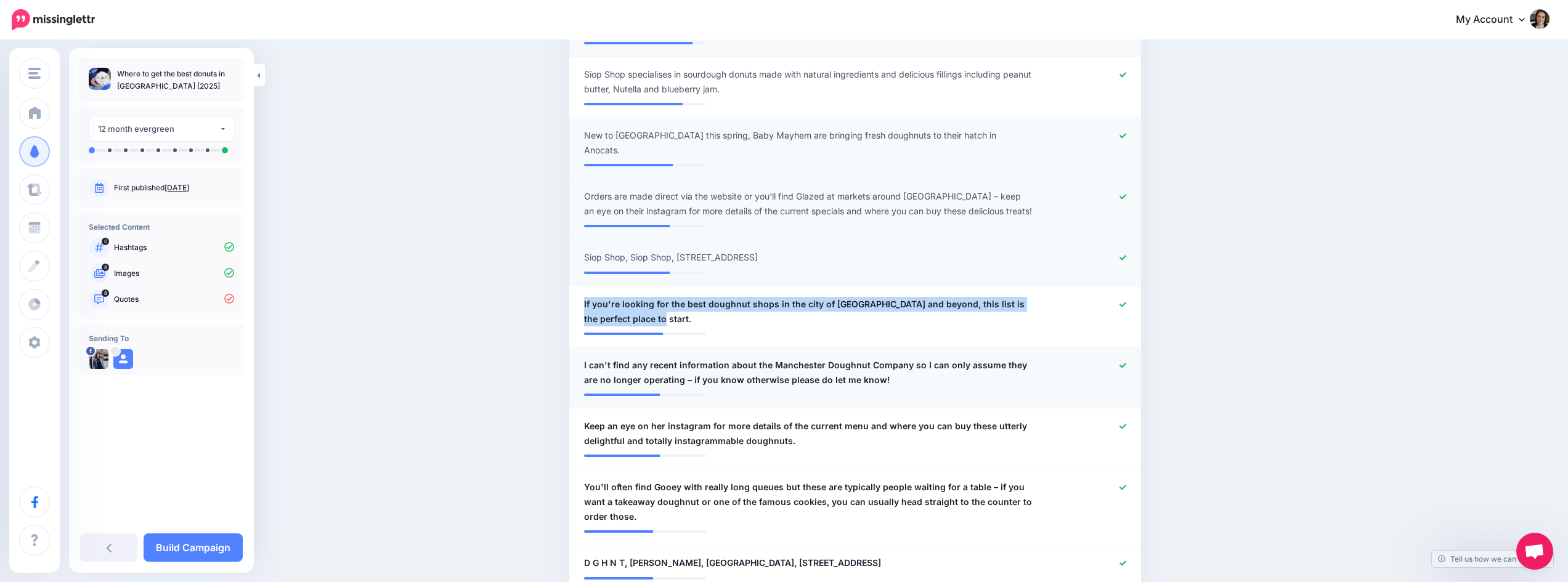
click at [1126, 363] on icon at bounding box center [1123, 365] width 6 height 5
click at [1126, 423] on icon at bounding box center [1123, 426] width 6 height 6
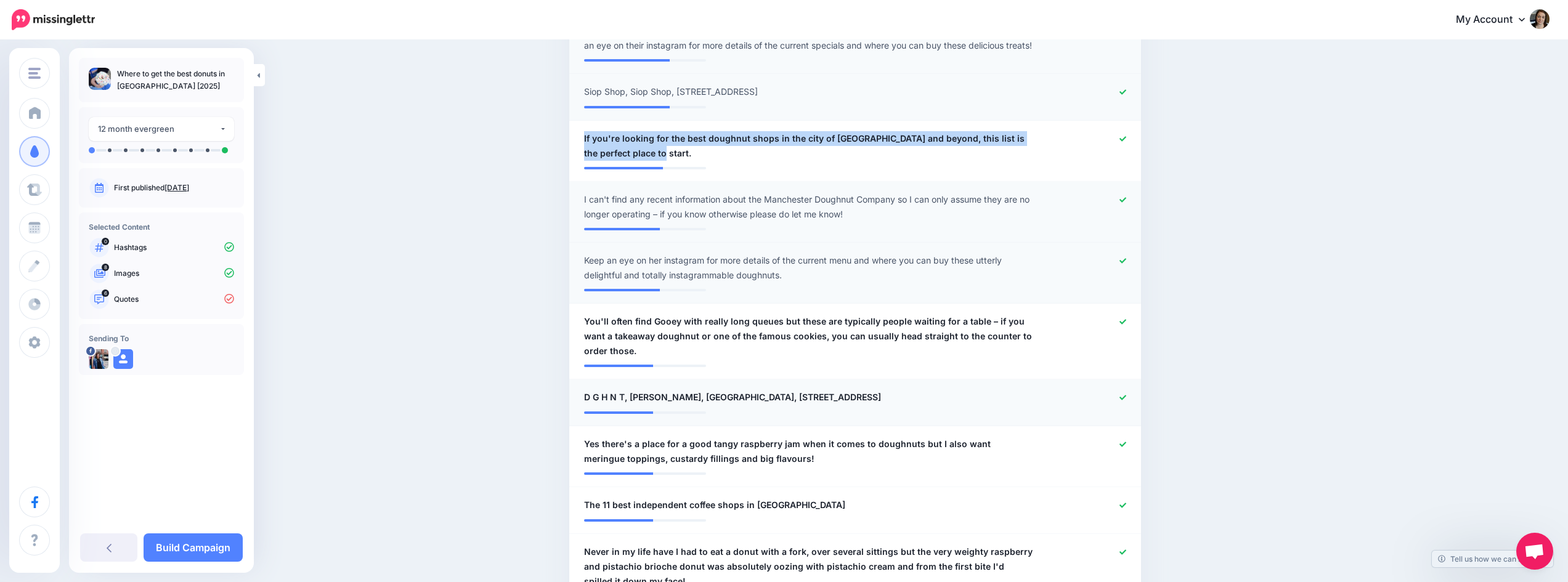
scroll to position [681, 0]
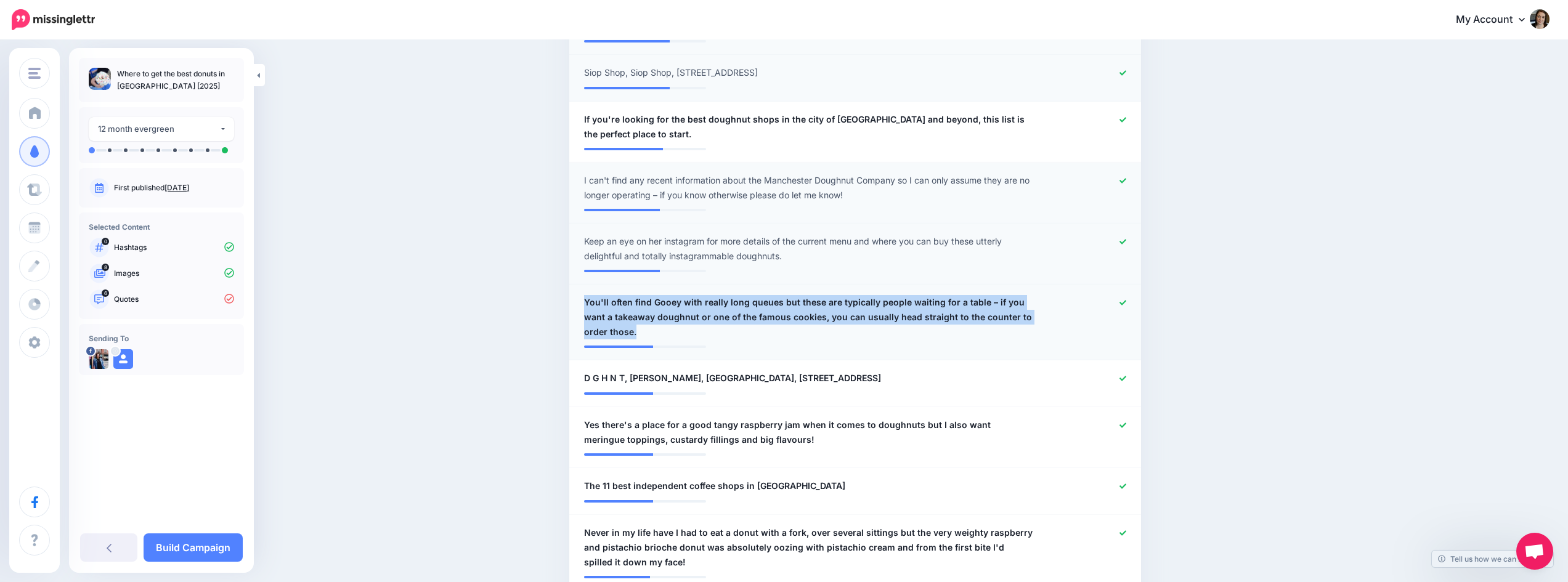
drag, startPoint x: 661, startPoint y: 315, endPoint x: 574, endPoint y: 289, distance: 90.8
click at [574, 289] on li "**********" at bounding box center [855, 322] width 572 height 75
copy span "You'll often find Gooey with really long queues but these are typically people …"
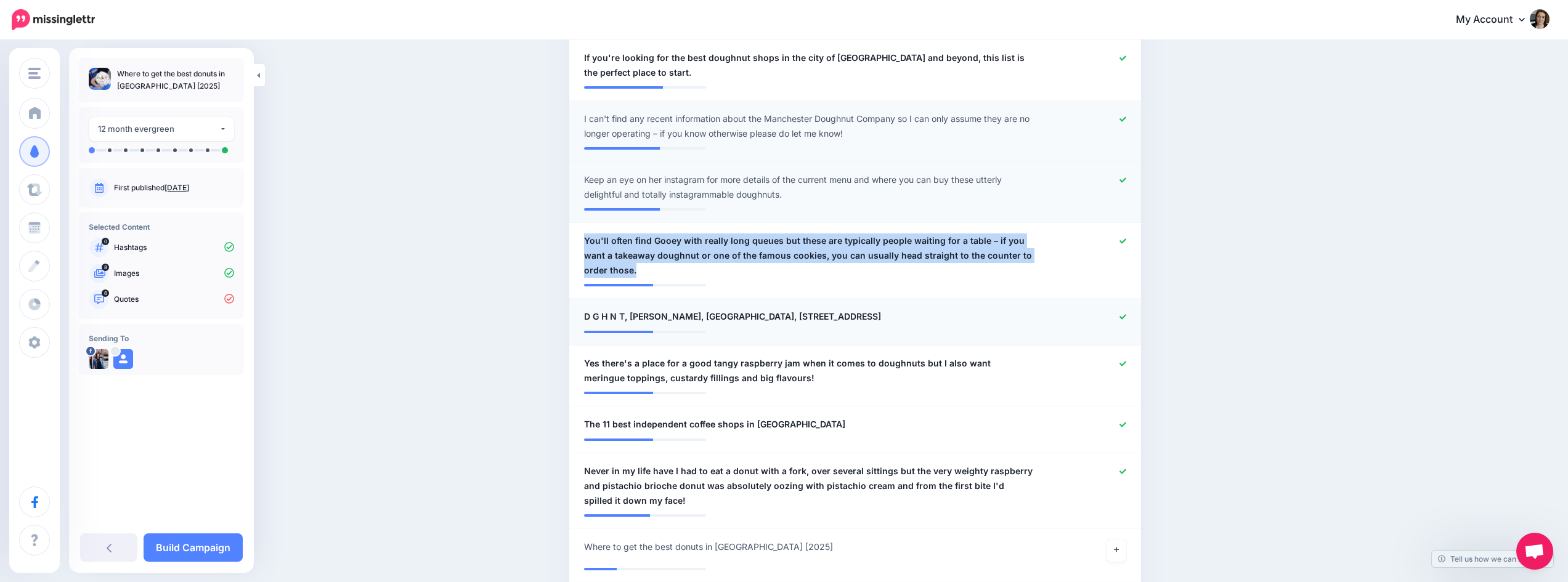
click at [1126, 314] on icon at bounding box center [1123, 317] width 6 height 6
click at [1126, 360] on icon at bounding box center [1123, 363] width 6 height 6
click at [1125, 421] on icon at bounding box center [1123, 425] width 6 height 6
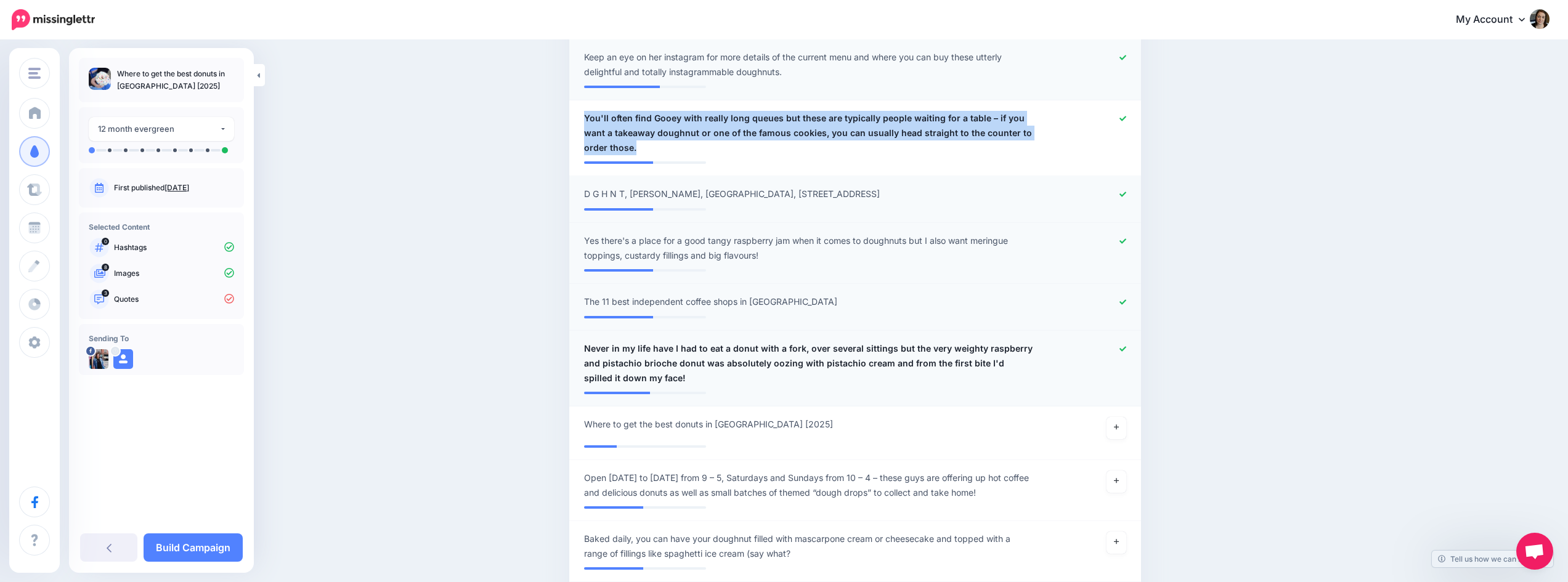
scroll to position [865, 0]
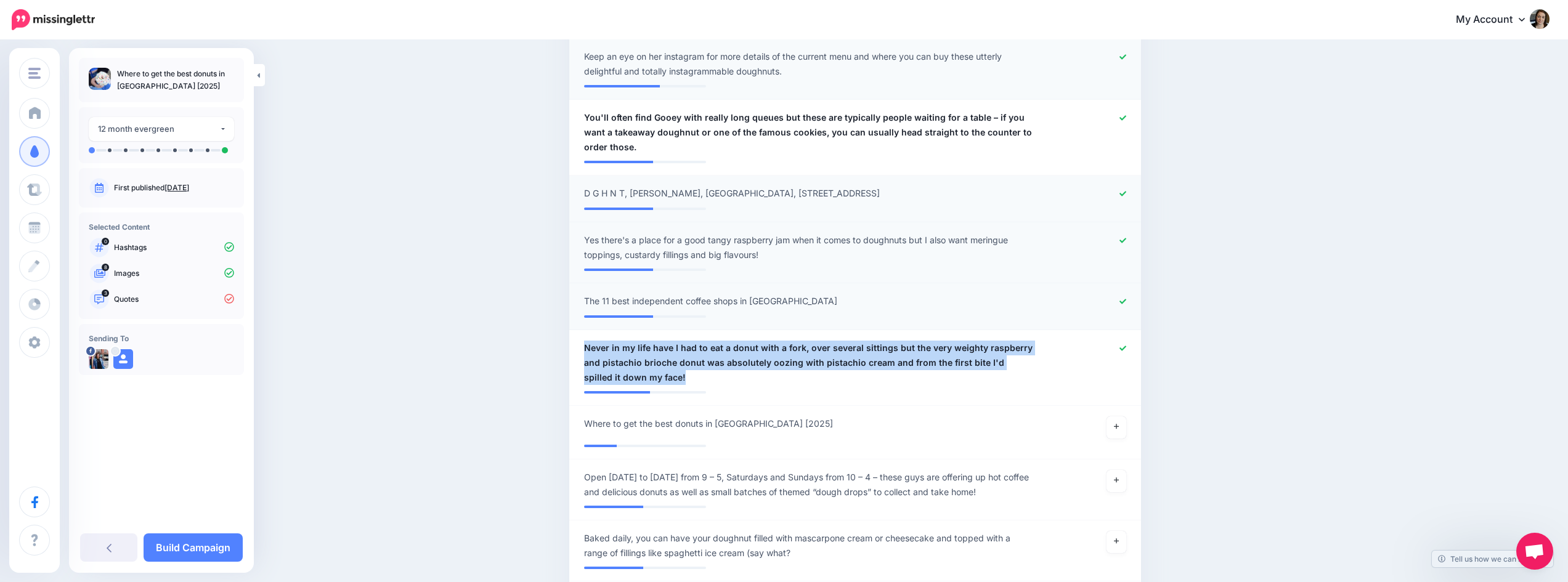
drag, startPoint x: 629, startPoint y: 361, endPoint x: 548, endPoint y: 327, distance: 87.8
copy span "Never in my life have I had to eat a donut with a fork, over several sittings b…"
click at [1120, 416] on link at bounding box center [1116, 427] width 20 height 22
click at [1126, 299] on icon at bounding box center [1123, 301] width 6 height 5
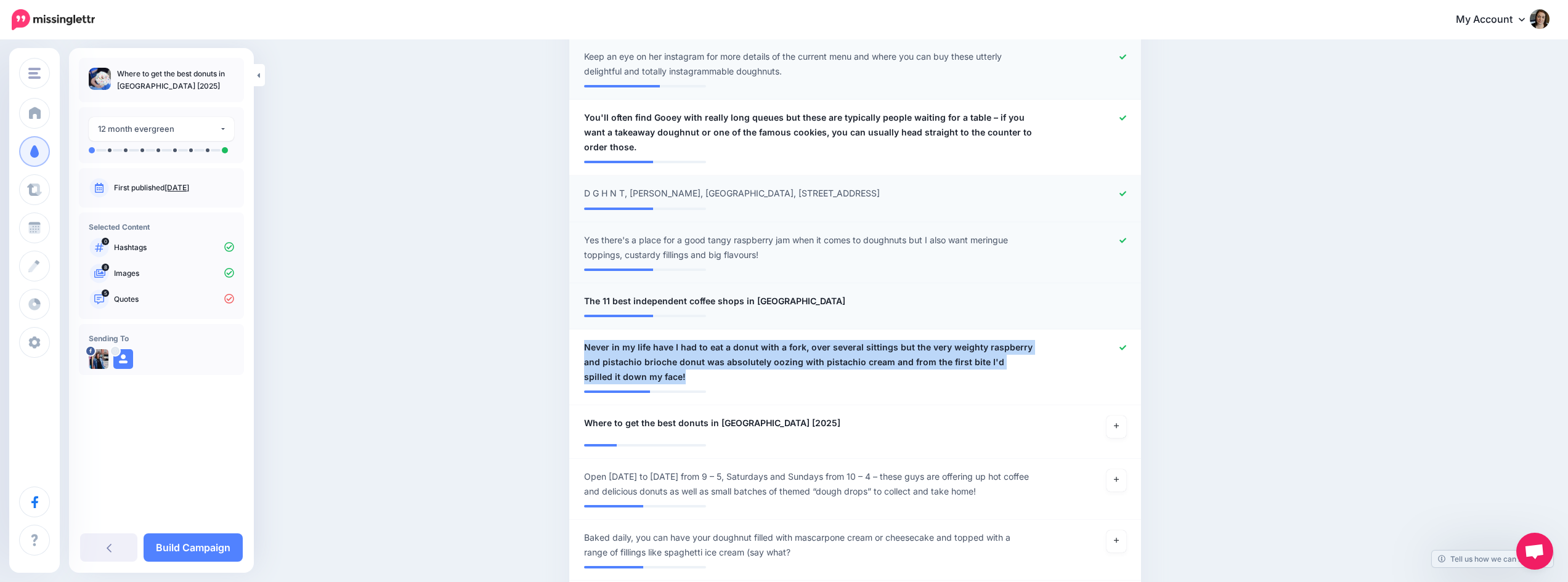
click at [1126, 237] on icon at bounding box center [1123, 240] width 6 height 5
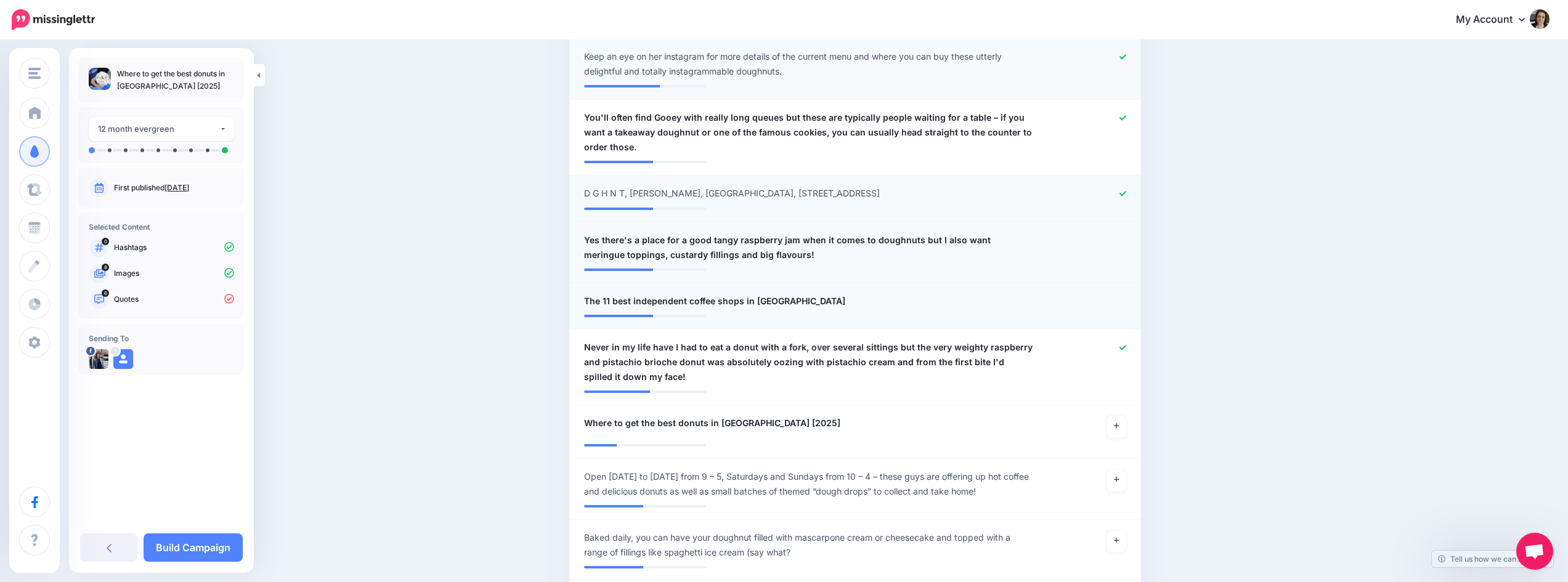
click at [1127, 233] on div at bounding box center [1089, 248] width 94 height 30
click at [714, 237] on span "Yes there's a place for a good tangy raspberry jam when it comes to doughnuts b…" at bounding box center [809, 248] width 449 height 30
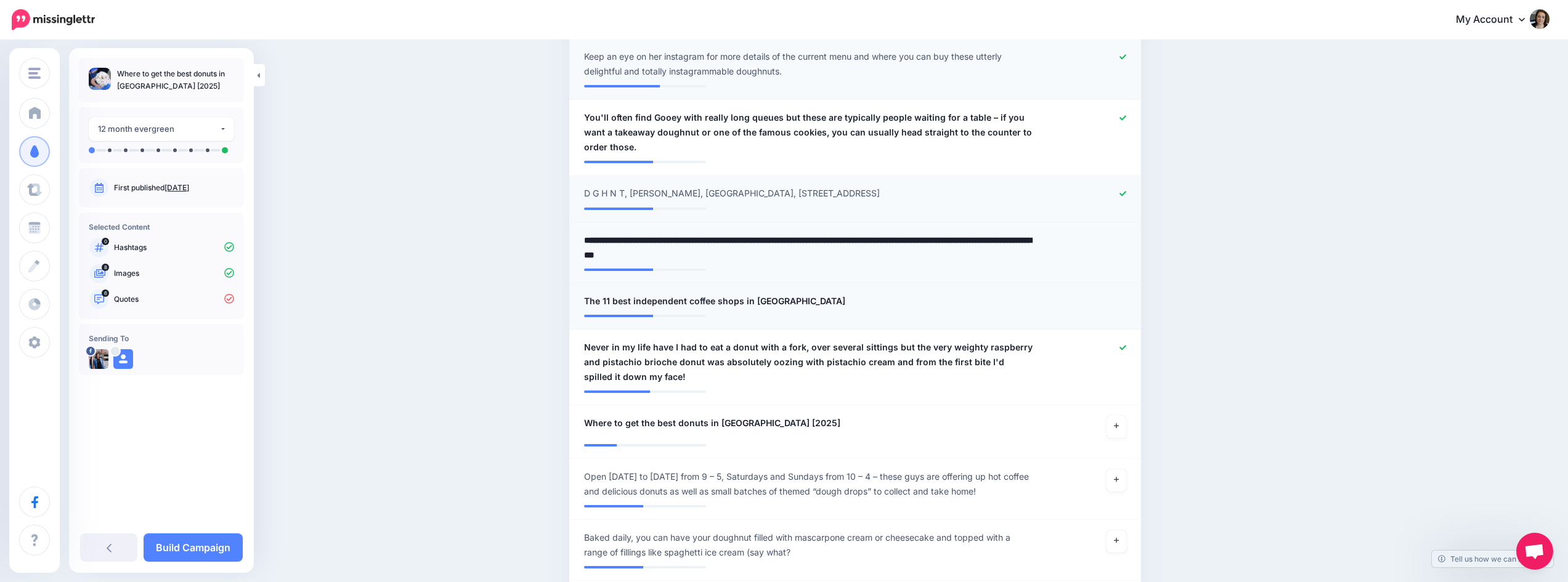
click at [1128, 233] on div at bounding box center [1089, 248] width 94 height 30
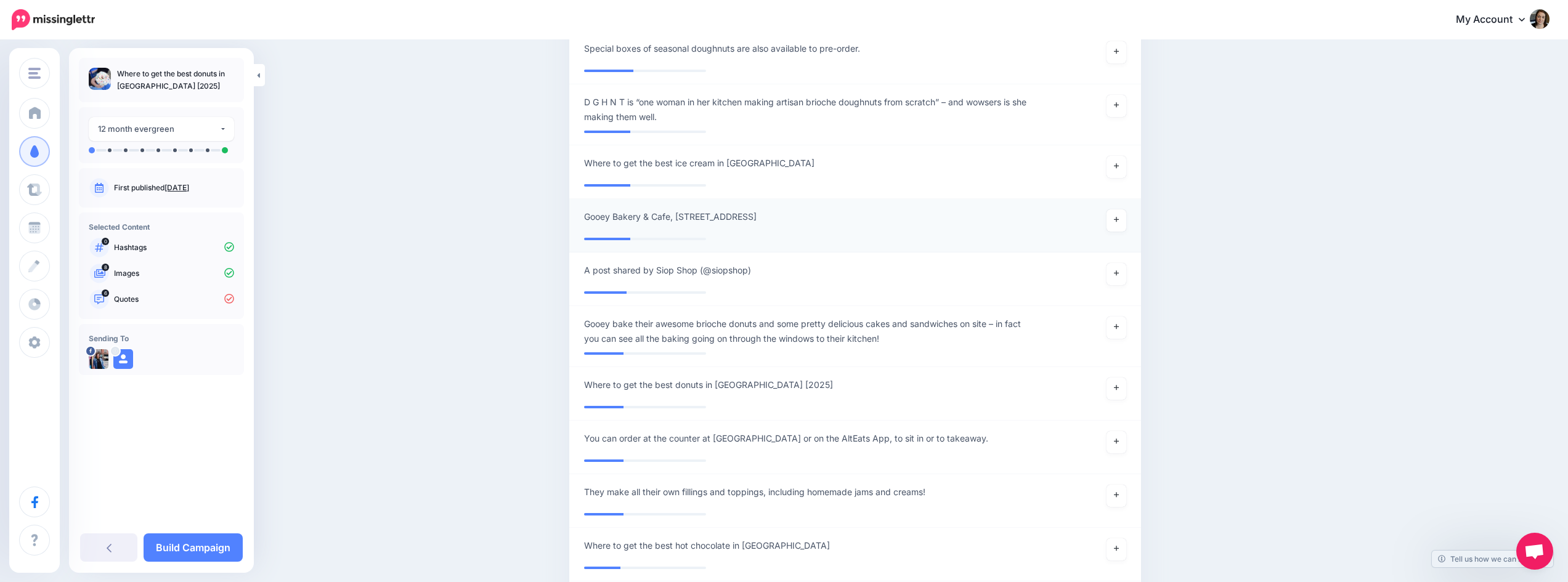
scroll to position [2036, 0]
click at [1119, 323] on icon at bounding box center [1117, 326] width 5 height 5
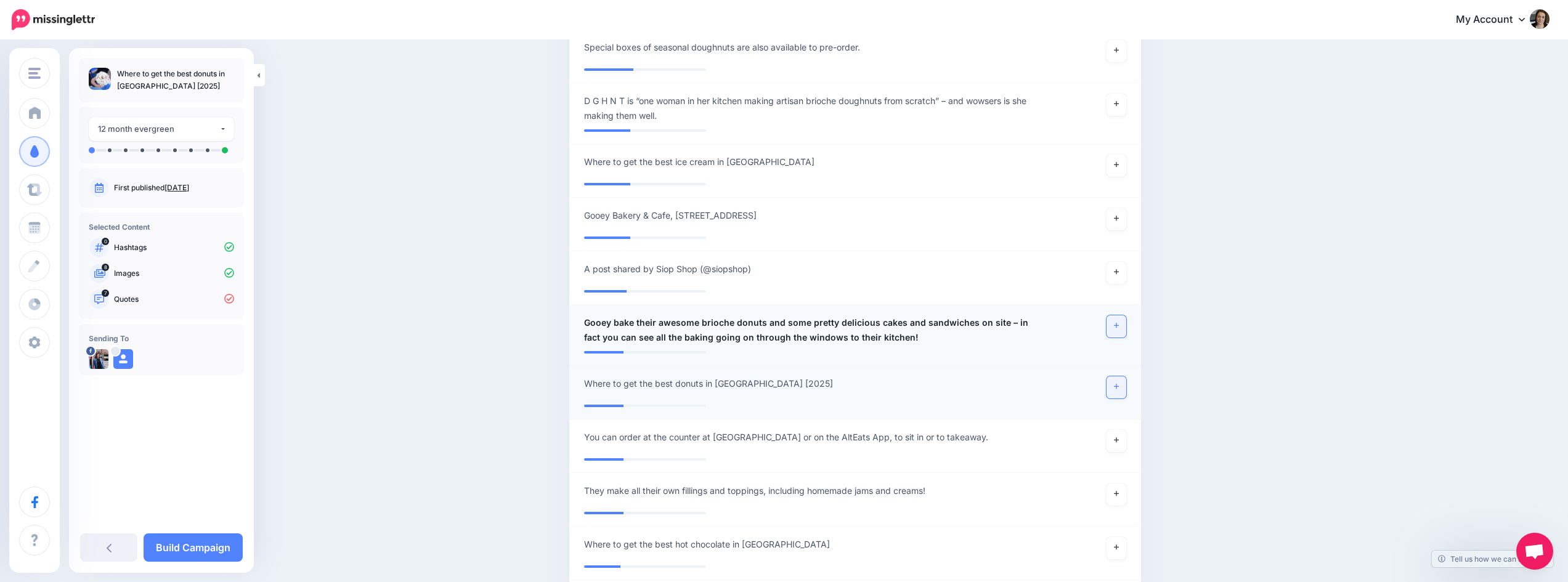
click at [1123, 376] on link at bounding box center [1116, 387] width 20 height 22
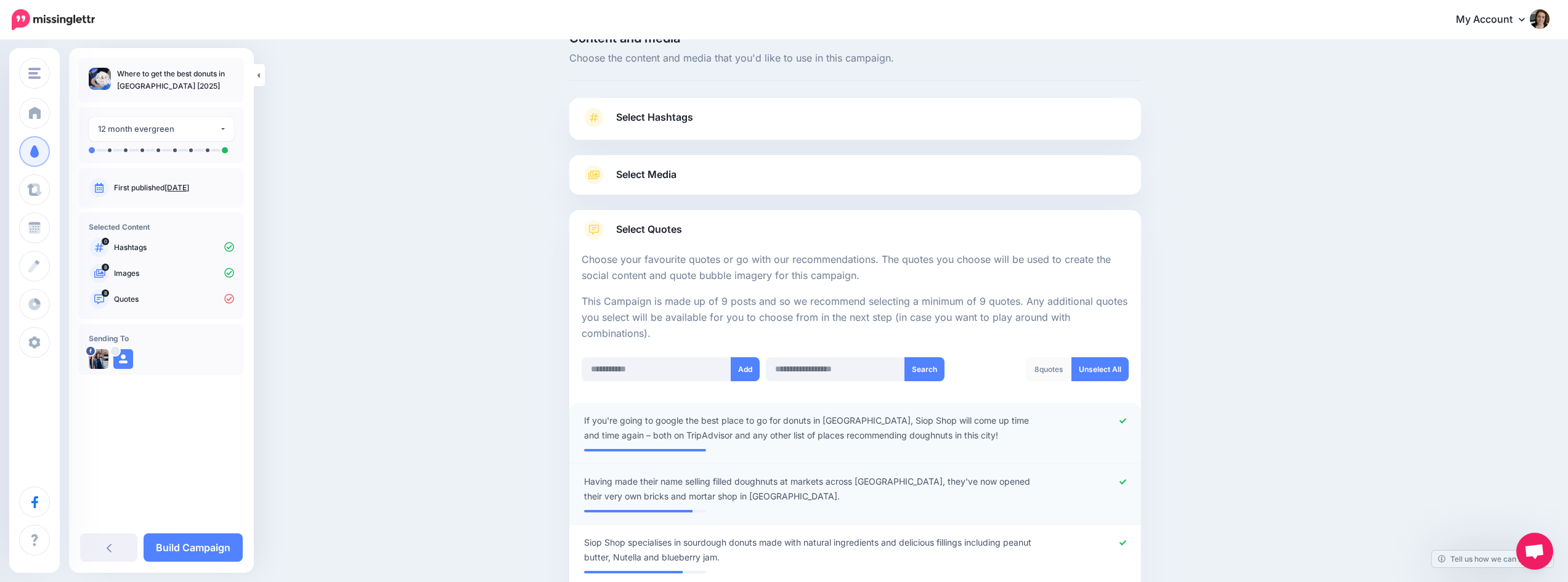
scroll to position [0, 0]
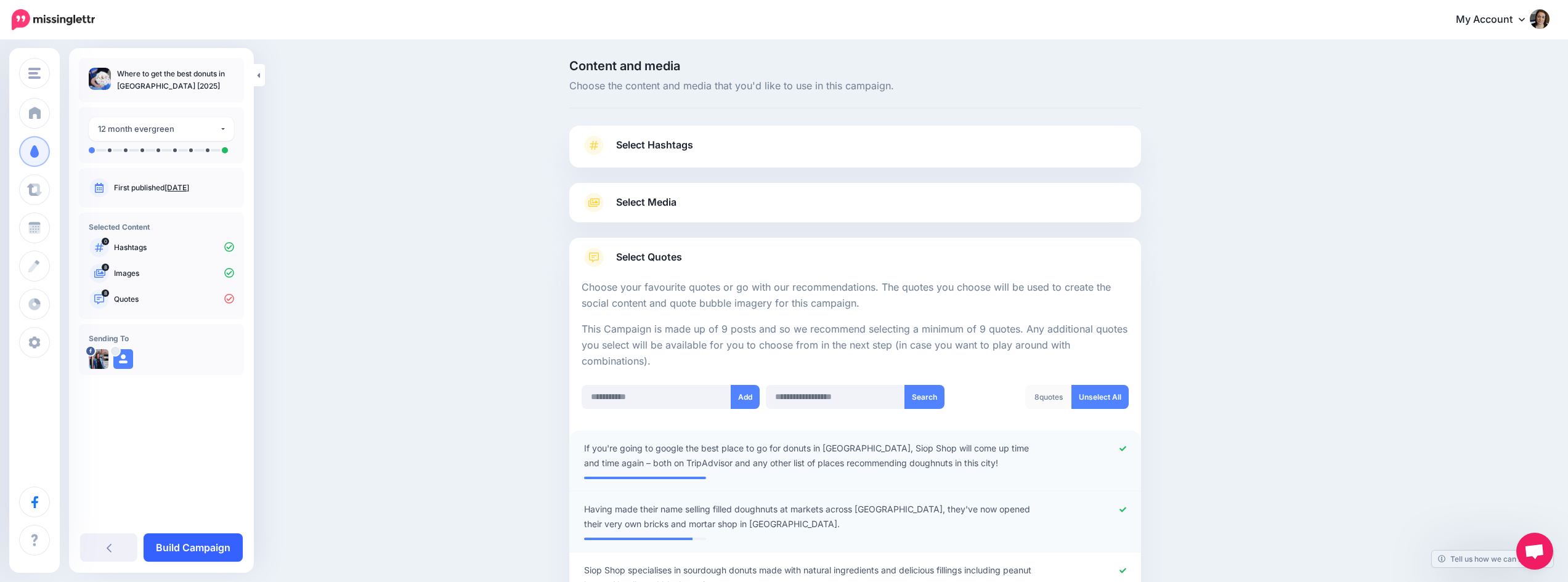
click at [206, 542] on link "Build Campaign" at bounding box center [193, 548] width 99 height 28
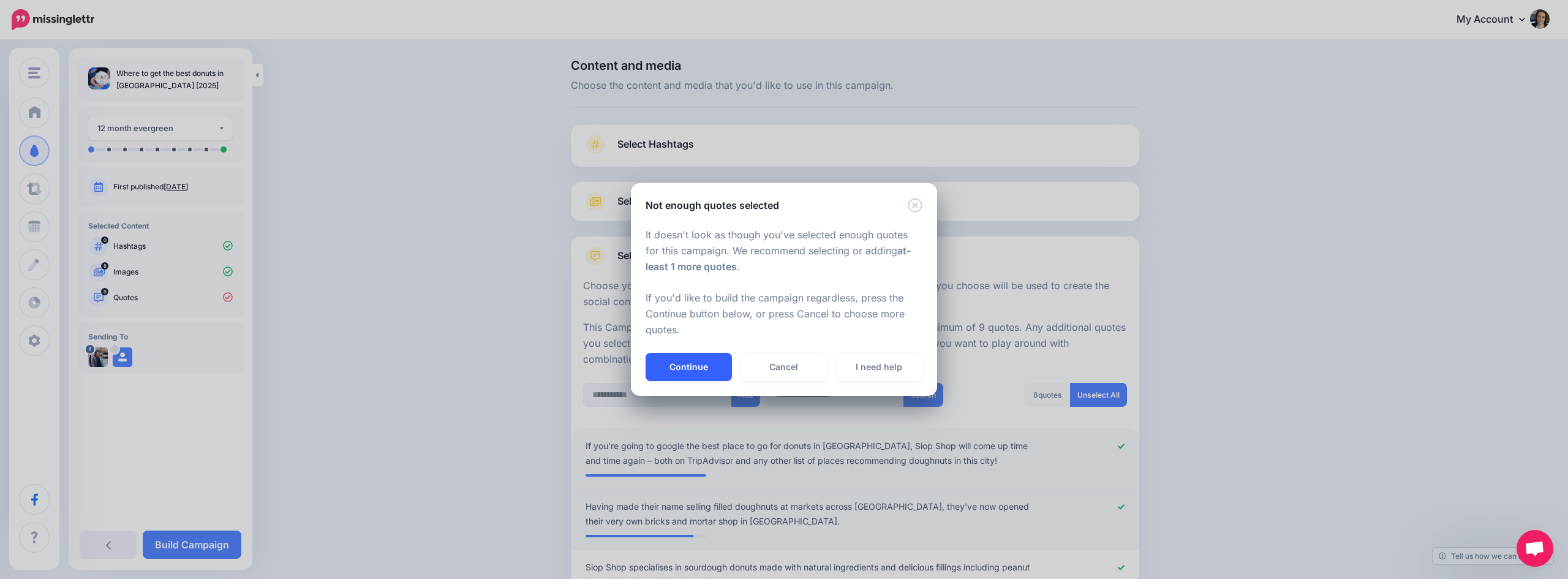
click at [719, 364] on button "Continue" at bounding box center [688, 367] width 87 height 28
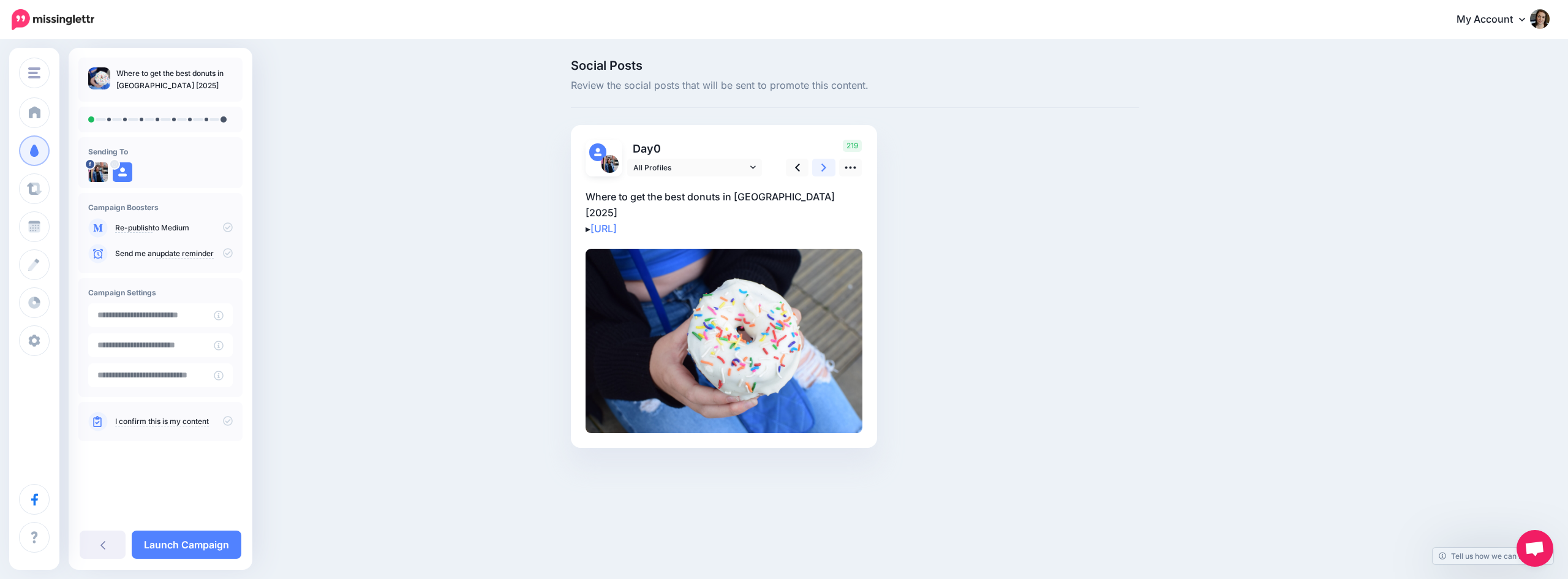
click at [826, 166] on icon at bounding box center [824, 168] width 5 height 13
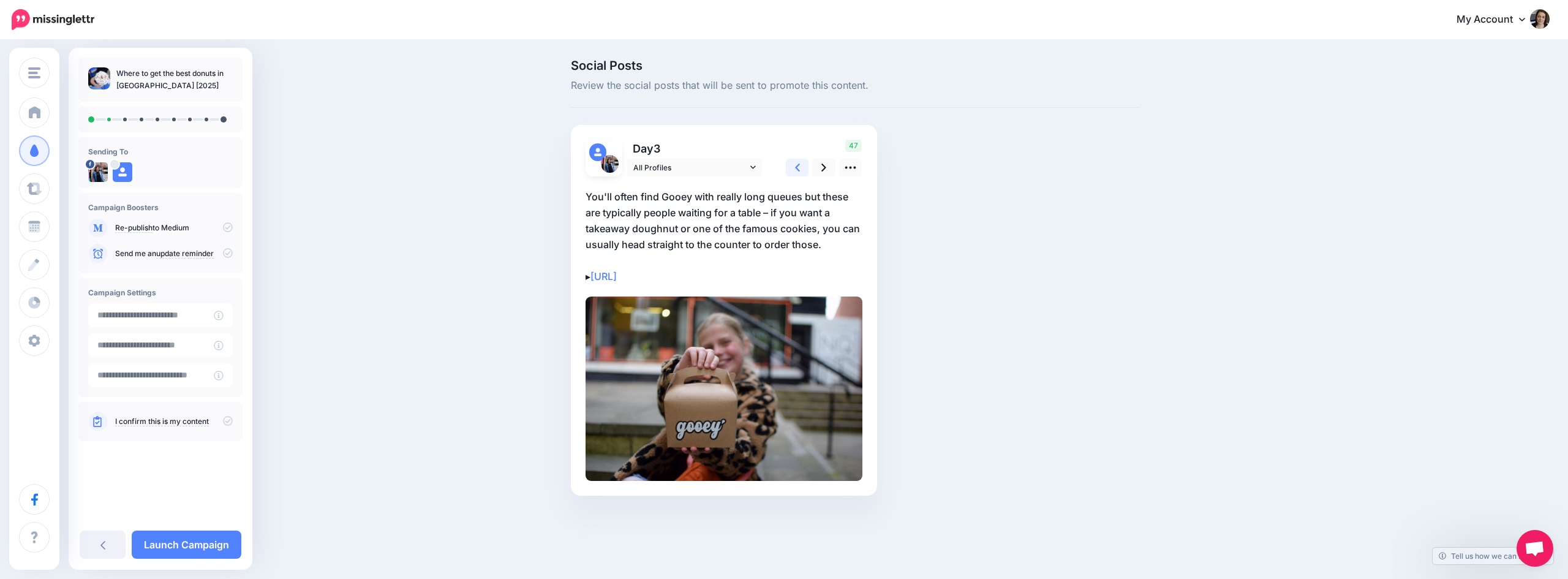
click at [796, 169] on icon at bounding box center [797, 168] width 5 height 8
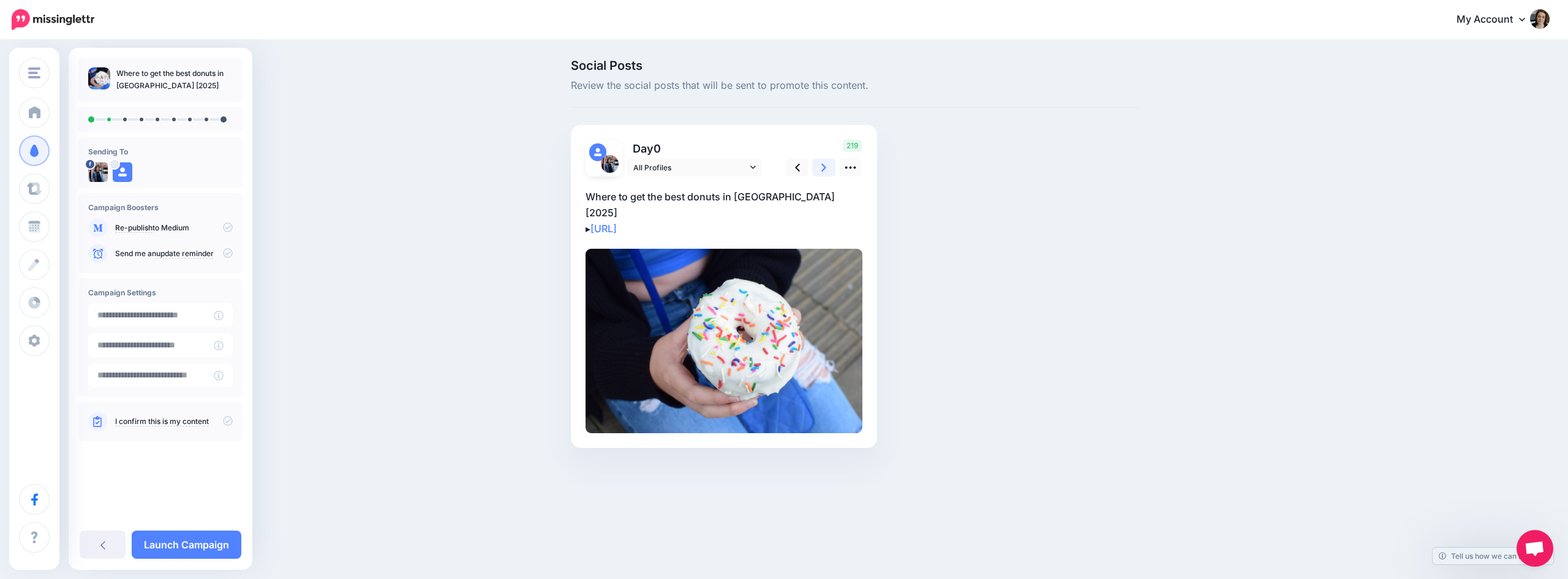
click at [821, 167] on link at bounding box center [824, 168] width 23 height 18
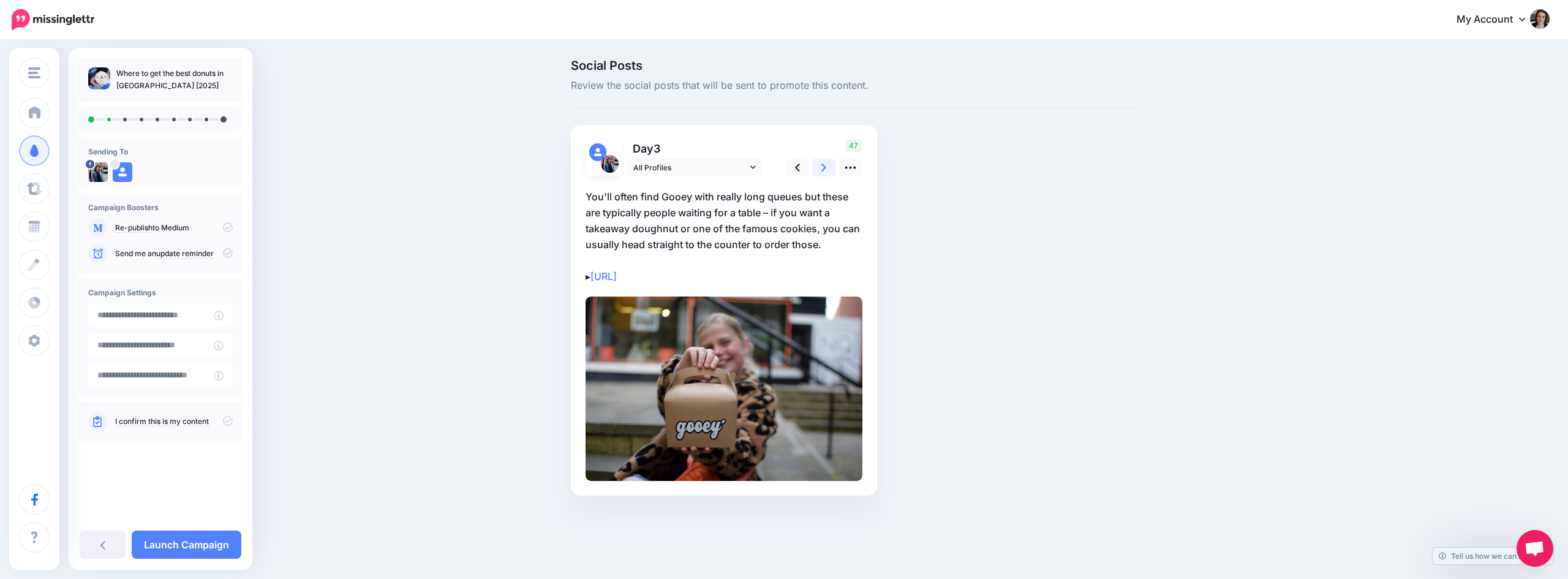
click at [820, 167] on link at bounding box center [824, 168] width 23 height 18
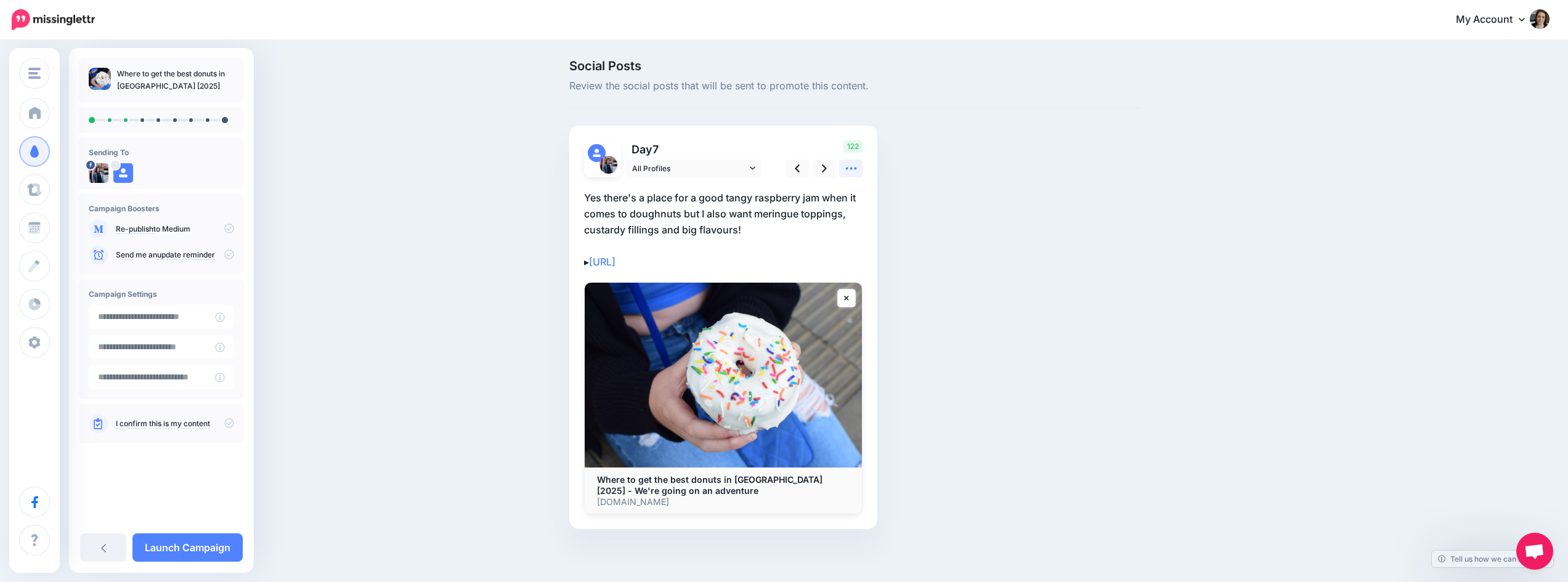
click at [854, 169] on icon at bounding box center [851, 168] width 13 height 13
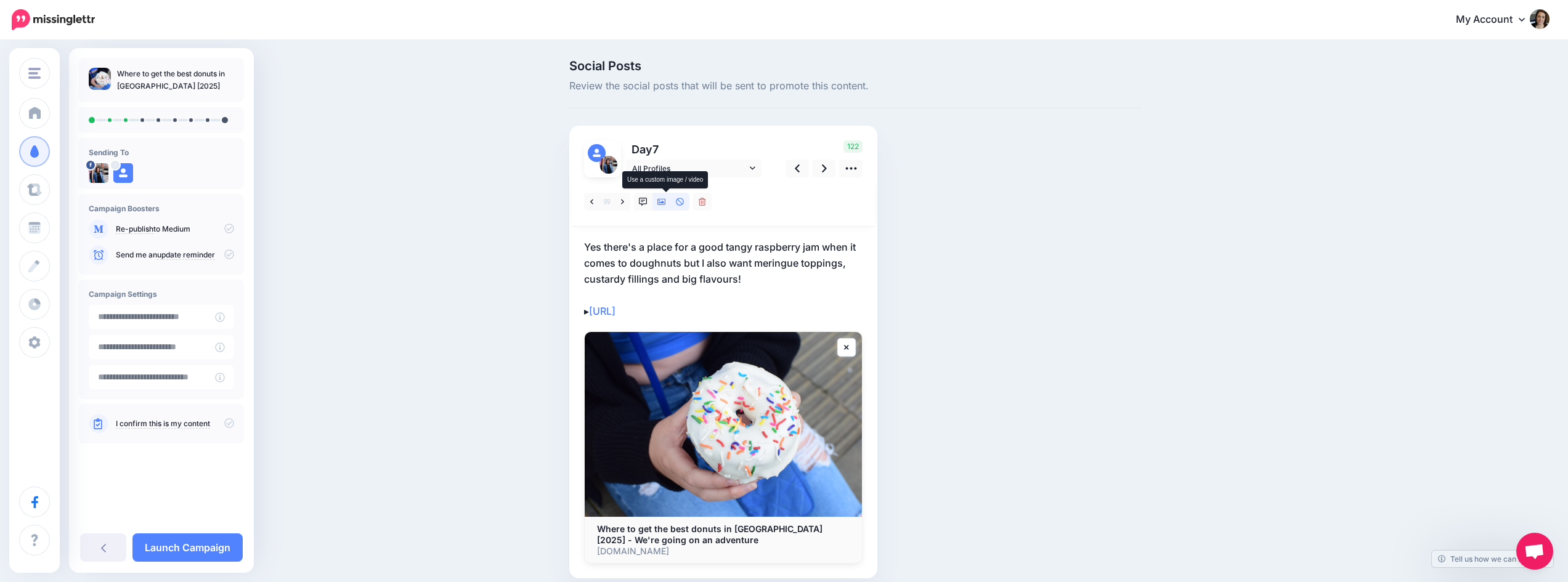
click at [665, 205] on icon at bounding box center [661, 202] width 8 height 6
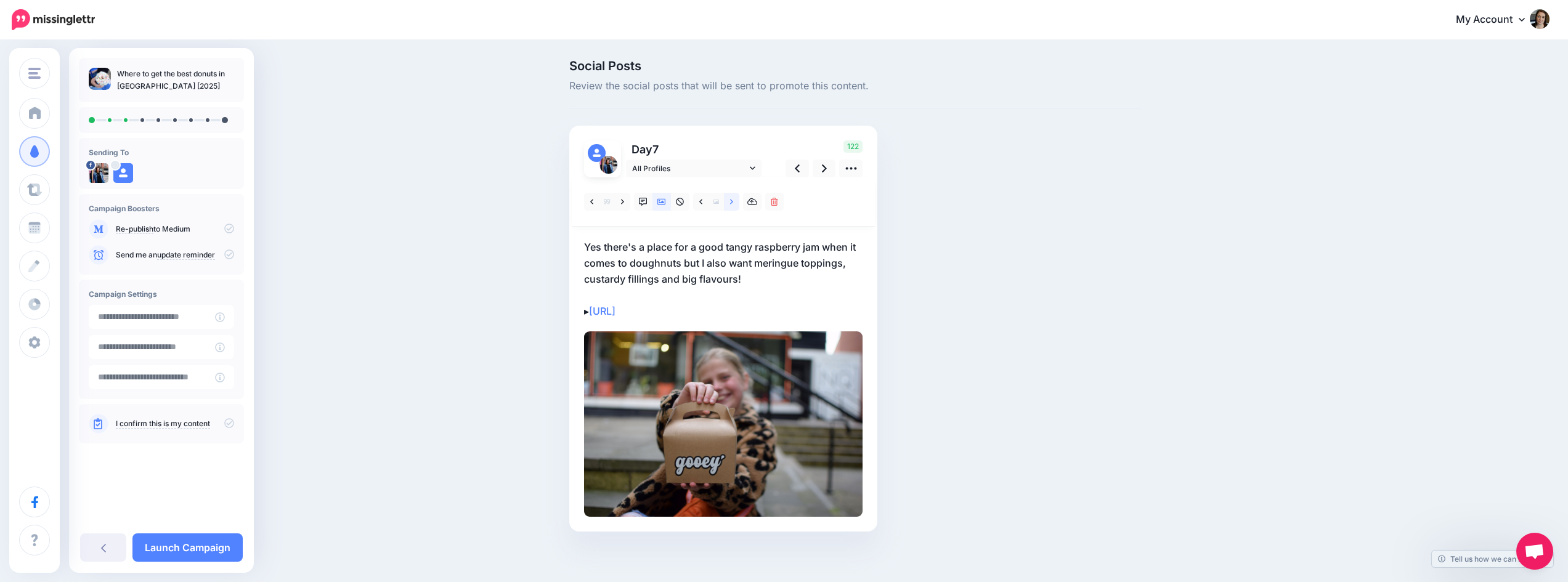
click at [733, 200] on icon at bounding box center [731, 201] width 3 height 5
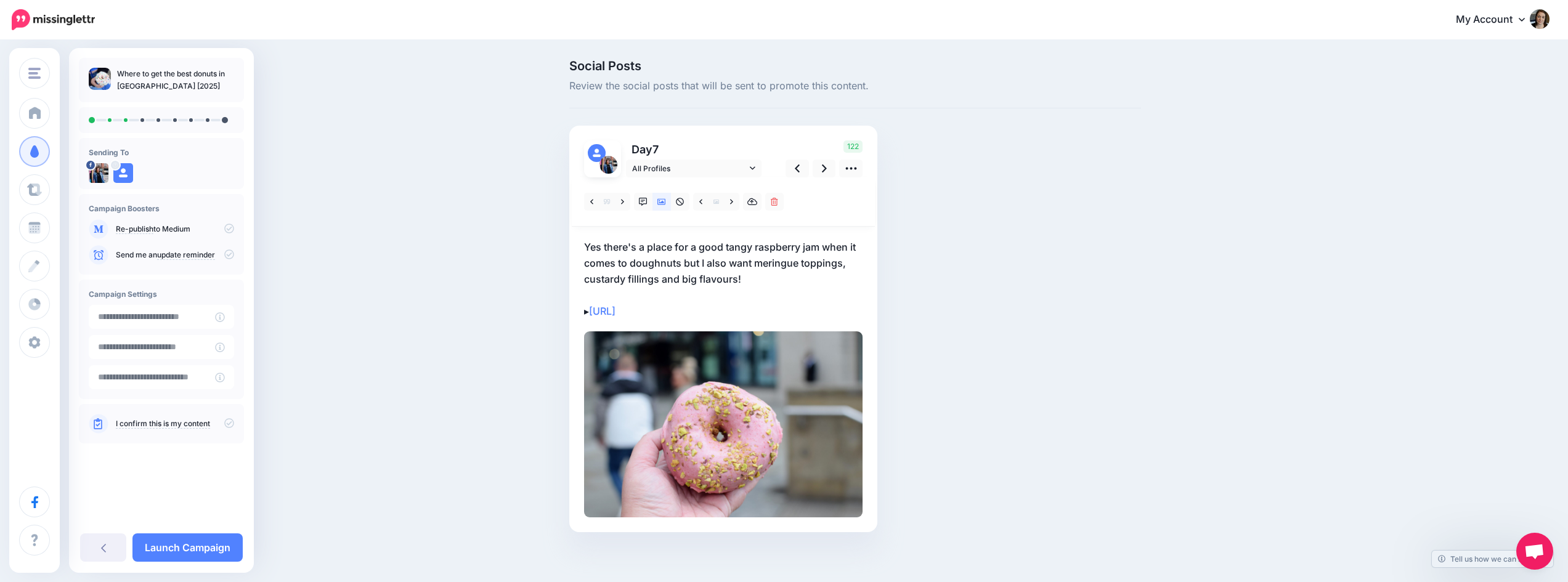
click at [620, 246] on p "Yes there's a place for a good tangy raspberry jam when it comes to doughnuts b…" at bounding box center [723, 279] width 278 height 80
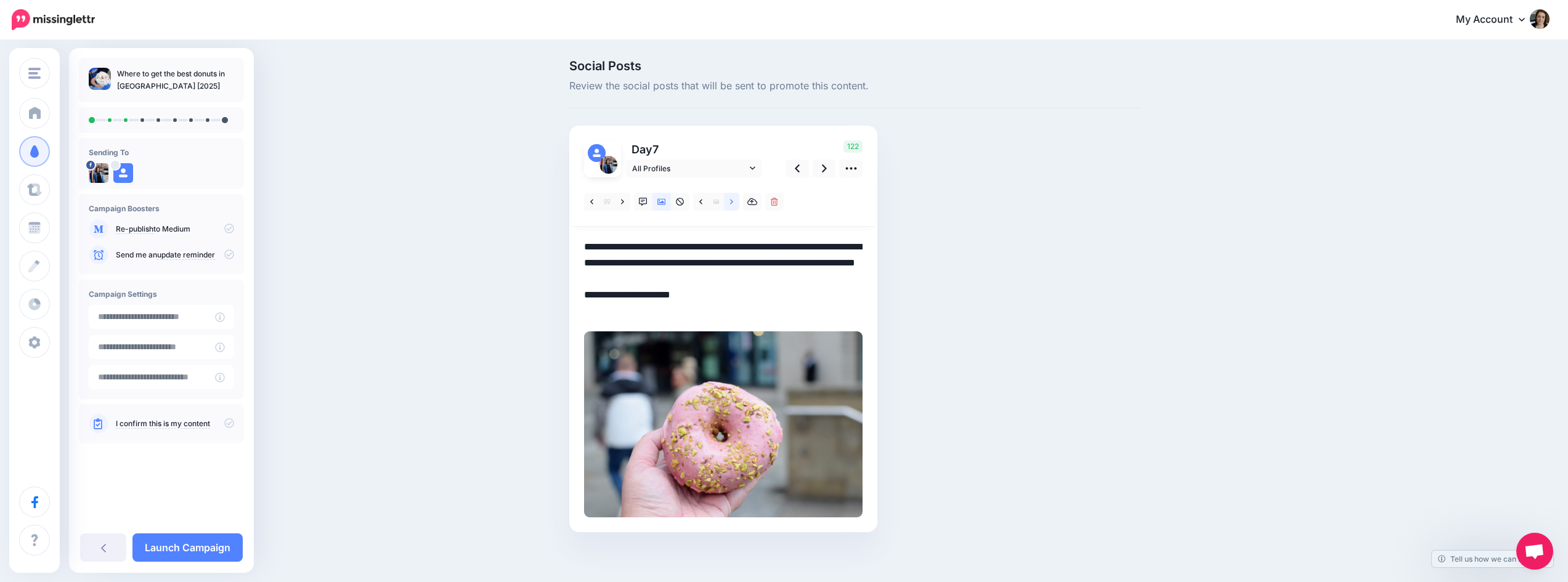
click at [733, 201] on icon at bounding box center [731, 201] width 3 height 5
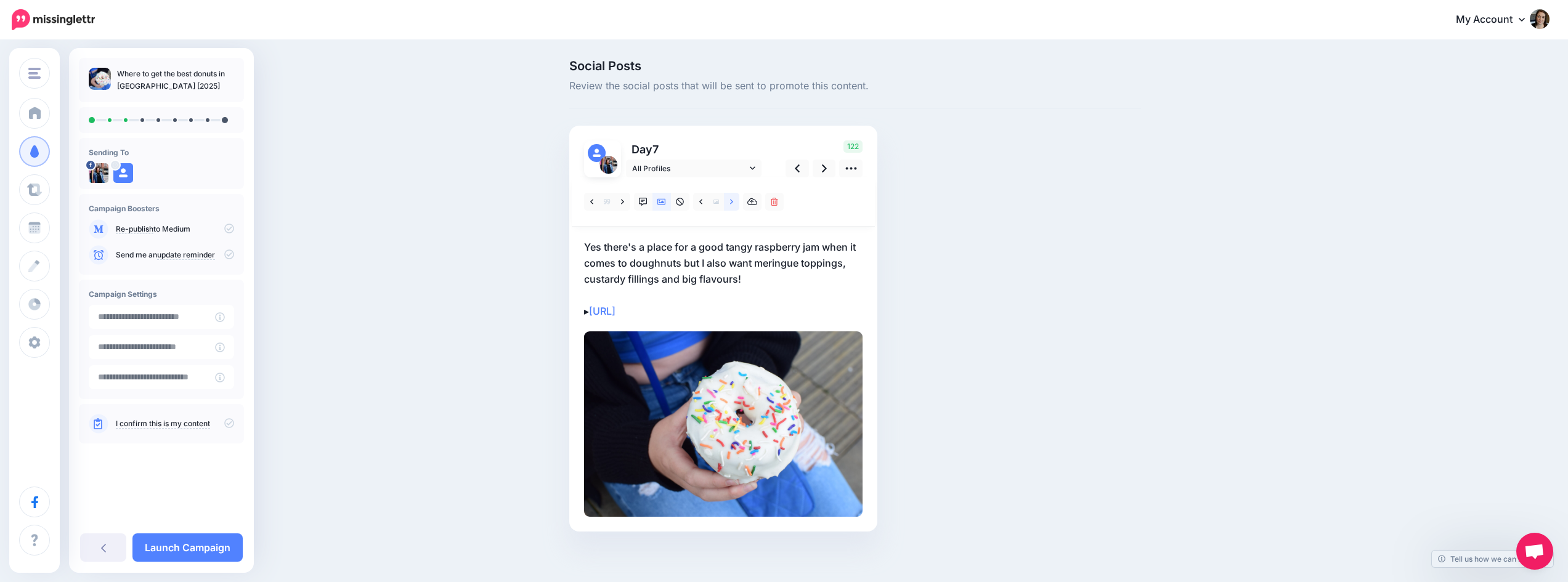
click at [733, 201] on icon at bounding box center [731, 201] width 3 height 5
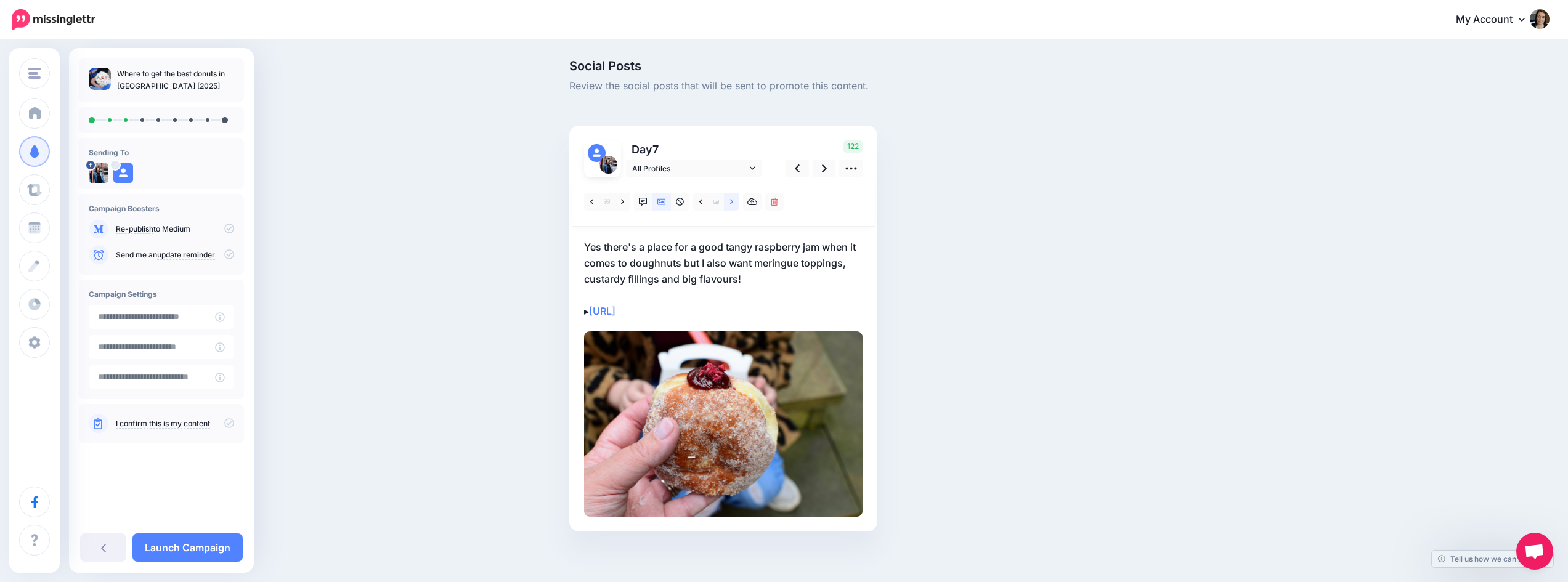
click at [733, 202] on icon at bounding box center [731, 201] width 3 height 8
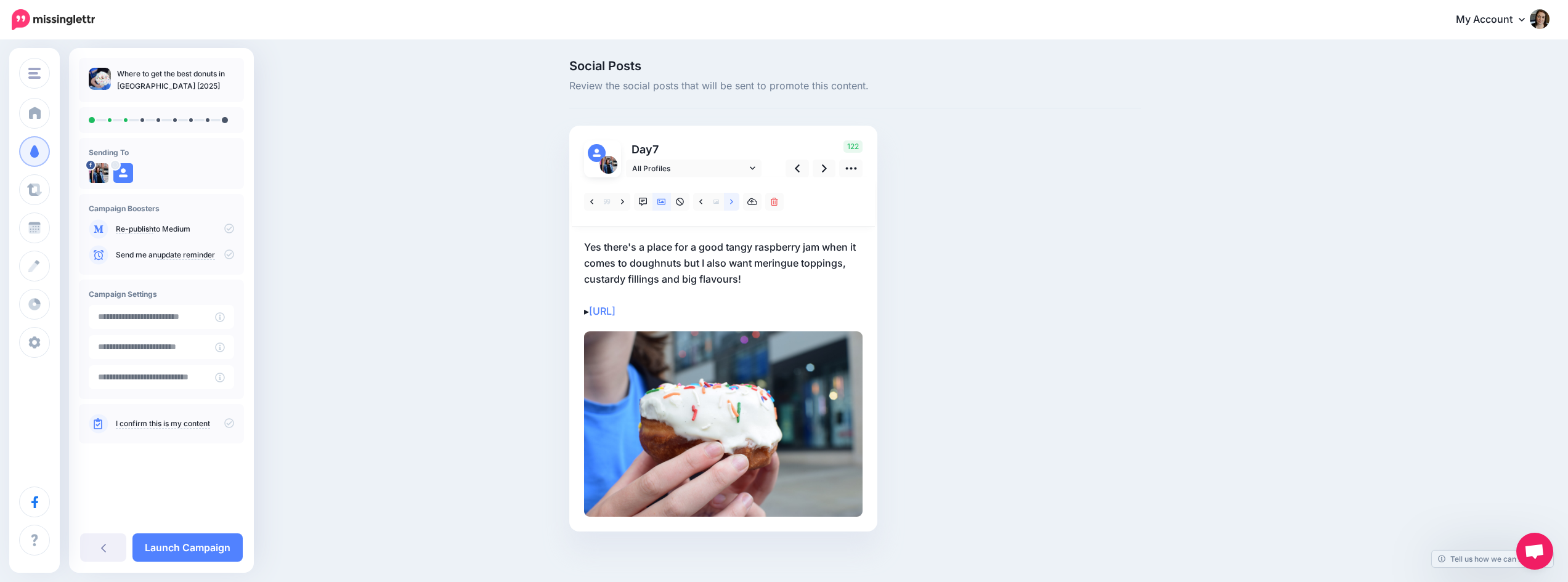
click at [733, 202] on icon at bounding box center [731, 201] width 3 height 8
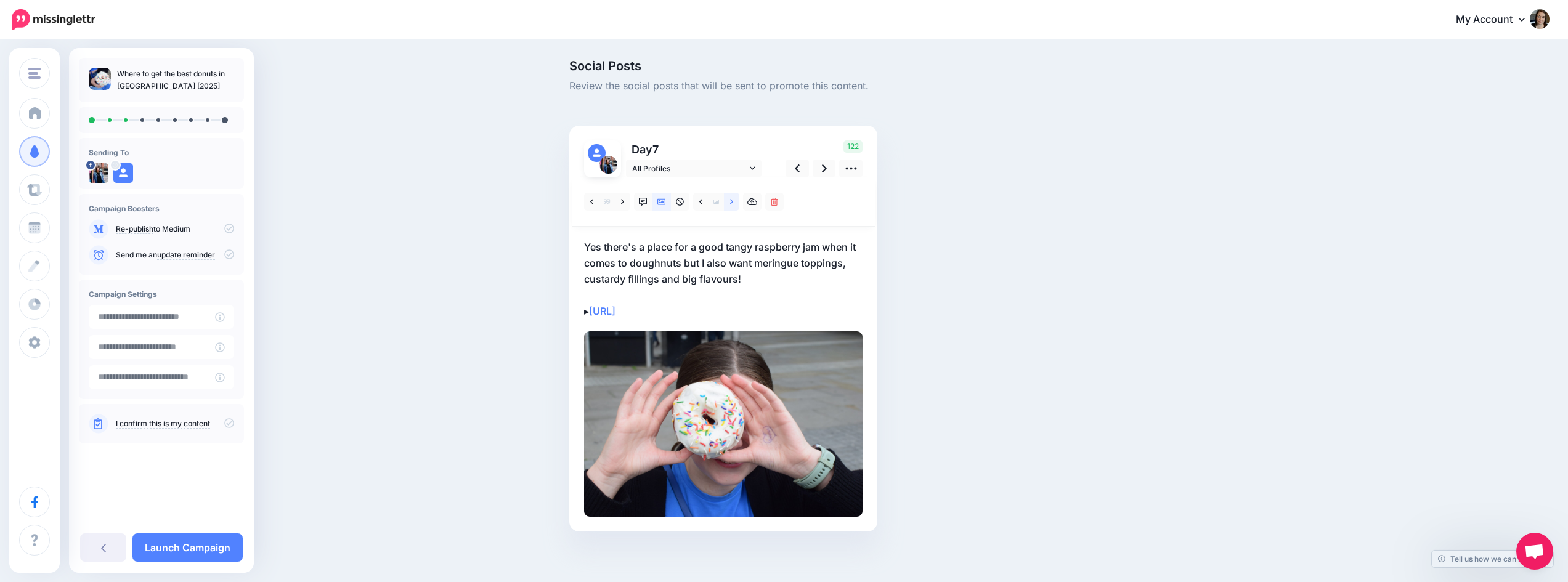
click at [733, 202] on icon at bounding box center [731, 201] width 3 height 8
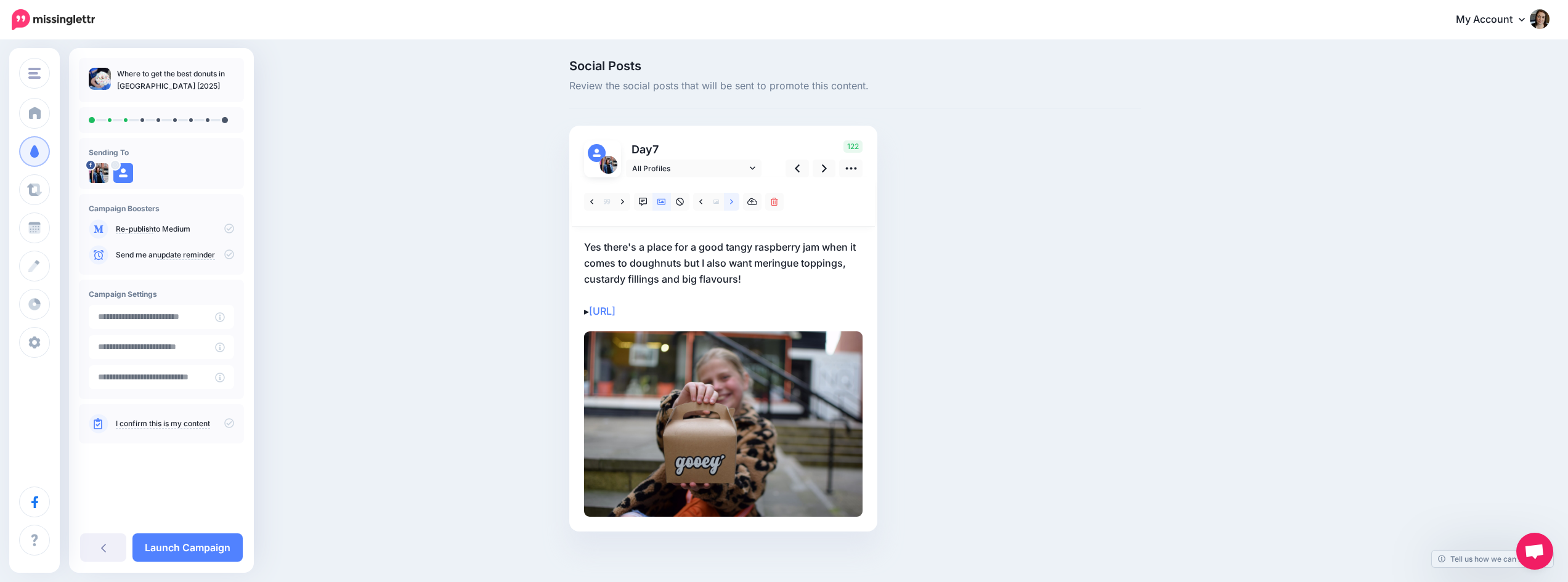
click at [733, 202] on icon at bounding box center [731, 201] width 3 height 8
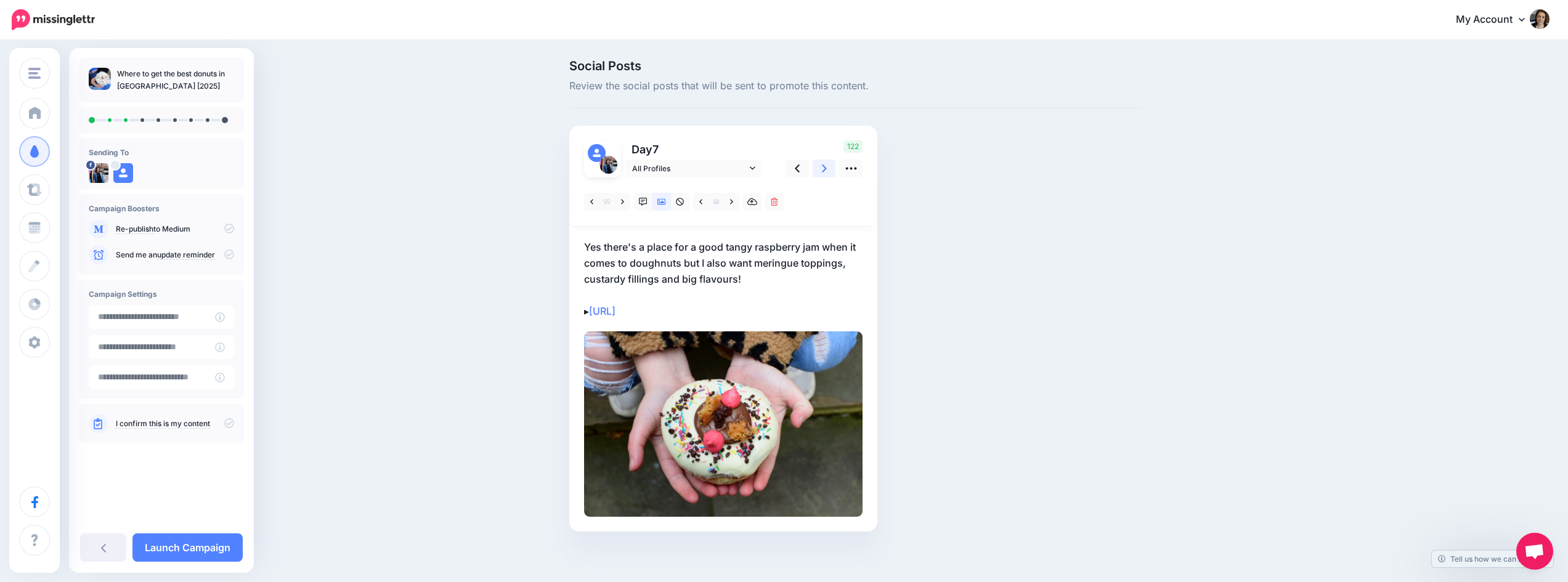
click at [827, 163] on icon at bounding box center [824, 168] width 5 height 13
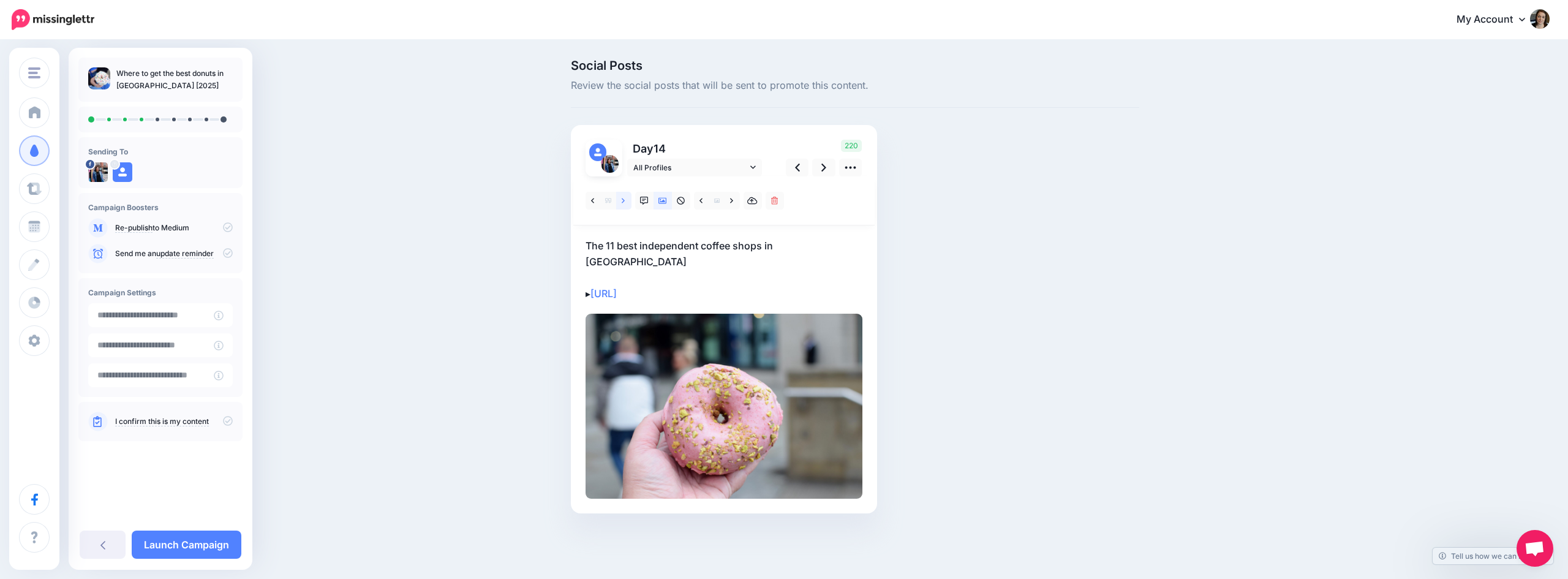
click at [624, 200] on icon at bounding box center [623, 200] width 3 height 5
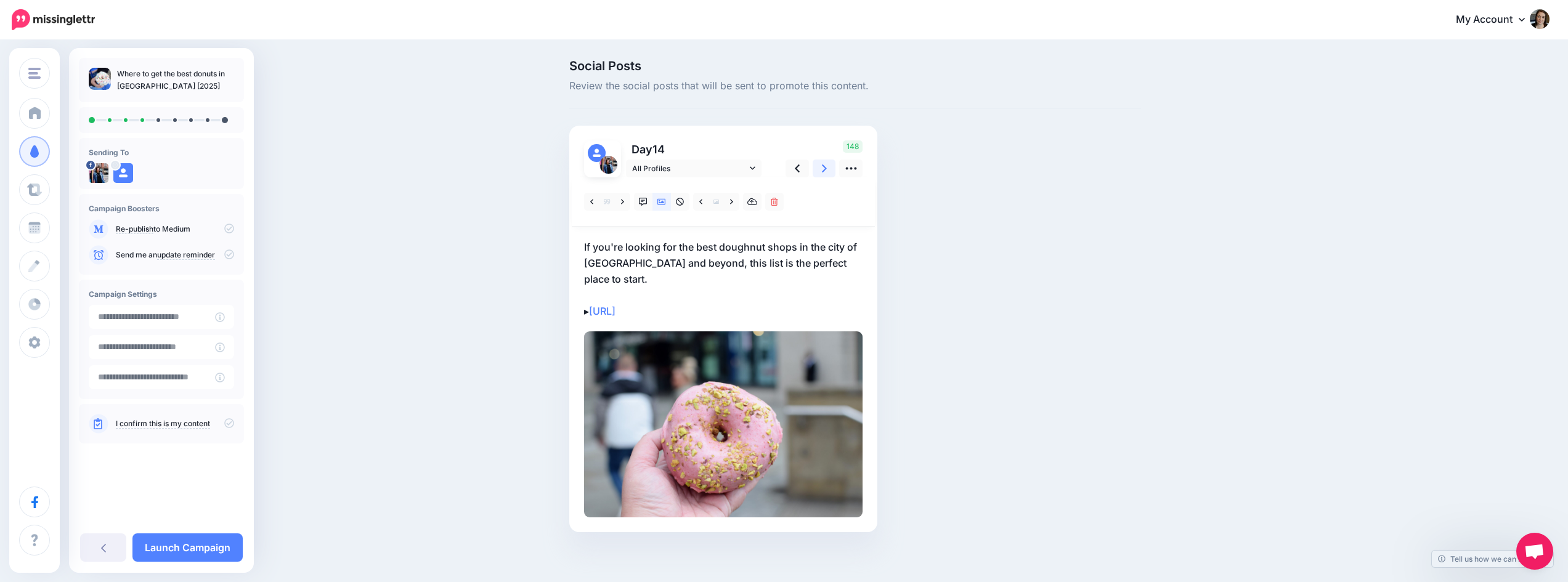
click at [827, 167] on icon at bounding box center [824, 168] width 5 height 13
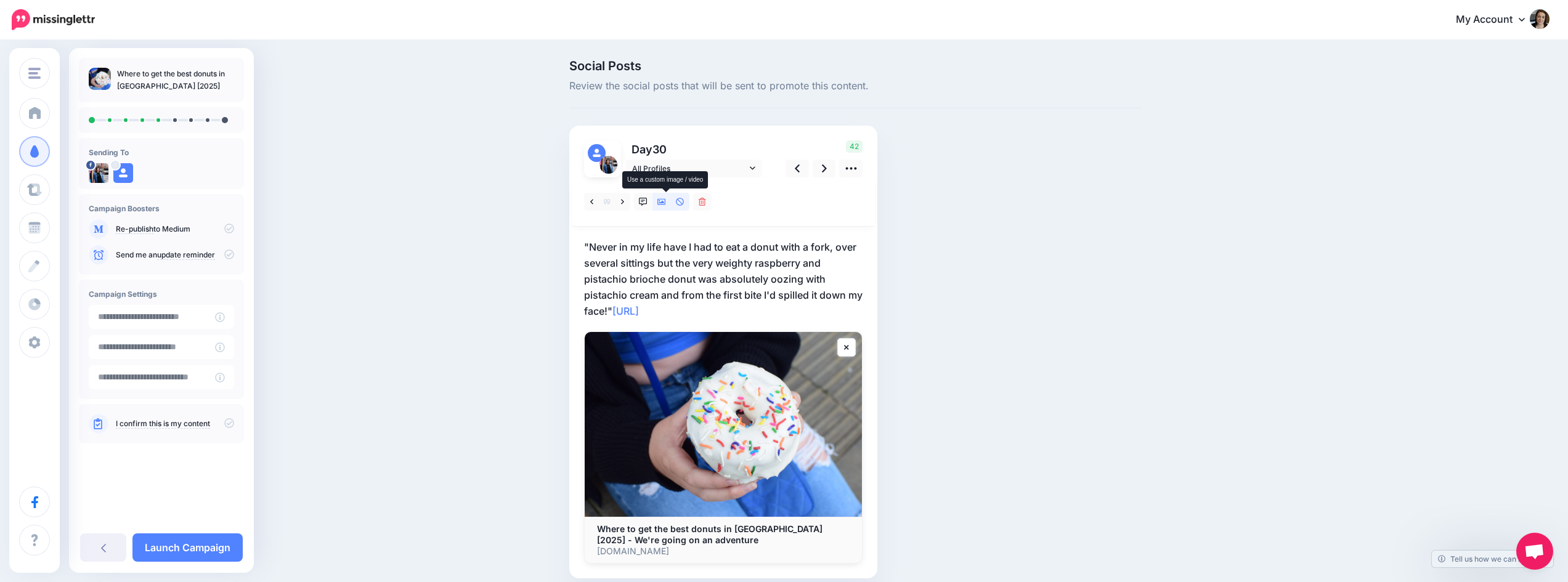
click at [666, 197] on icon at bounding box center [661, 201] width 8 height 8
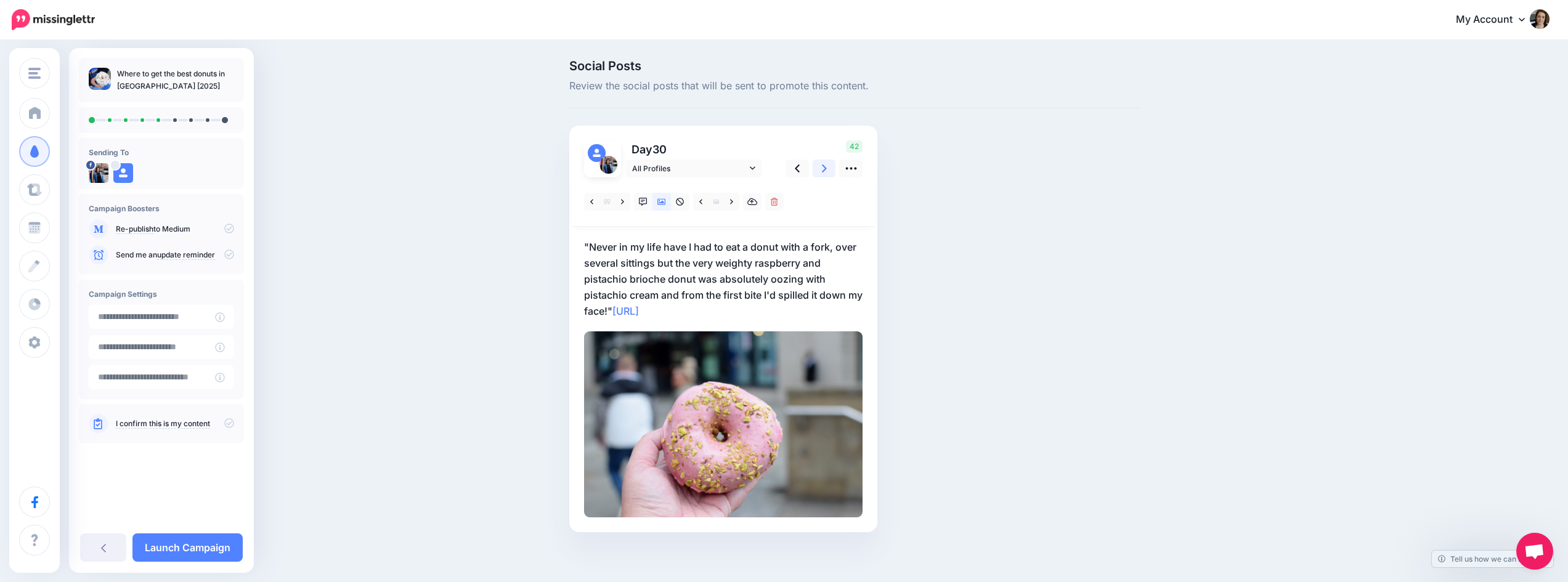
click at [826, 168] on icon at bounding box center [824, 168] width 5 height 13
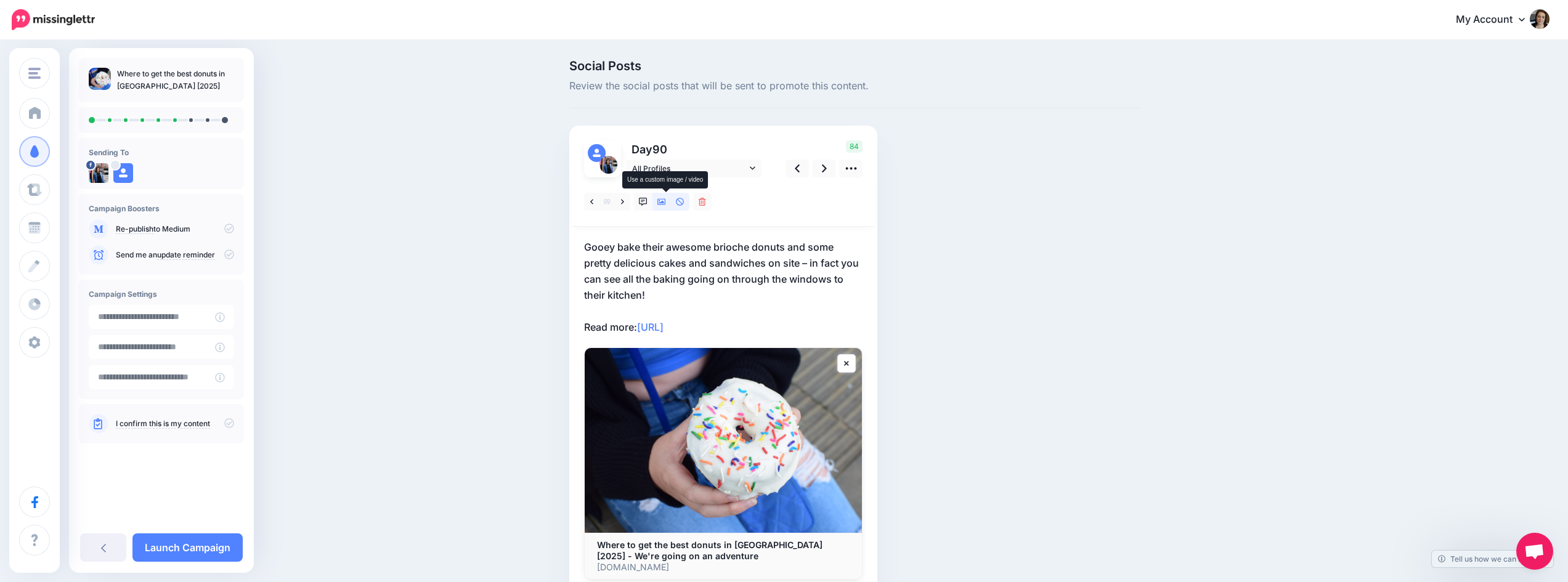
click at [666, 205] on icon at bounding box center [661, 202] width 8 height 6
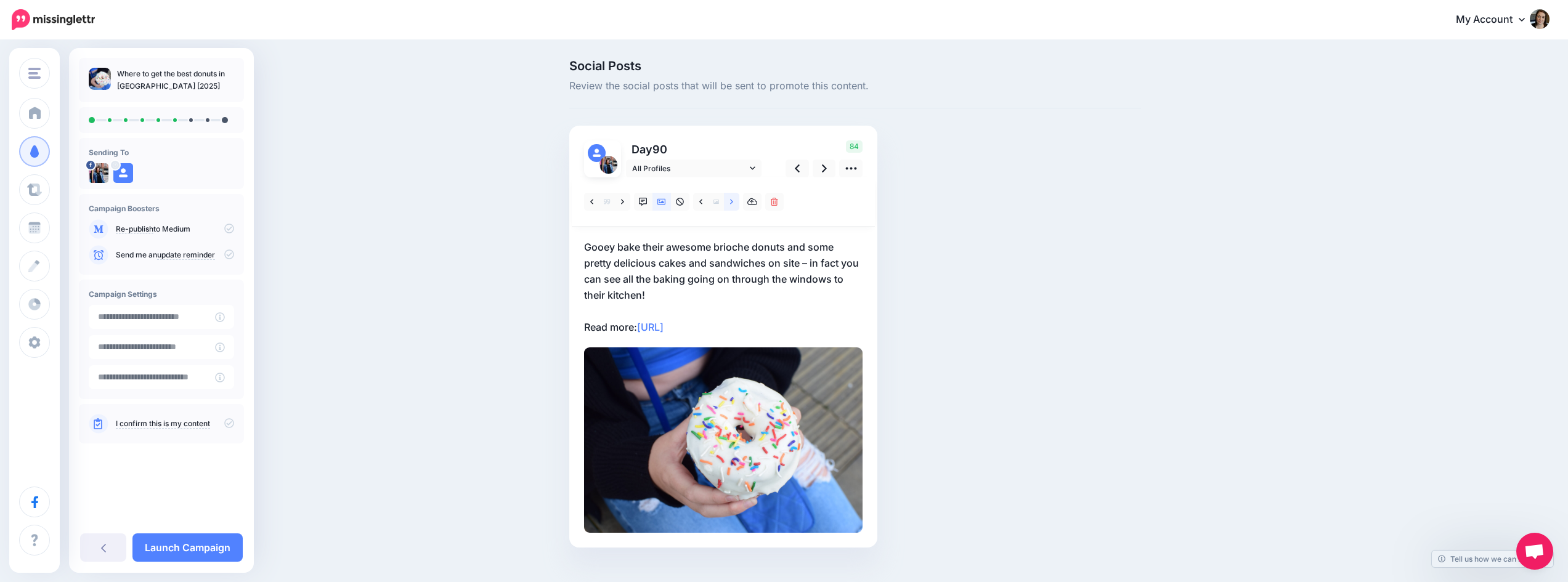
click at [734, 200] on link at bounding box center [732, 202] width 15 height 18
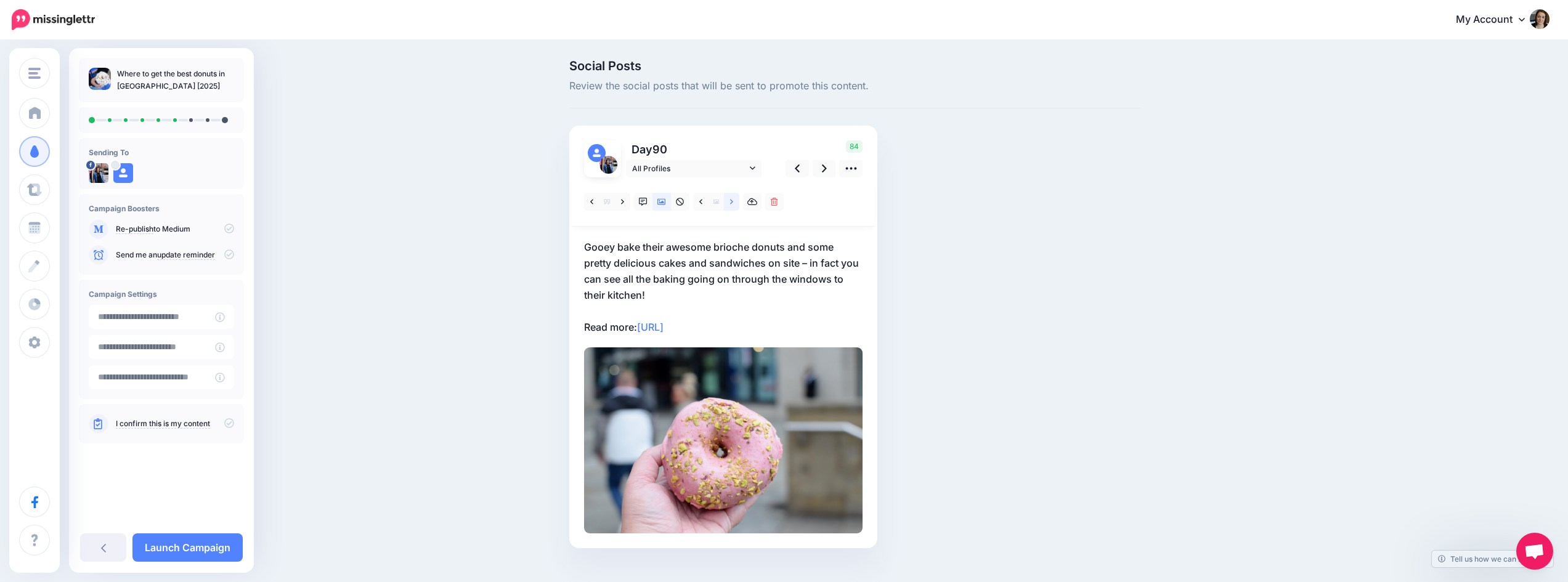
click at [734, 200] on link at bounding box center [732, 202] width 15 height 18
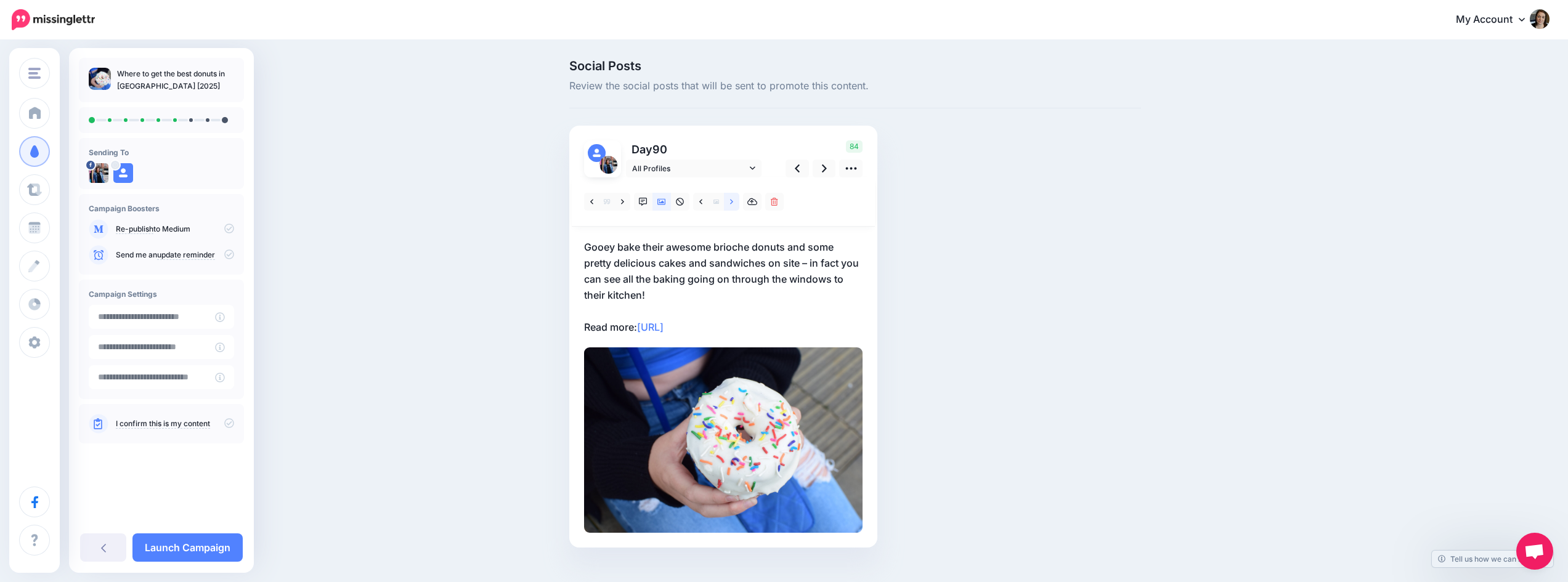
click at [734, 200] on link at bounding box center [732, 202] width 15 height 18
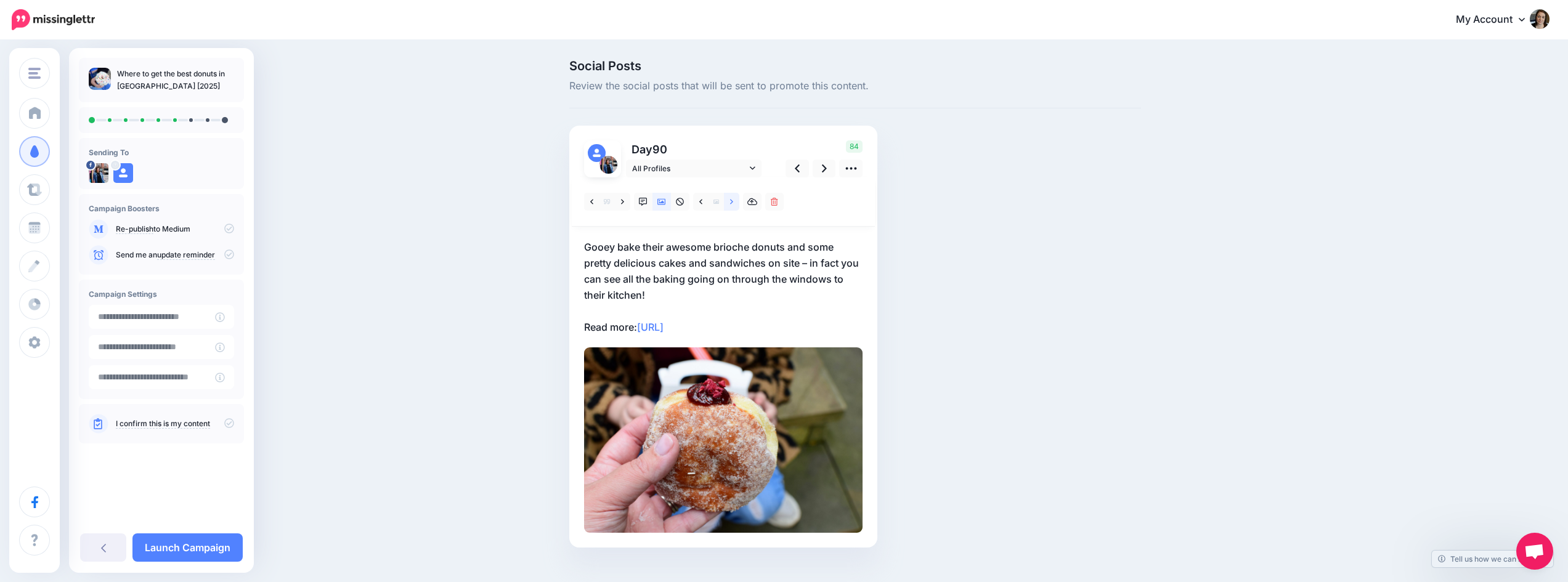
click at [734, 200] on link at bounding box center [732, 202] width 15 height 18
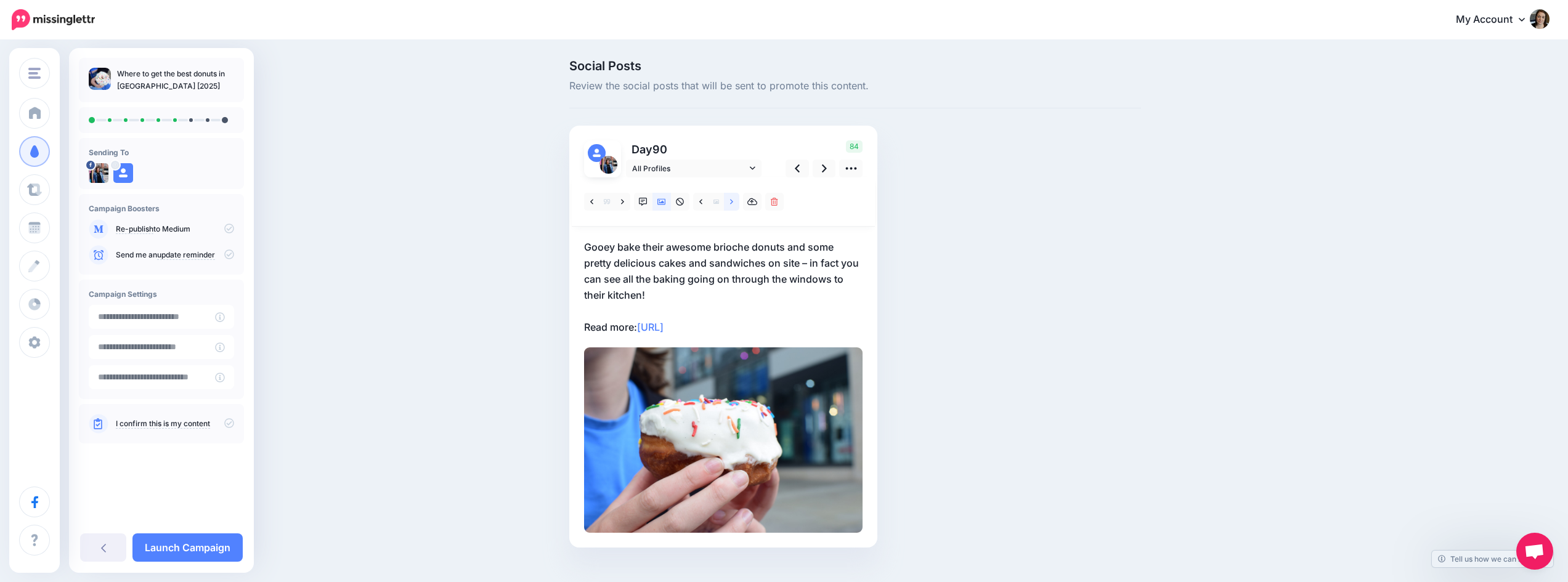
click at [734, 200] on link at bounding box center [732, 202] width 15 height 18
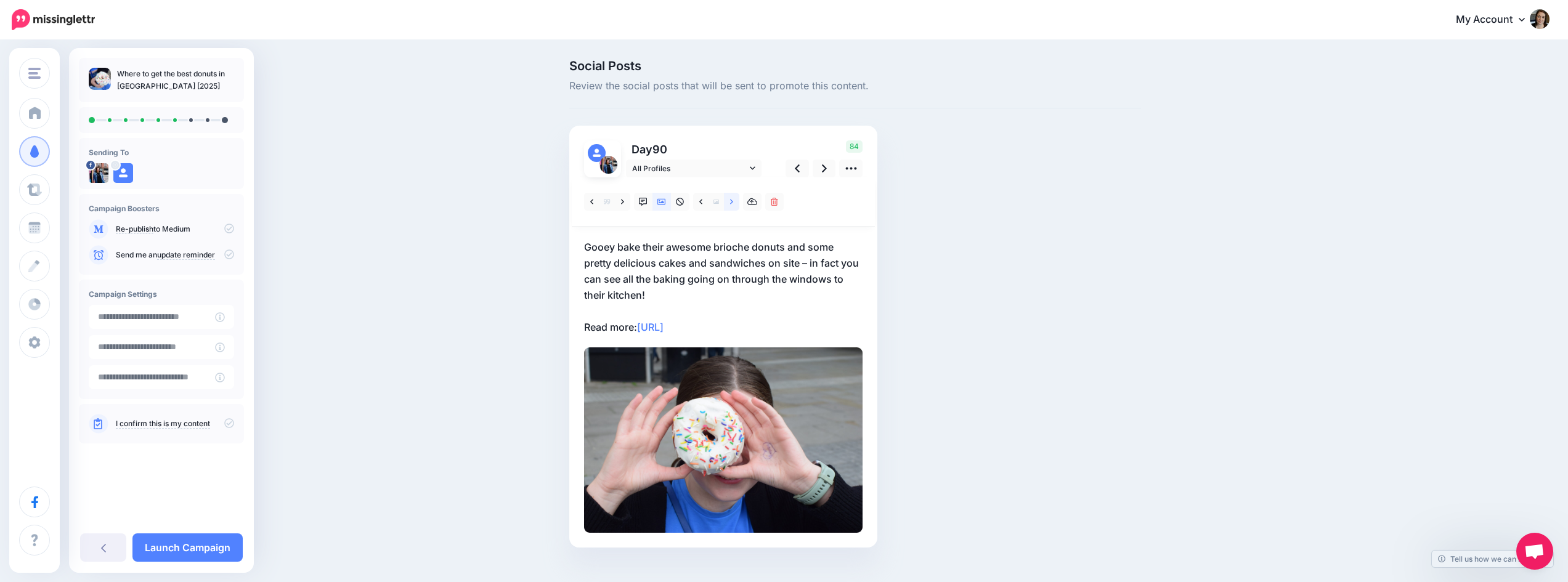
click at [734, 200] on link at bounding box center [732, 202] width 15 height 18
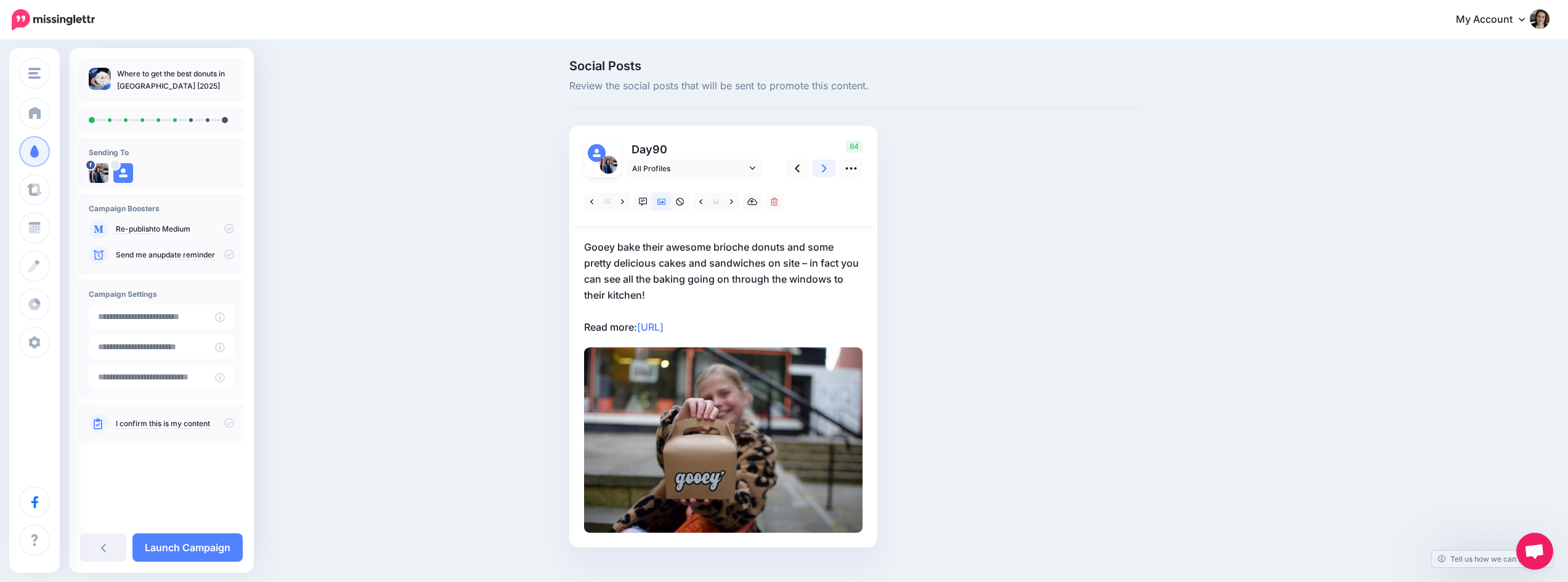
click at [826, 169] on link at bounding box center [824, 168] width 23 height 18
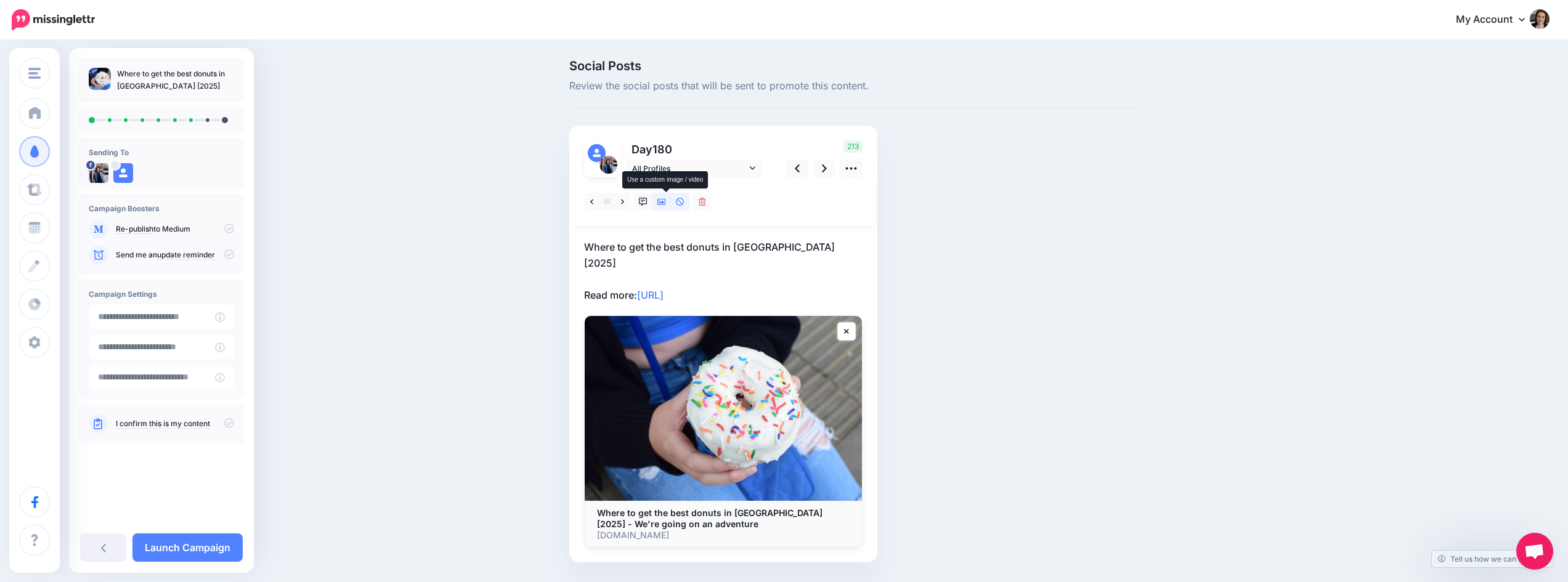
click at [664, 203] on icon at bounding box center [661, 202] width 8 height 6
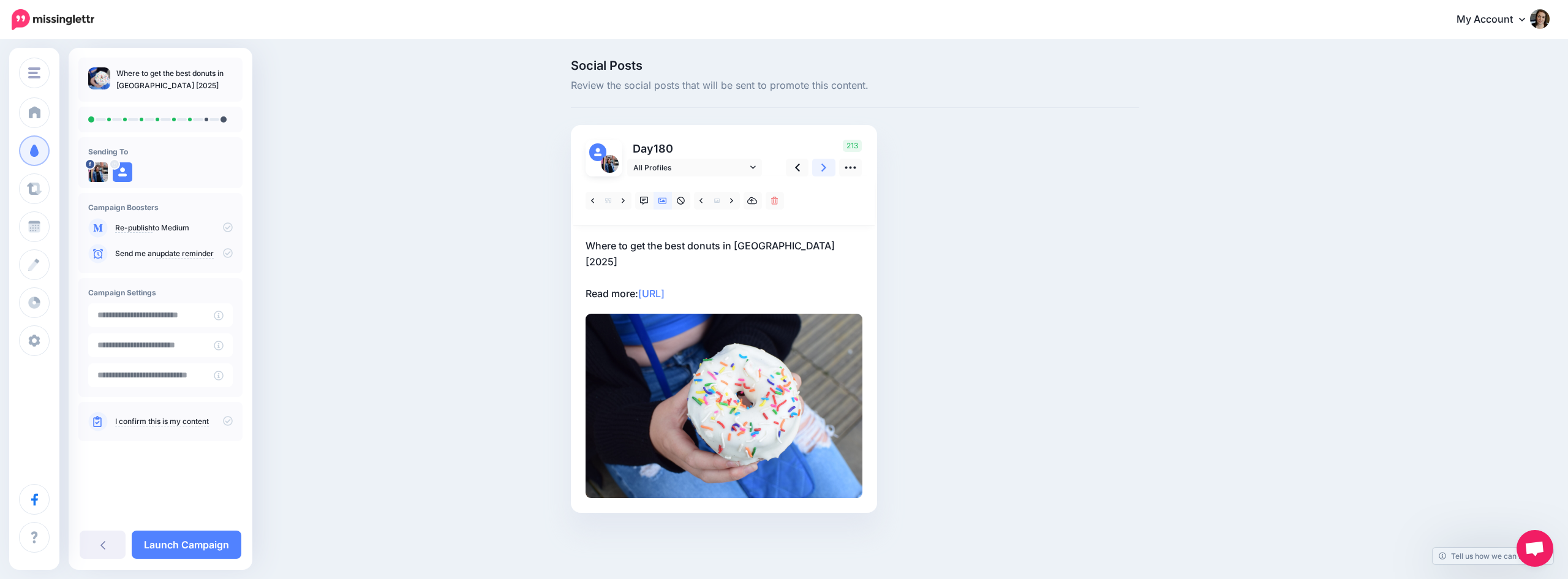
click at [822, 169] on icon at bounding box center [824, 168] width 5 height 13
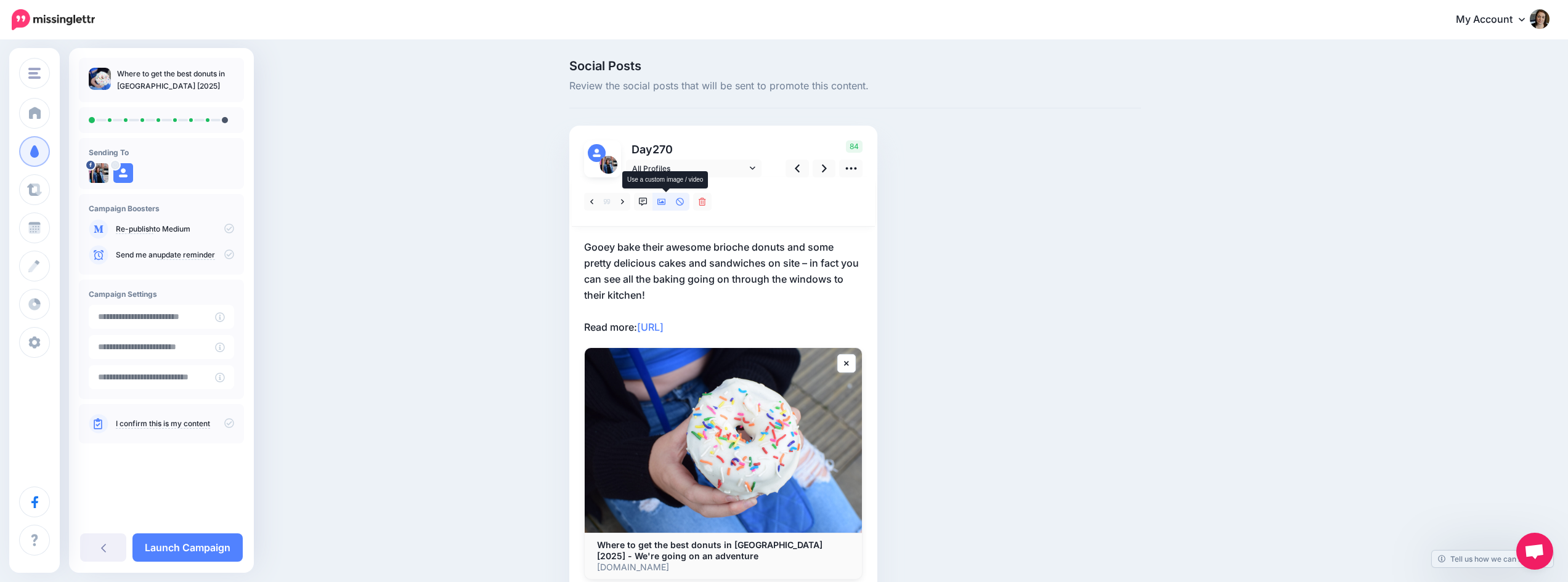
click at [662, 203] on icon at bounding box center [661, 202] width 8 height 6
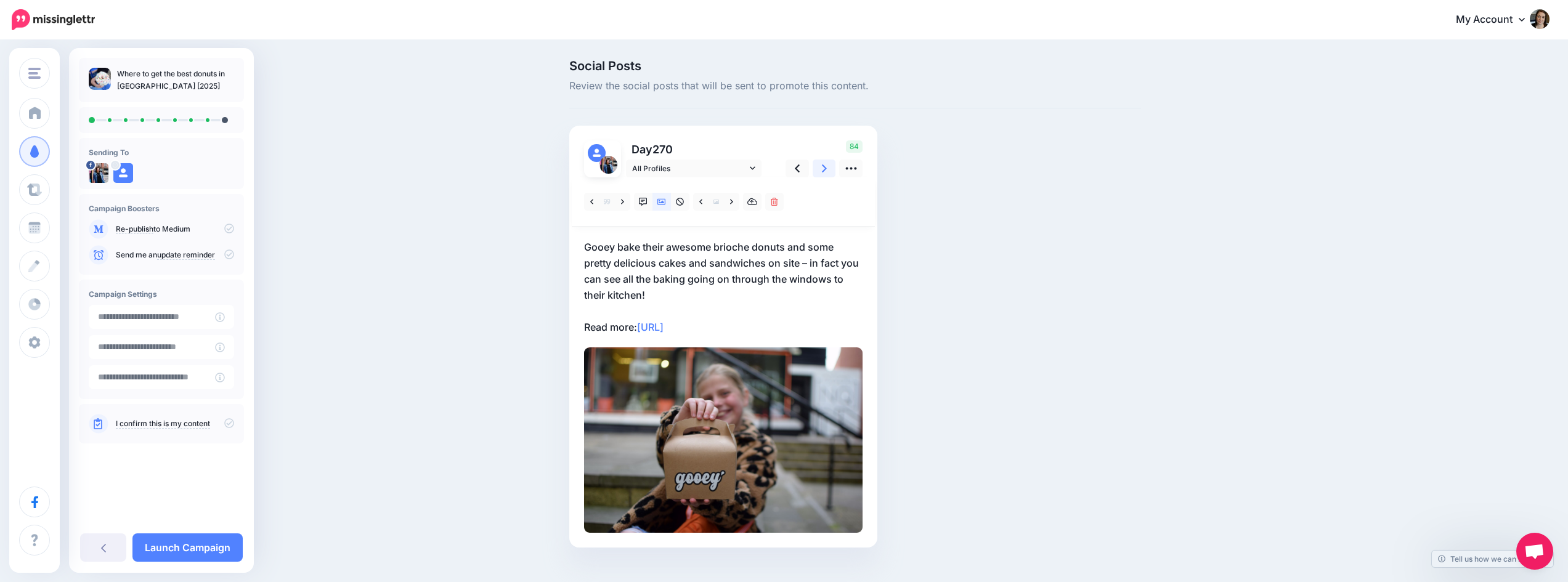
click at [826, 168] on icon at bounding box center [824, 168] width 5 height 13
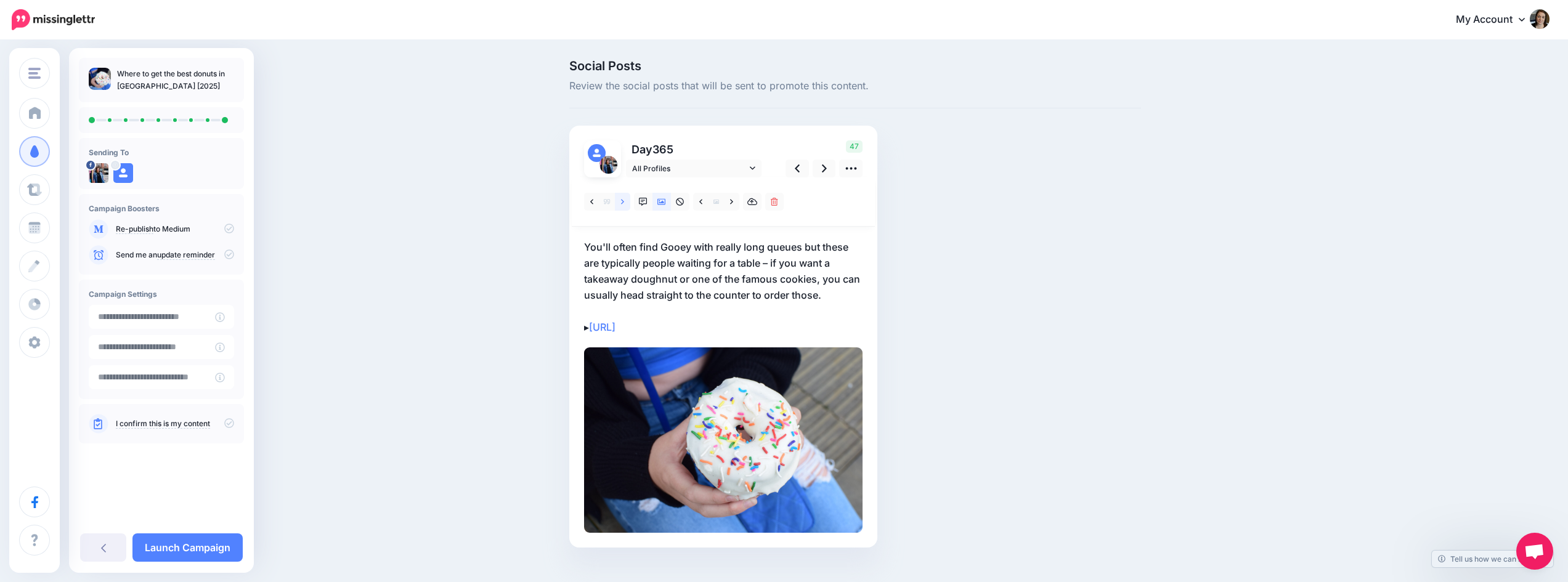
click at [629, 201] on link at bounding box center [623, 202] width 15 height 18
click at [625, 203] on link at bounding box center [623, 202] width 15 height 18
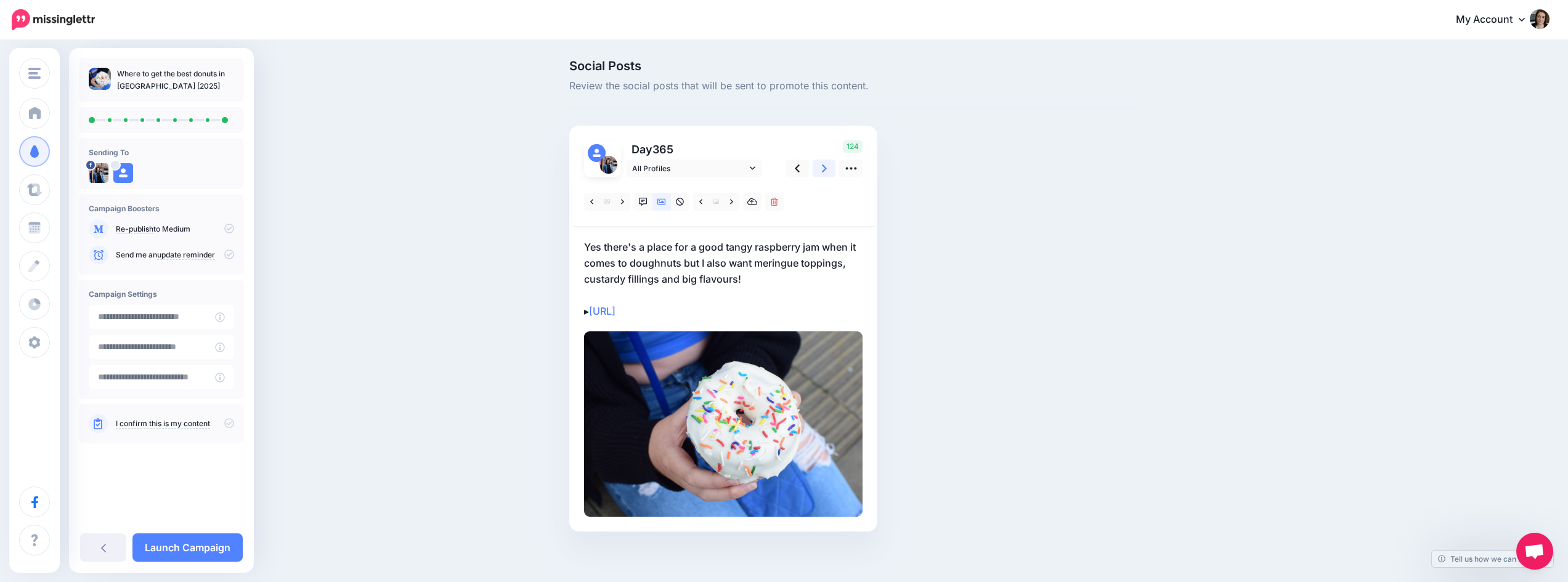
click at [833, 163] on link at bounding box center [824, 168] width 23 height 18
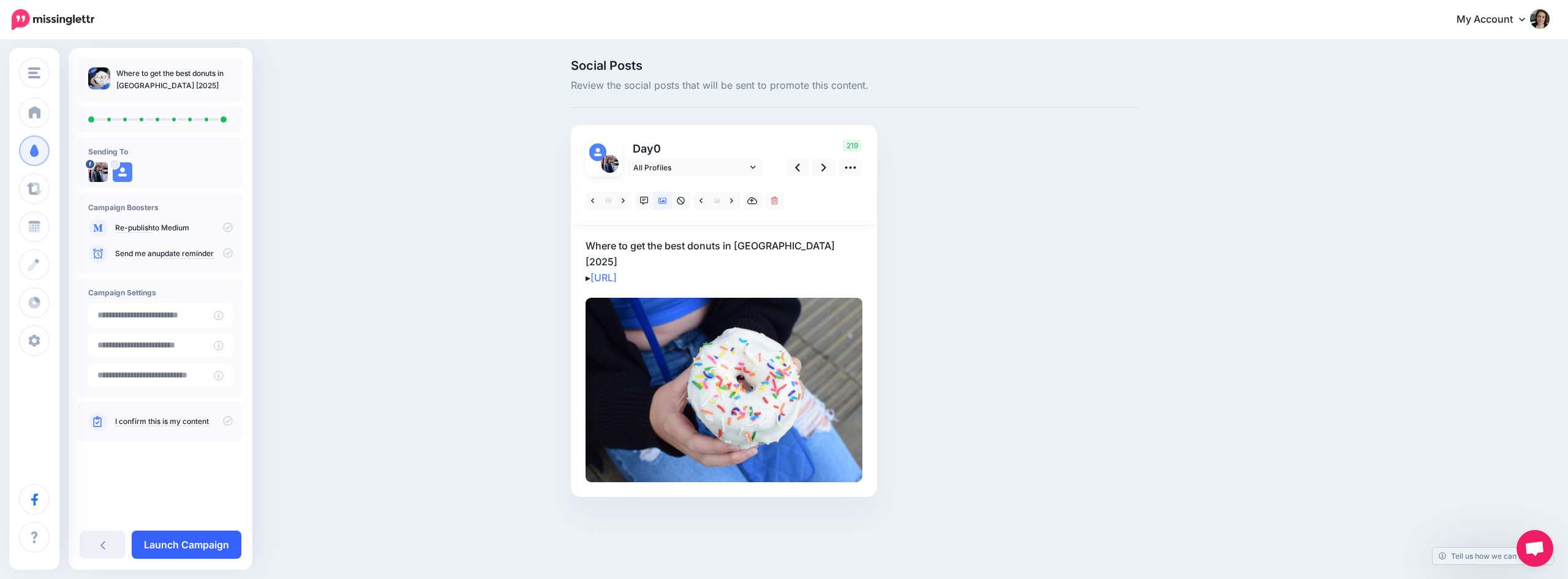
click at [218, 546] on link "Launch Campaign" at bounding box center [186, 545] width 110 height 28
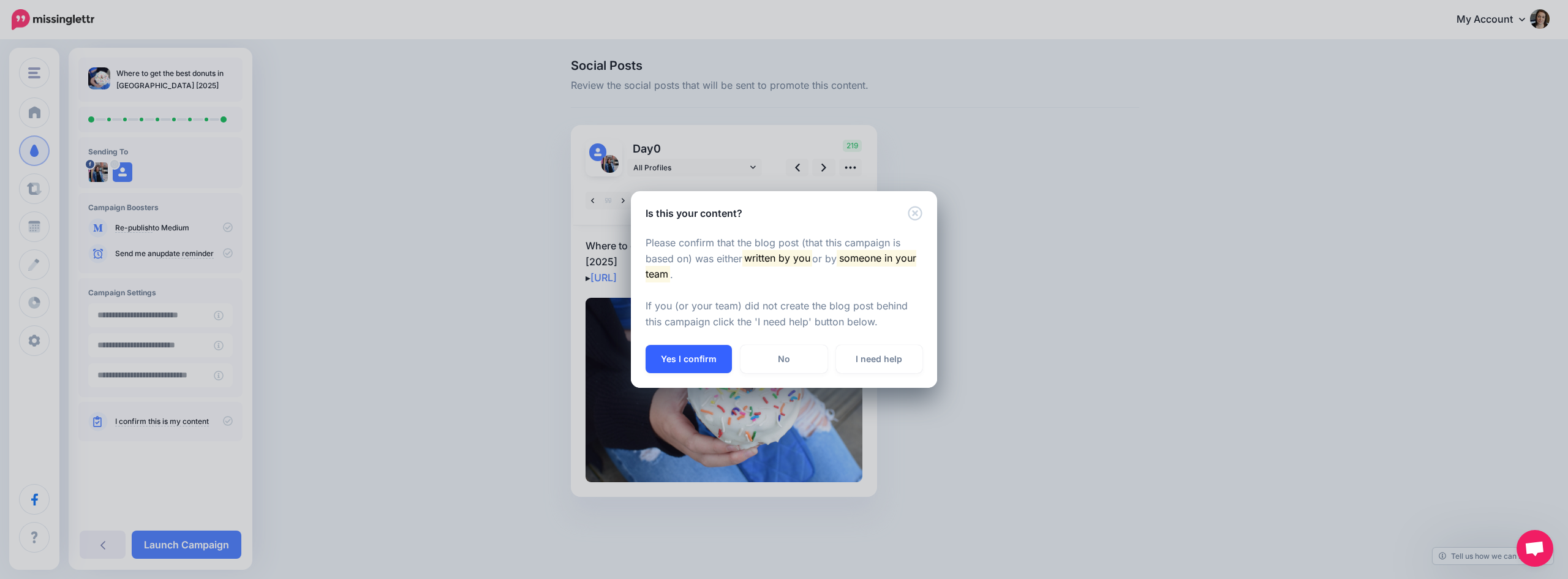
click at [689, 361] on button "Yes I confirm" at bounding box center [688, 359] width 87 height 28
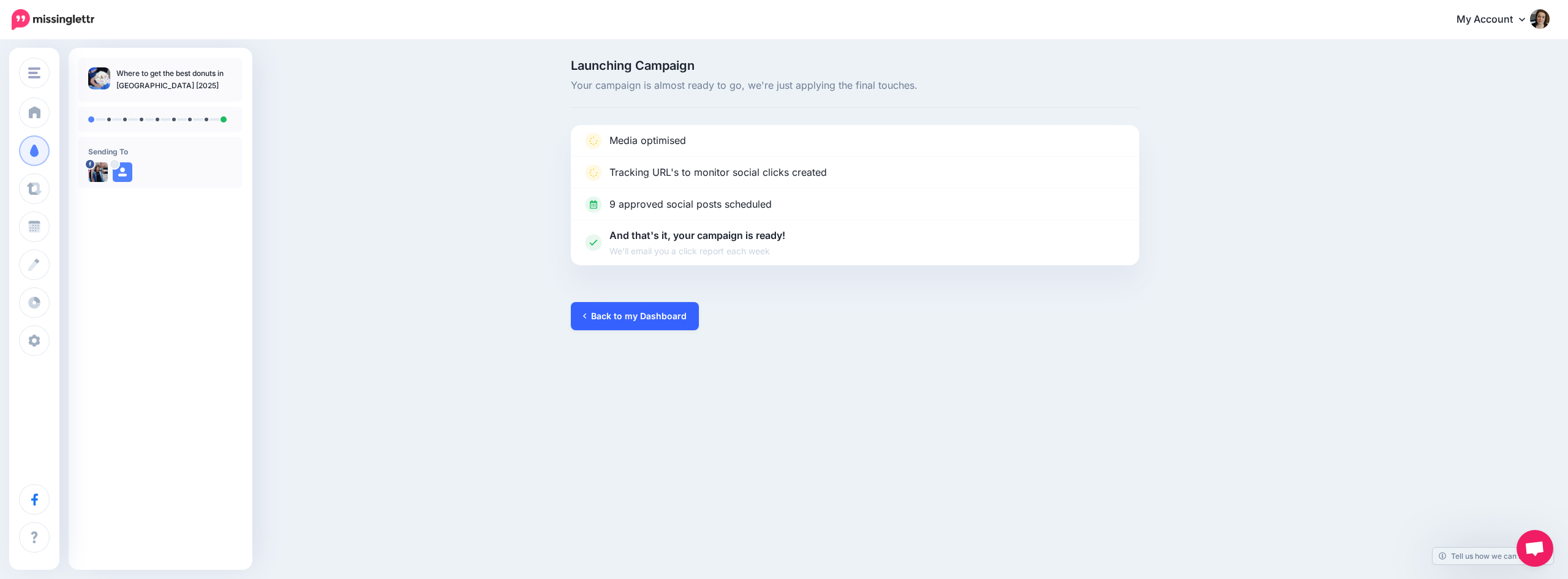
click at [645, 316] on link "Back to my Dashboard" at bounding box center [635, 316] width 128 height 28
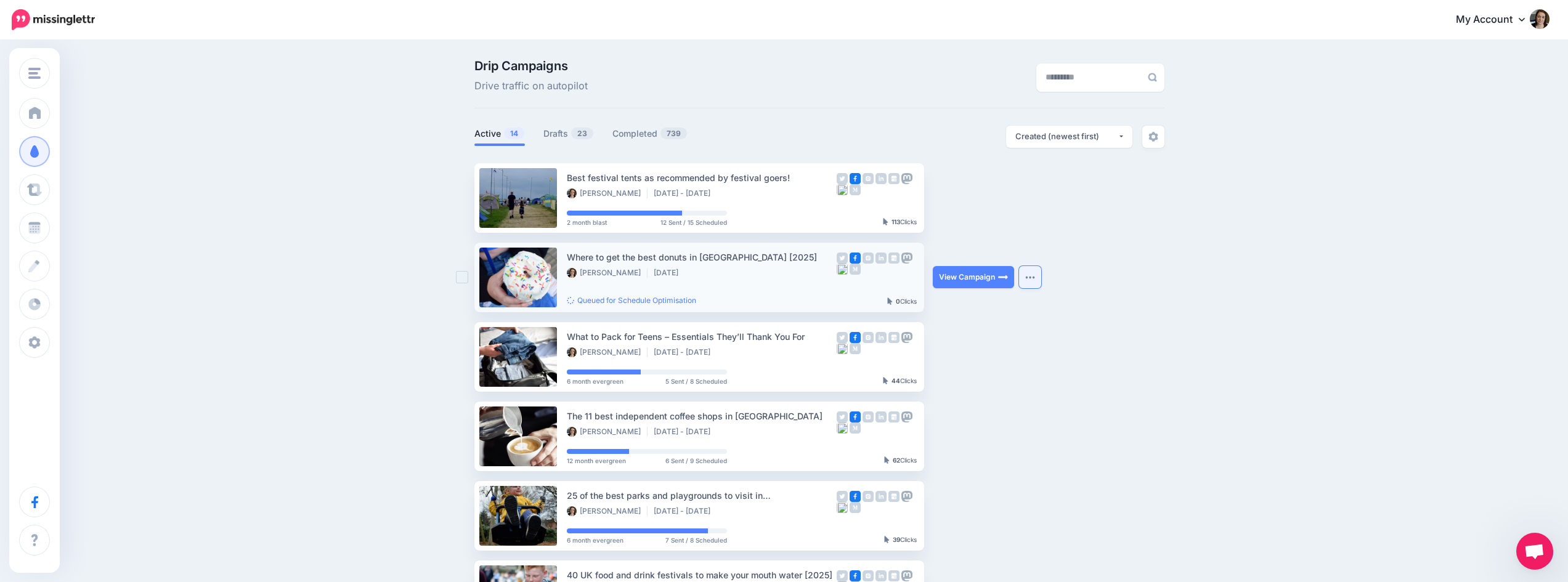
click at [1040, 277] on button "button" at bounding box center [1030, 277] width 22 height 22
click at [1035, 197] on img "button" at bounding box center [1030, 198] width 10 height 4
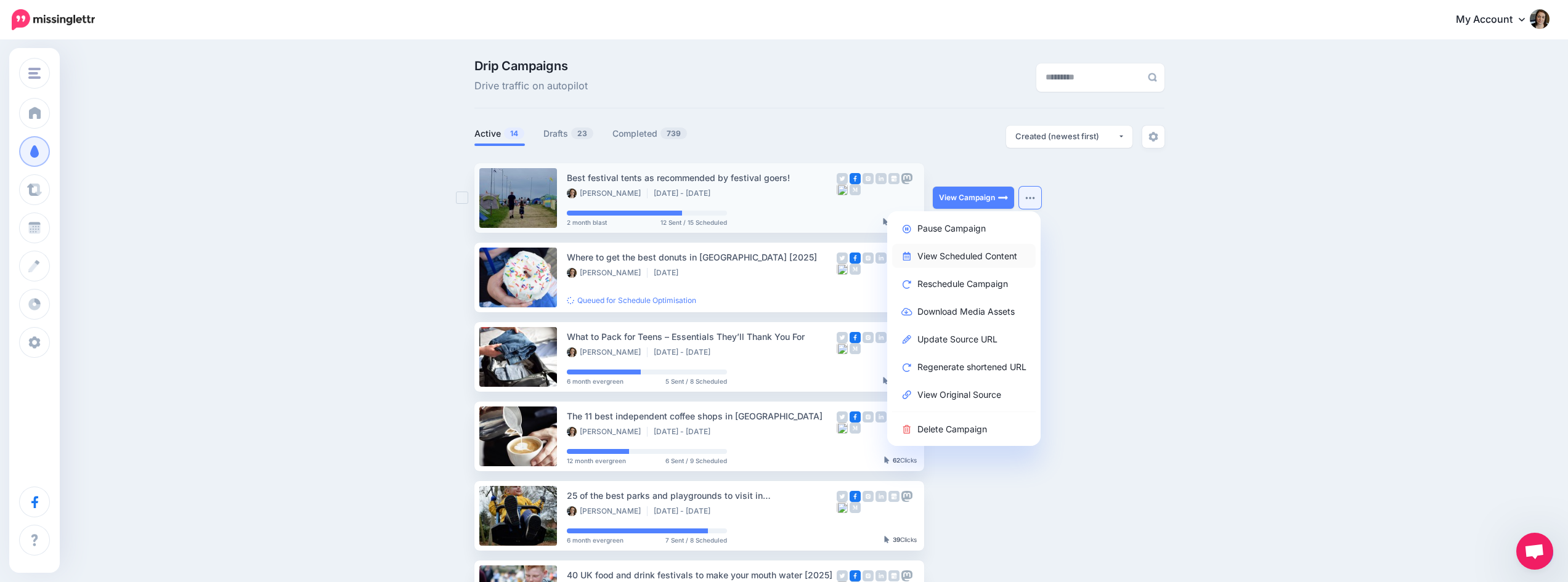
click at [973, 254] on link "View Scheduled Content" at bounding box center [964, 256] width 143 height 24
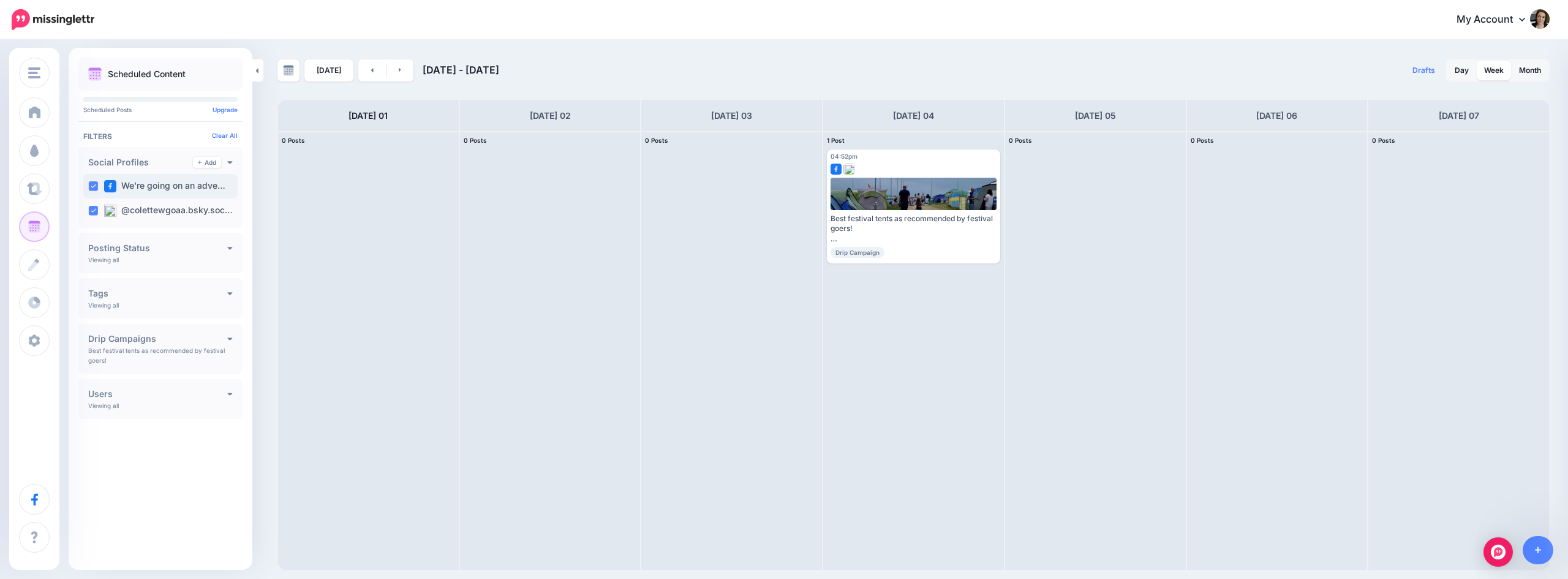
click at [98, 186] on ins at bounding box center [92, 186] width 10 height 10
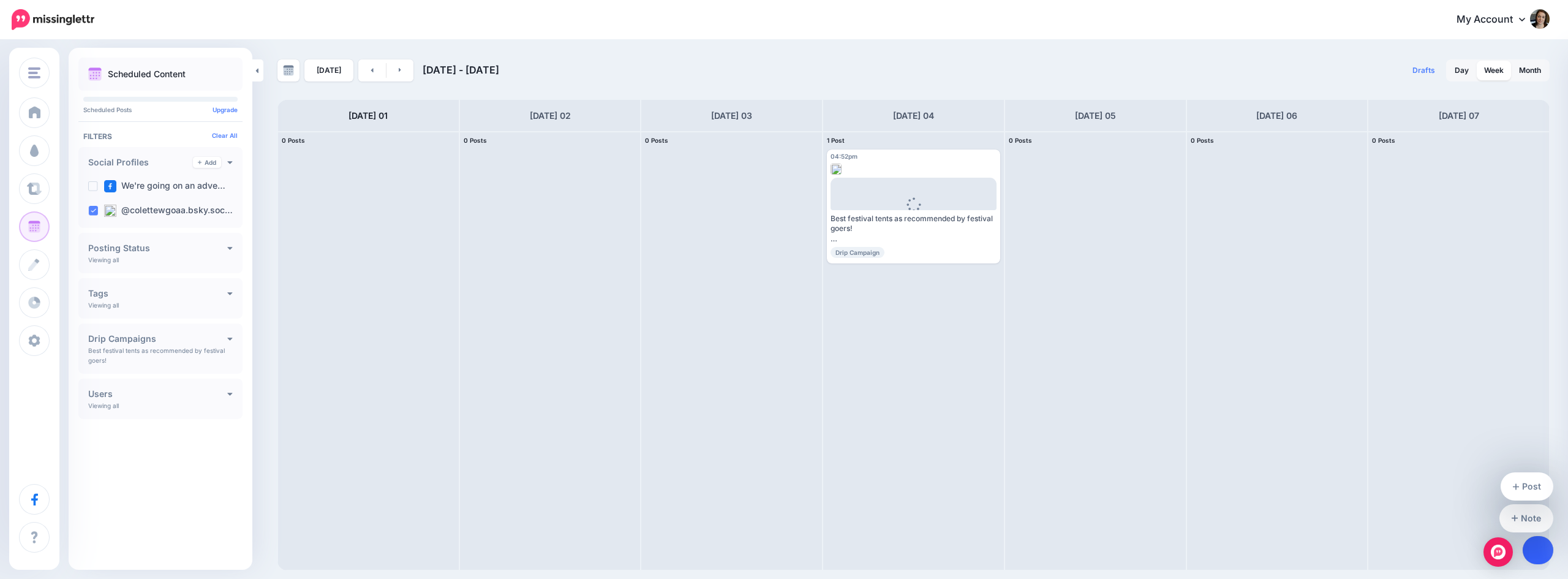
click at [1540, 564] on link at bounding box center [1538, 550] width 31 height 28
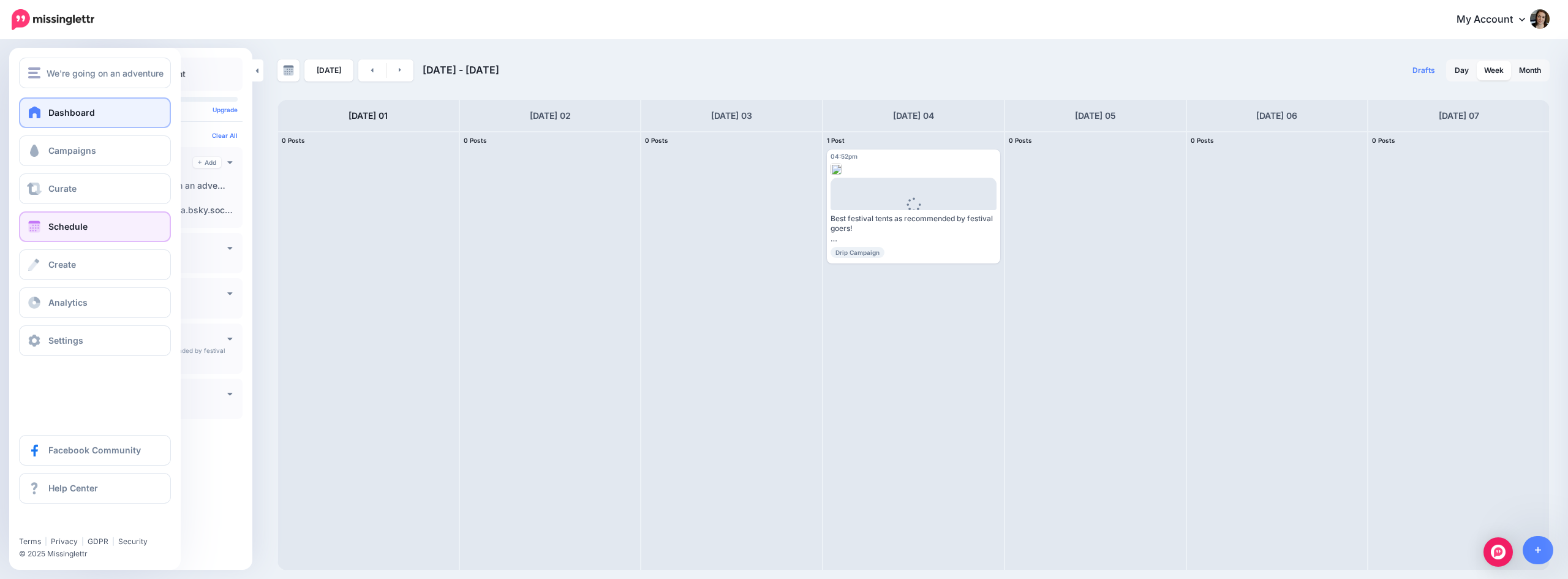
click at [63, 109] on span "Dashboard" at bounding box center [71, 112] width 47 height 10
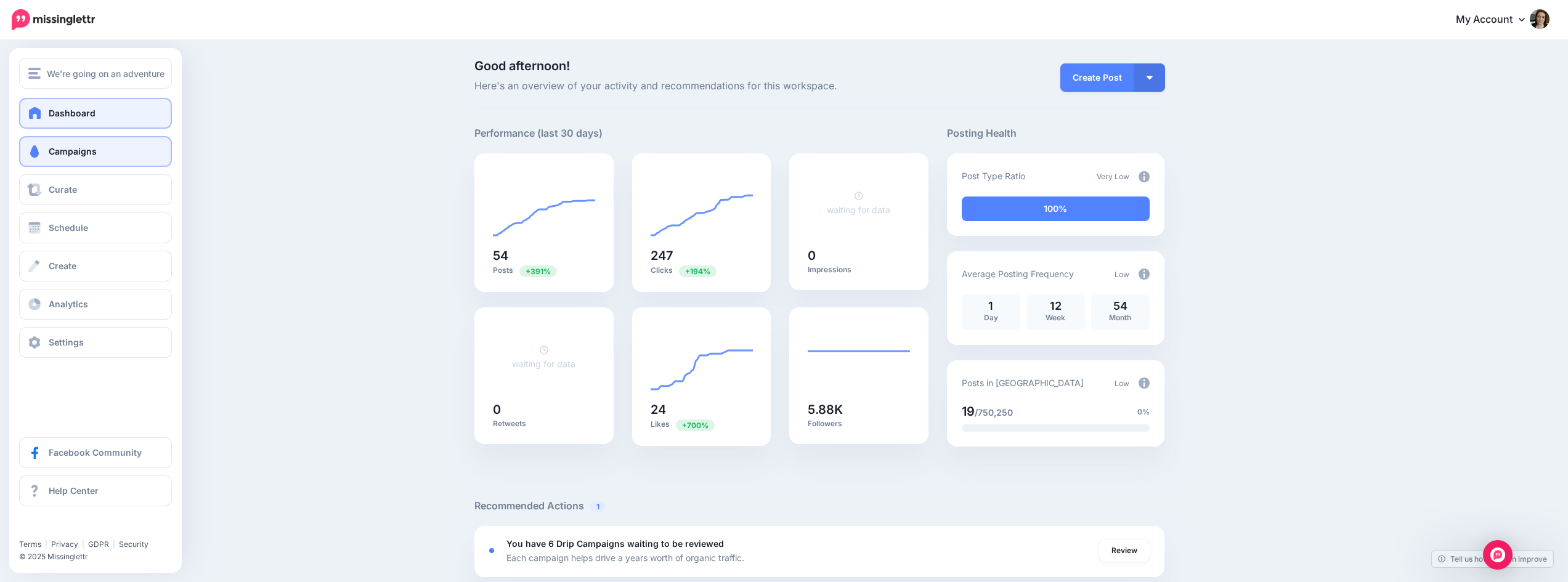
click at [81, 157] on link "Campaigns" at bounding box center [96, 152] width 153 height 31
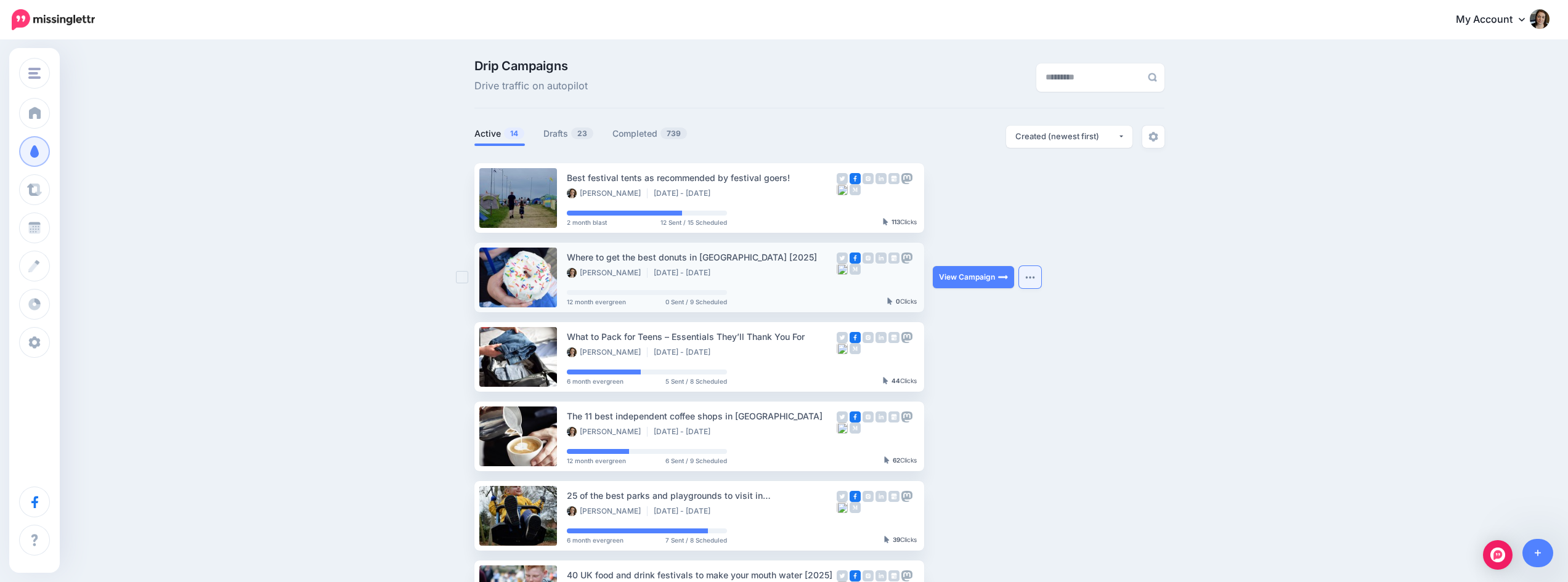
click at [1035, 276] on img "button" at bounding box center [1030, 277] width 10 height 4
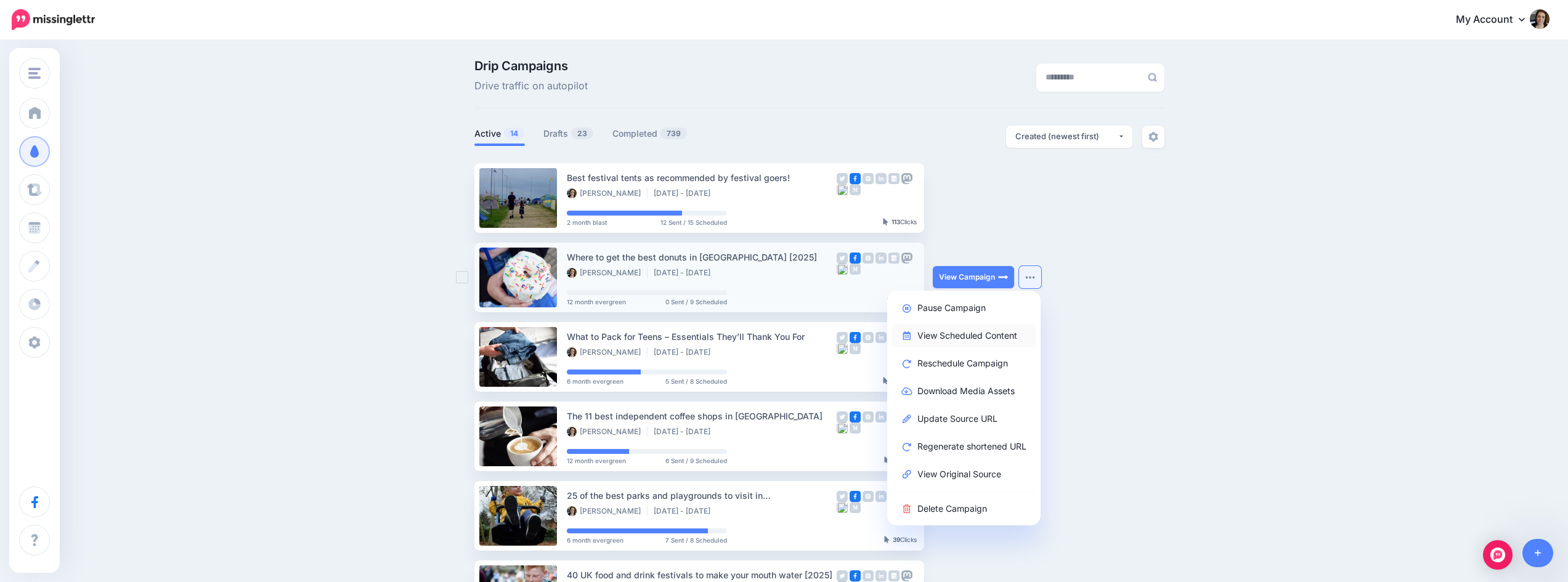
click at [990, 334] on link "View Scheduled Content" at bounding box center [964, 335] width 143 height 24
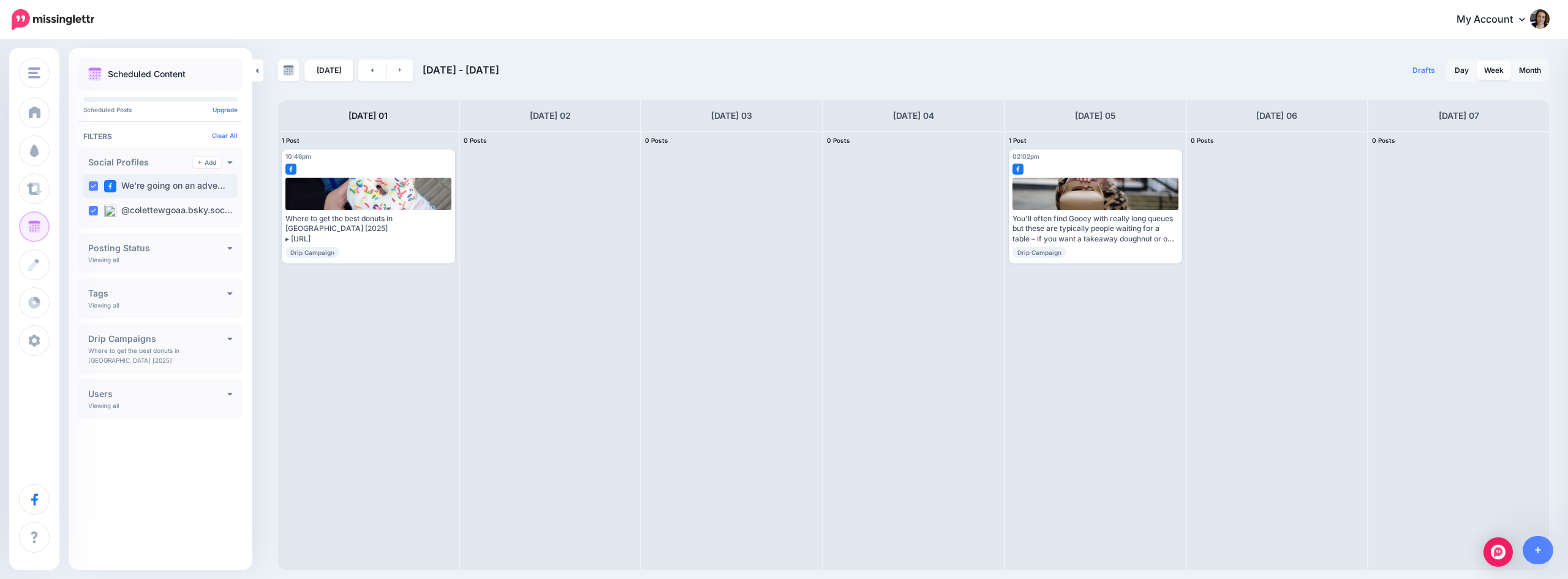
click at [93, 186] on ins at bounding box center [92, 186] width 10 height 10
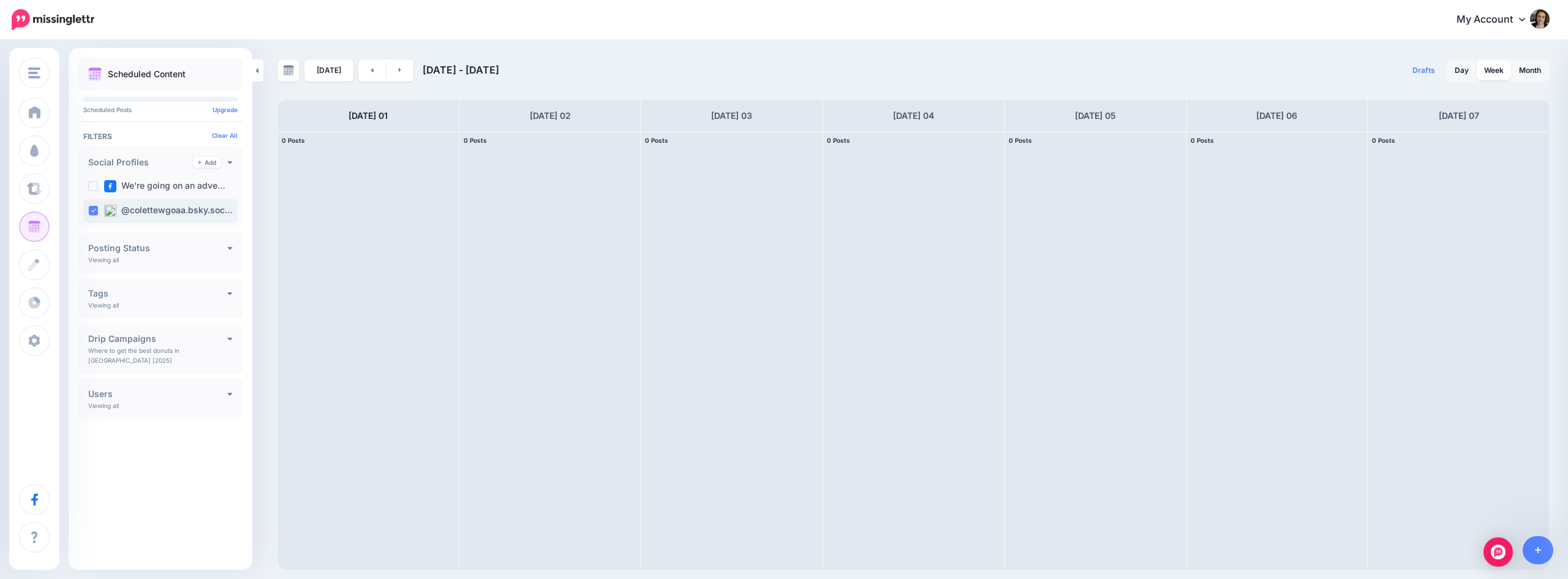
click at [176, 212] on label "@colettewgoaa.bsky.soc…" at bounding box center [168, 211] width 128 height 12
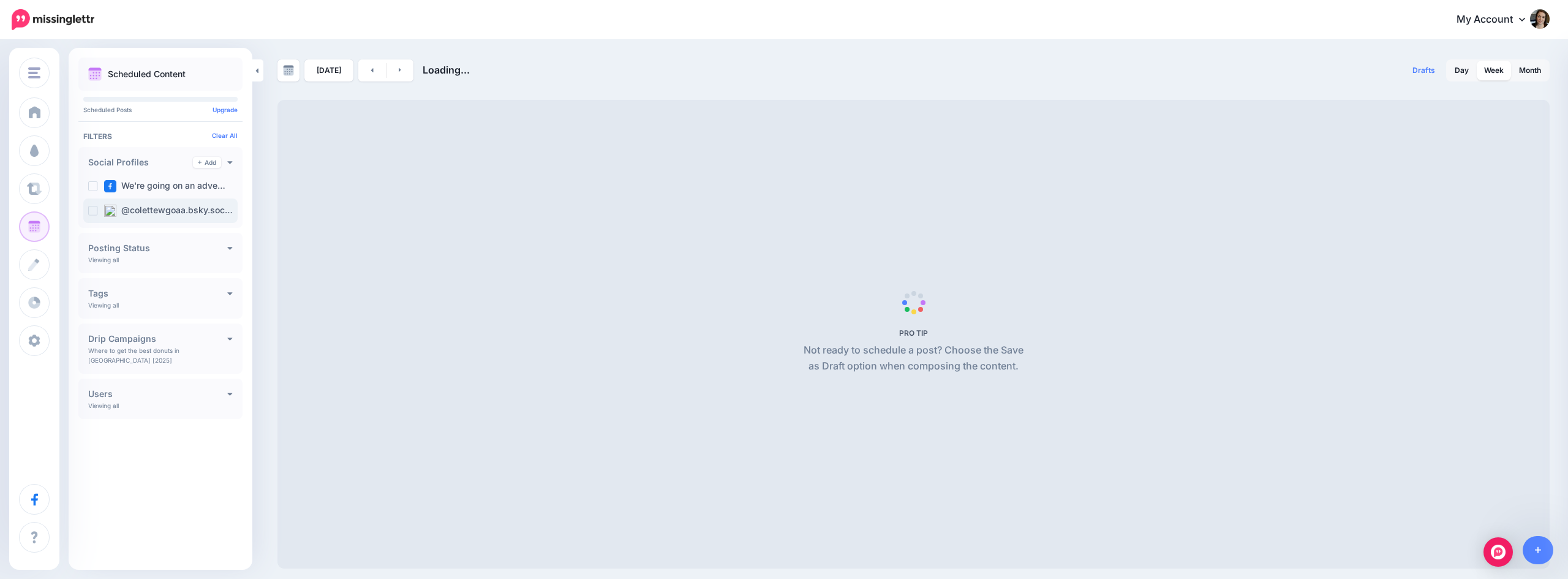
click at [176, 211] on label "@colettewgoaa.bsky.soc…" at bounding box center [168, 211] width 128 height 12
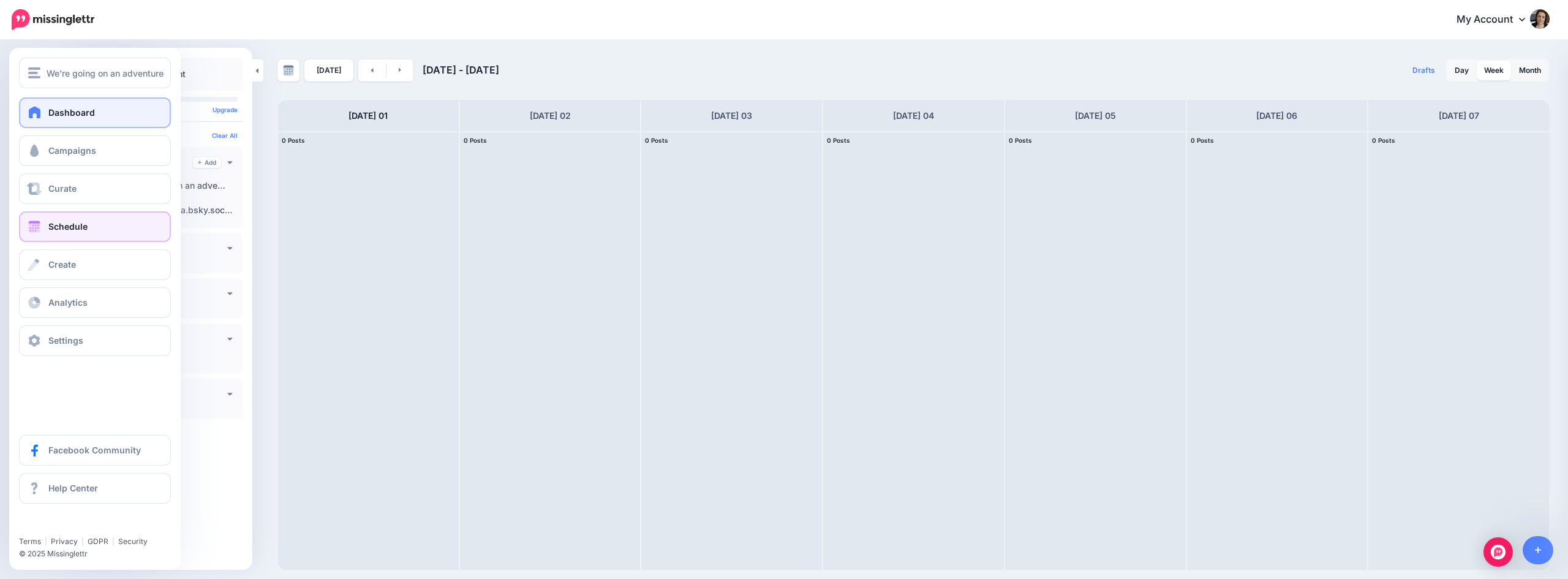
click at [47, 111] on link "Dashboard" at bounding box center [95, 113] width 152 height 31
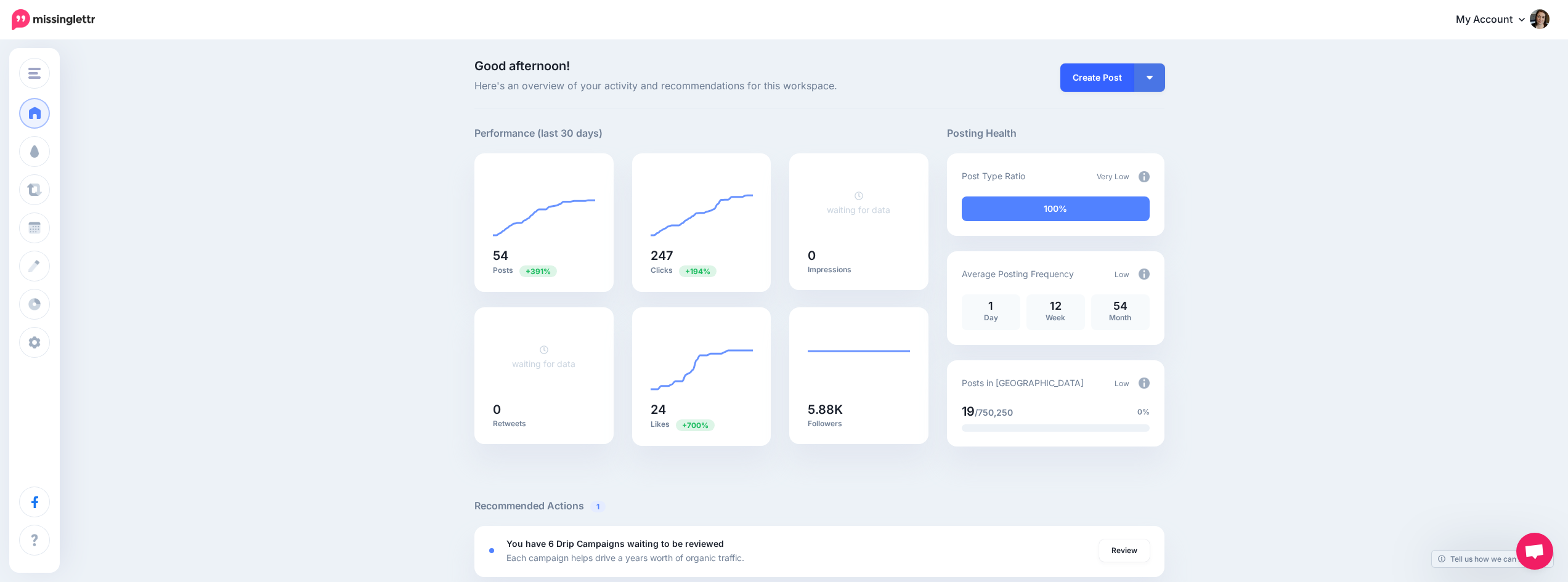
click at [1114, 83] on link "Create Post" at bounding box center [1097, 77] width 74 height 28
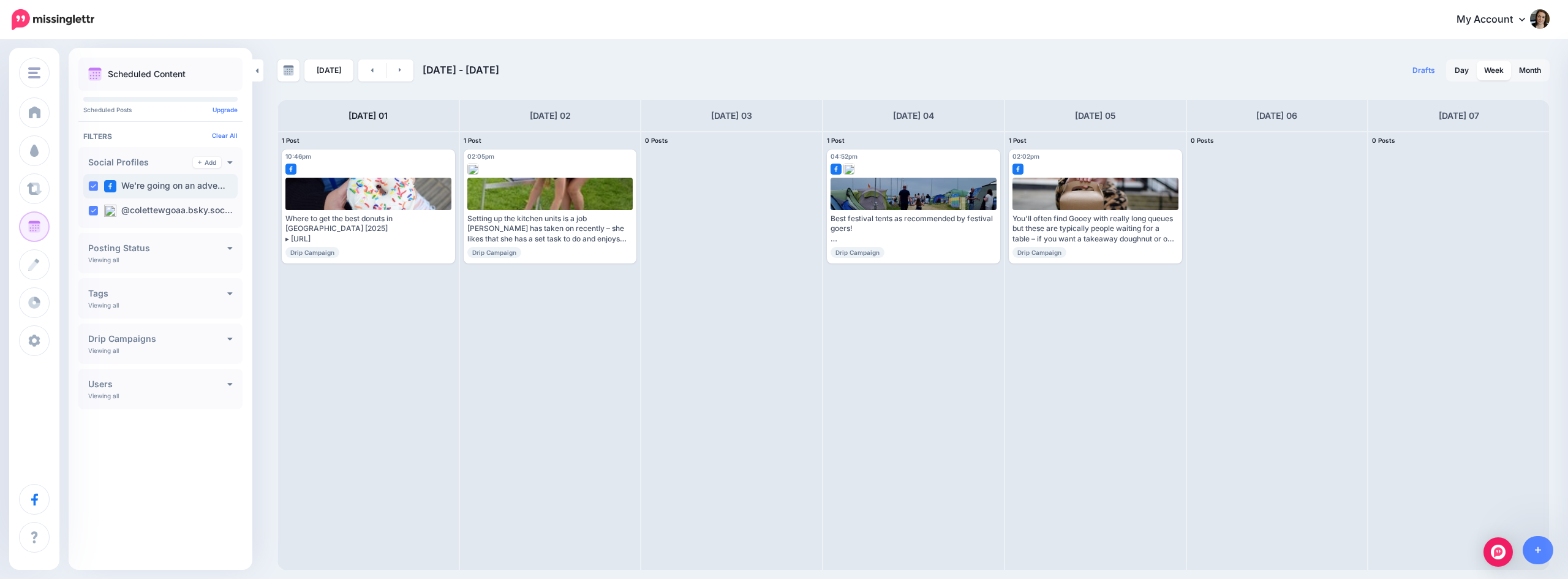
click at [91, 185] on ins at bounding box center [92, 186] width 10 height 10
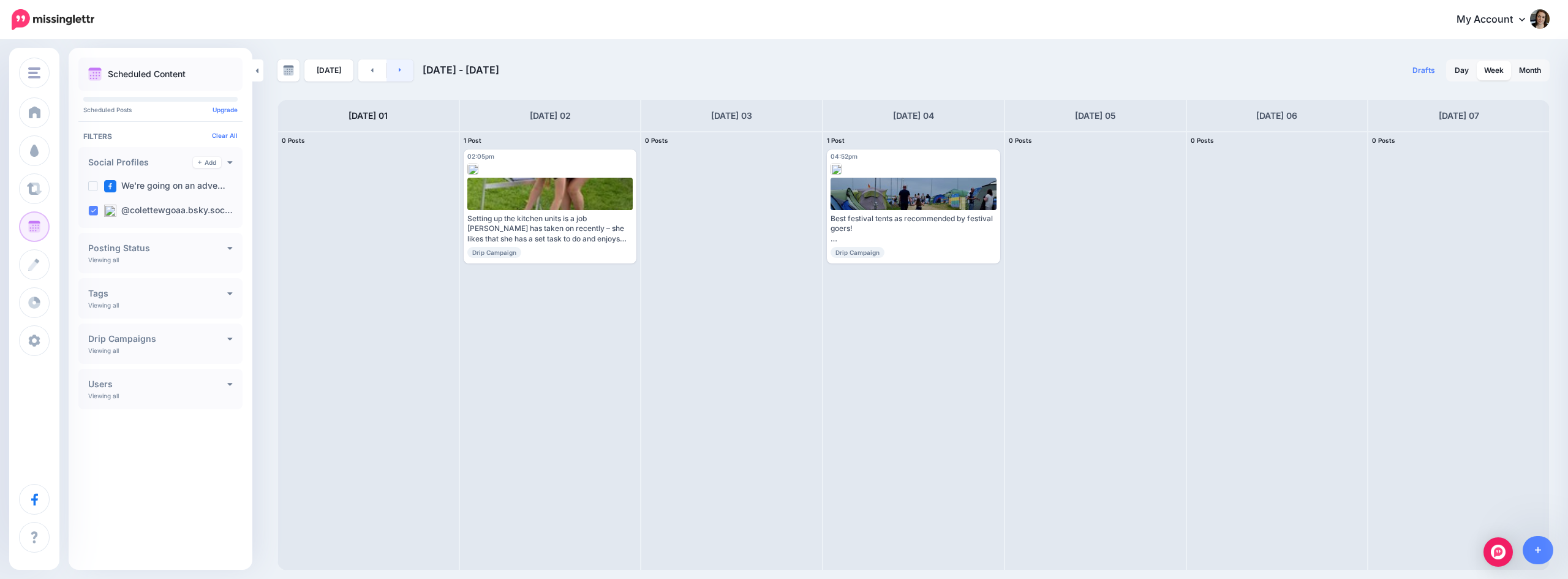
click at [403, 69] on link at bounding box center [400, 71] width 28 height 22
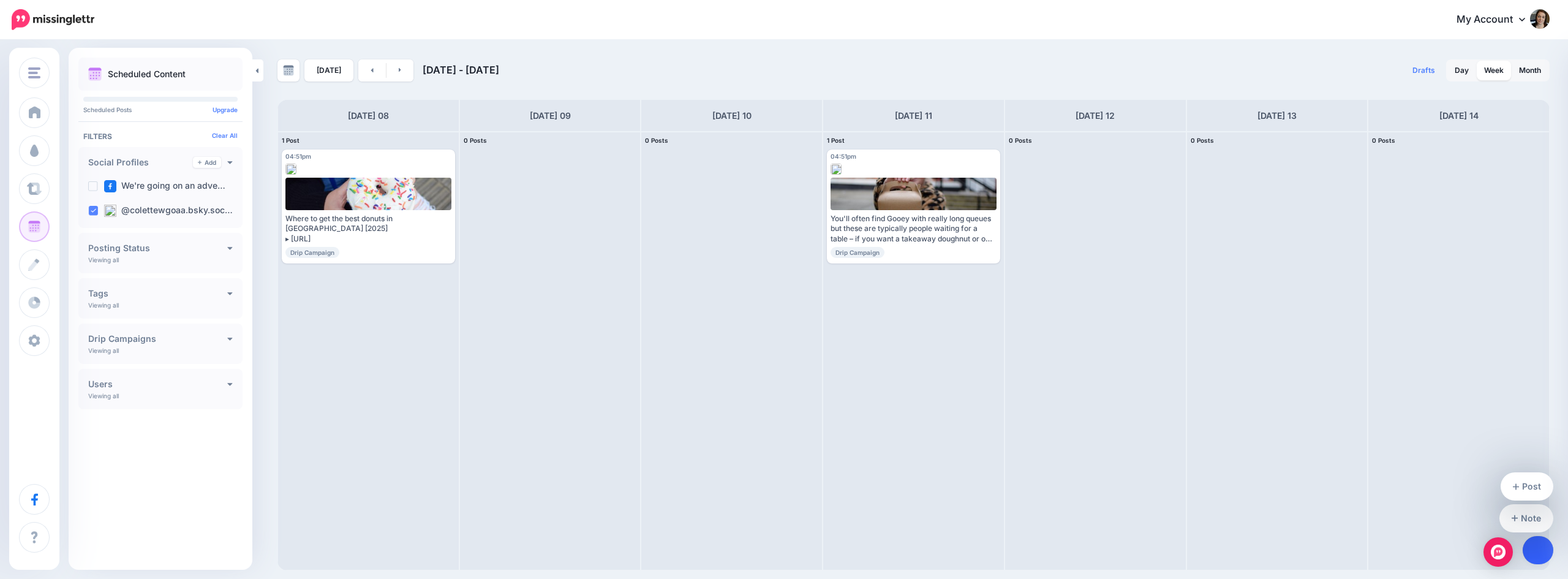
click at [1541, 546] on link at bounding box center [1538, 550] width 31 height 28
click at [1524, 485] on link "Post" at bounding box center [1527, 487] width 53 height 28
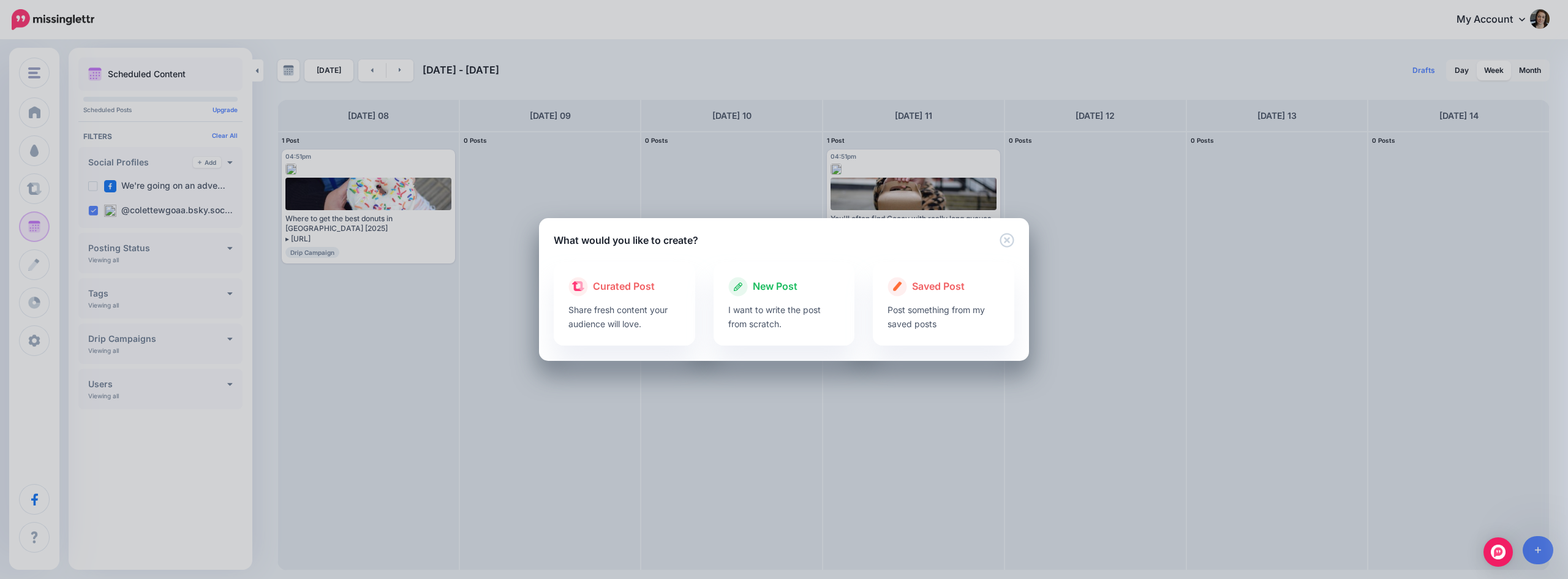
click at [40, 151] on div "What would you like to create? Loading Loading Curated Post Share fresh content…" at bounding box center [784, 290] width 1568 height 579
click at [1008, 238] on icon "Close" at bounding box center [1007, 240] width 14 height 14
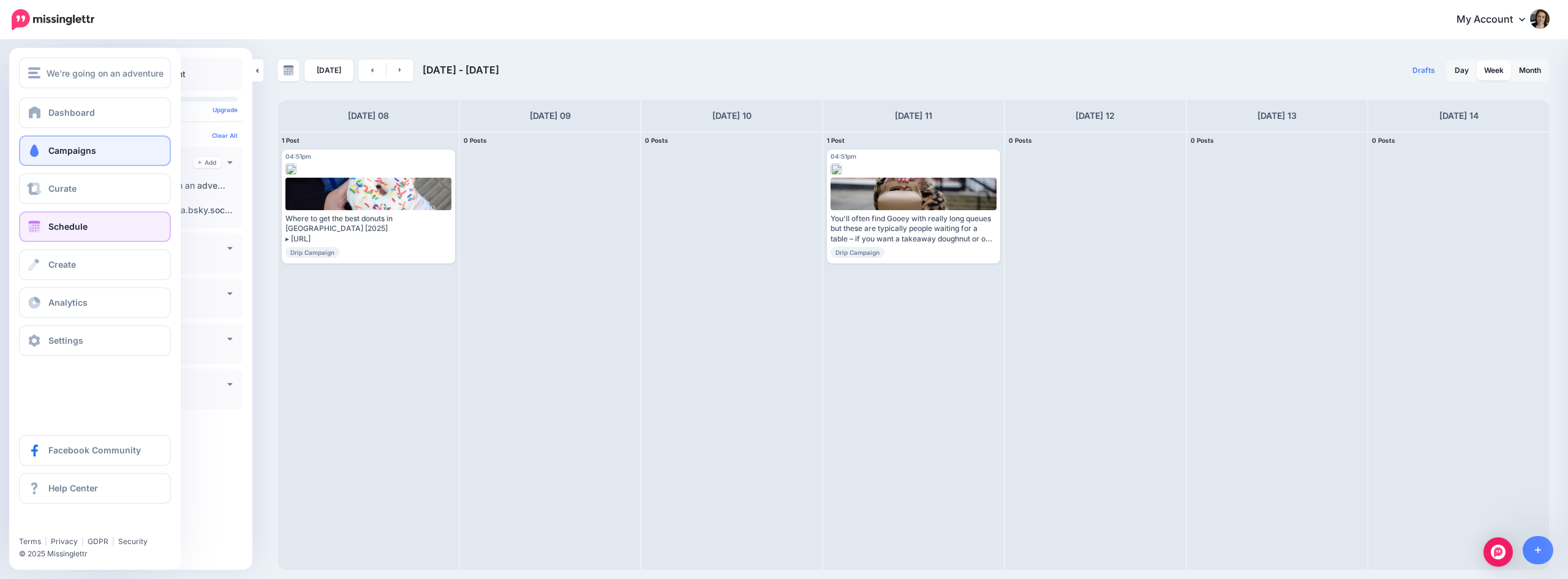
click at [60, 150] on span "Campaigns" at bounding box center [72, 150] width 47 height 10
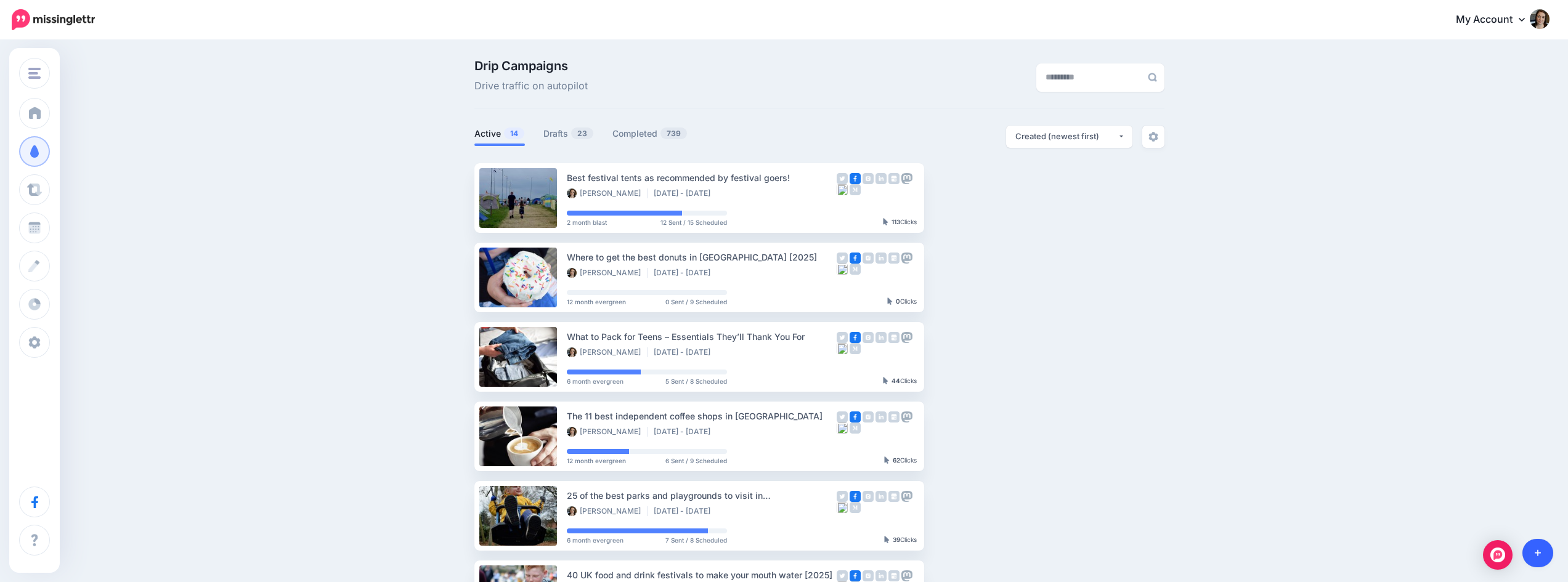
click at [1533, 562] on link at bounding box center [1538, 553] width 32 height 28
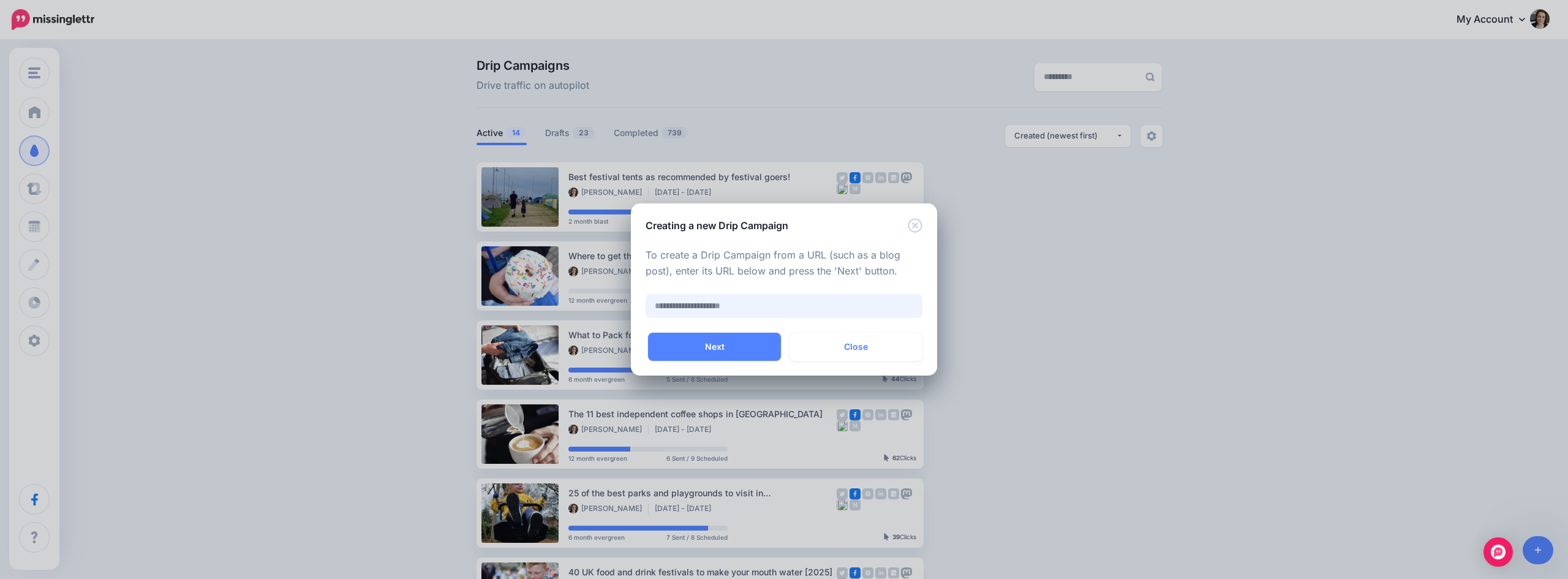
paste input "**********"
type input "**********"
click at [769, 348] on button "Next" at bounding box center [714, 347] width 133 height 28
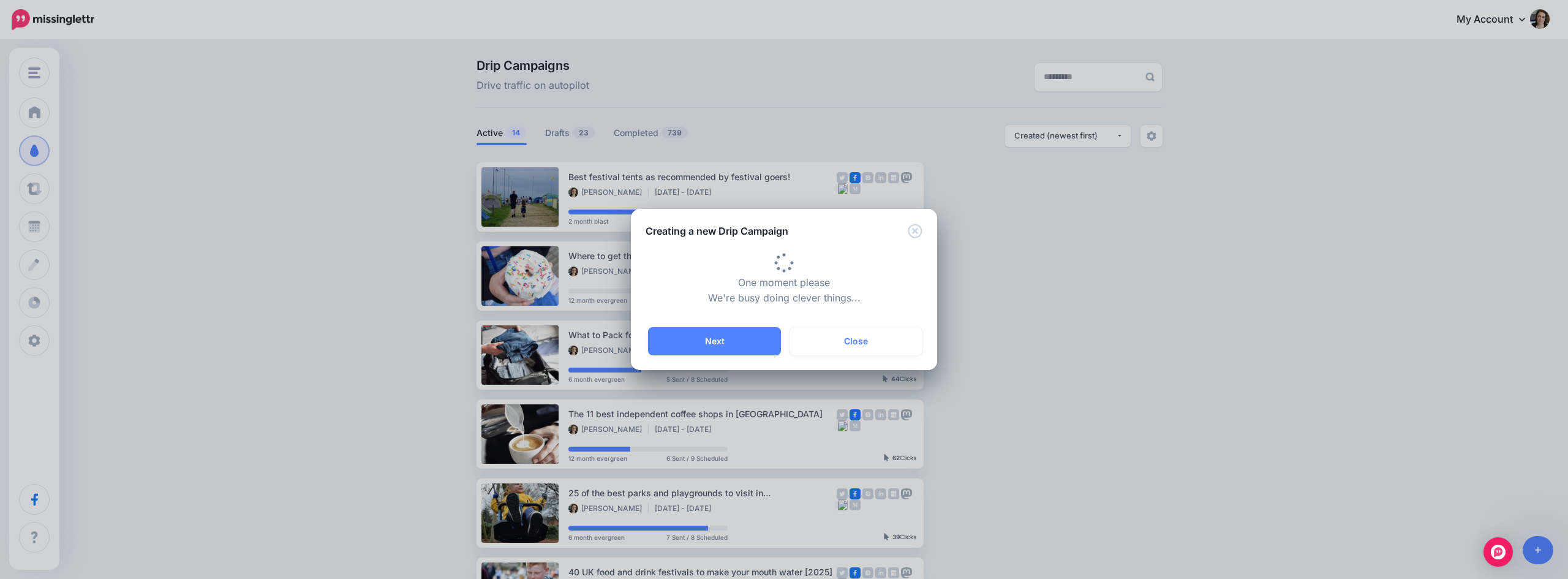
type input "**********"
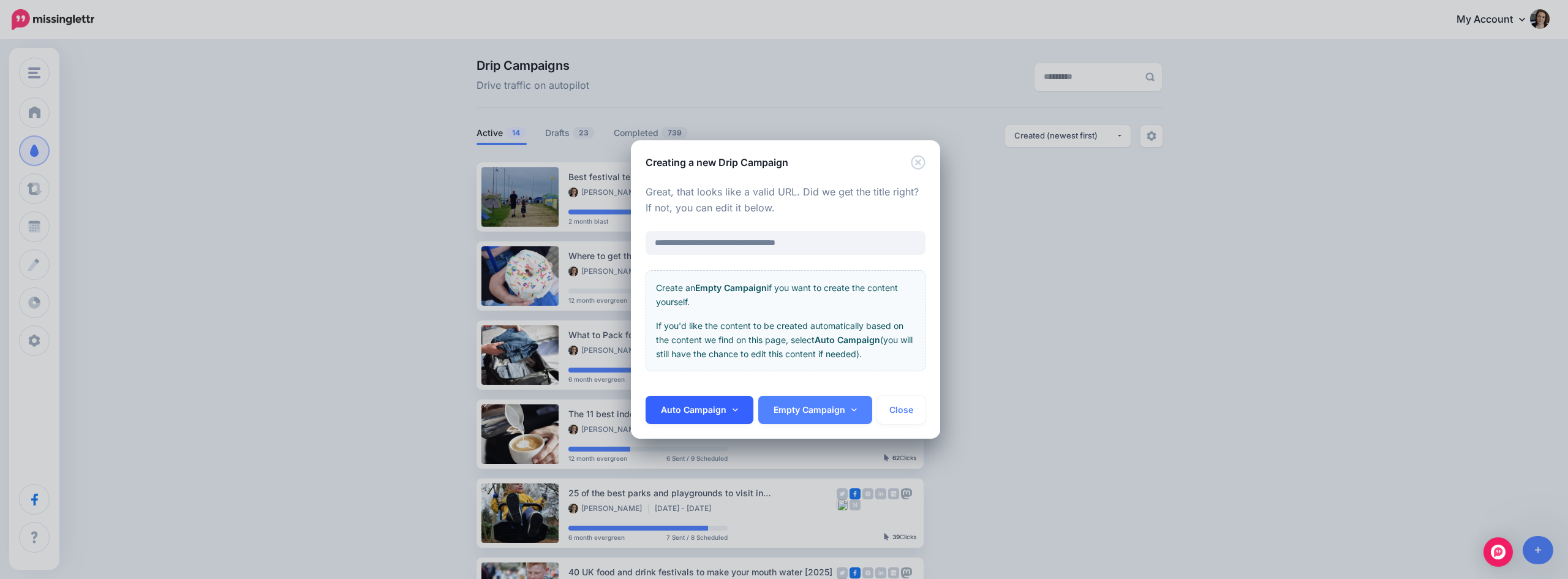
click at [722, 412] on link "Auto Campaign" at bounding box center [699, 410] width 108 height 28
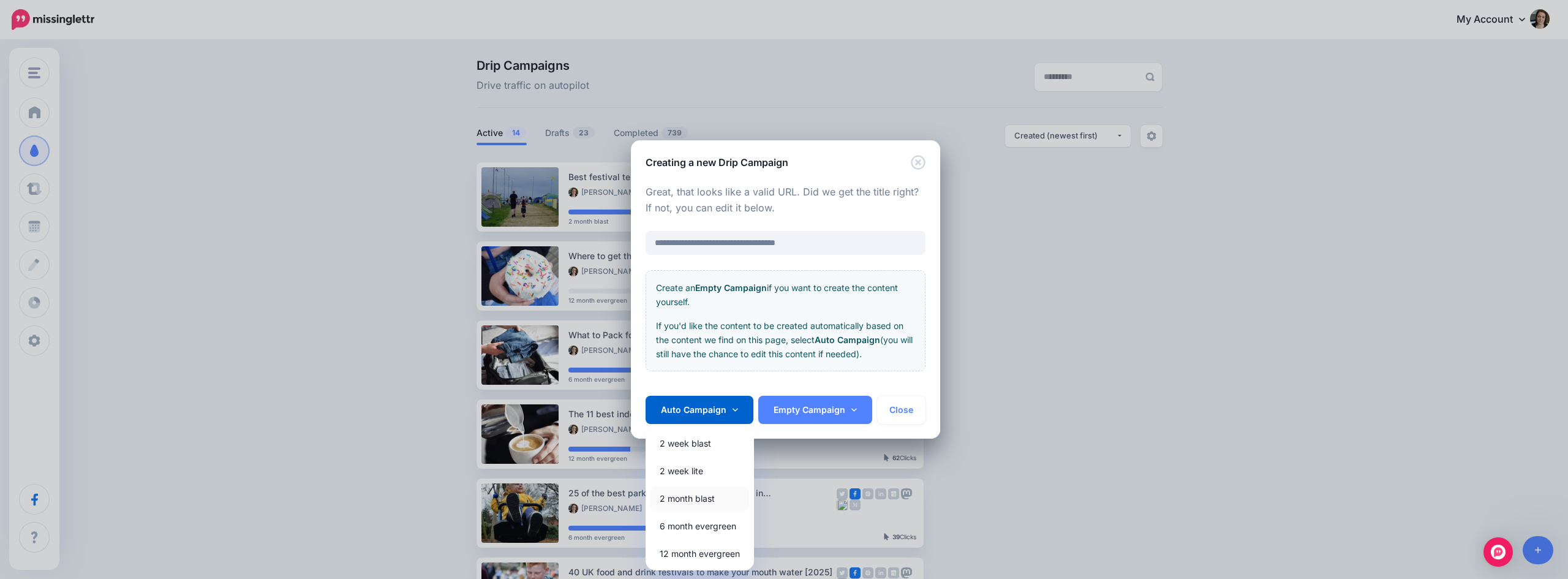
click at [709, 495] on link "2 month blast" at bounding box center [700, 498] width 99 height 24
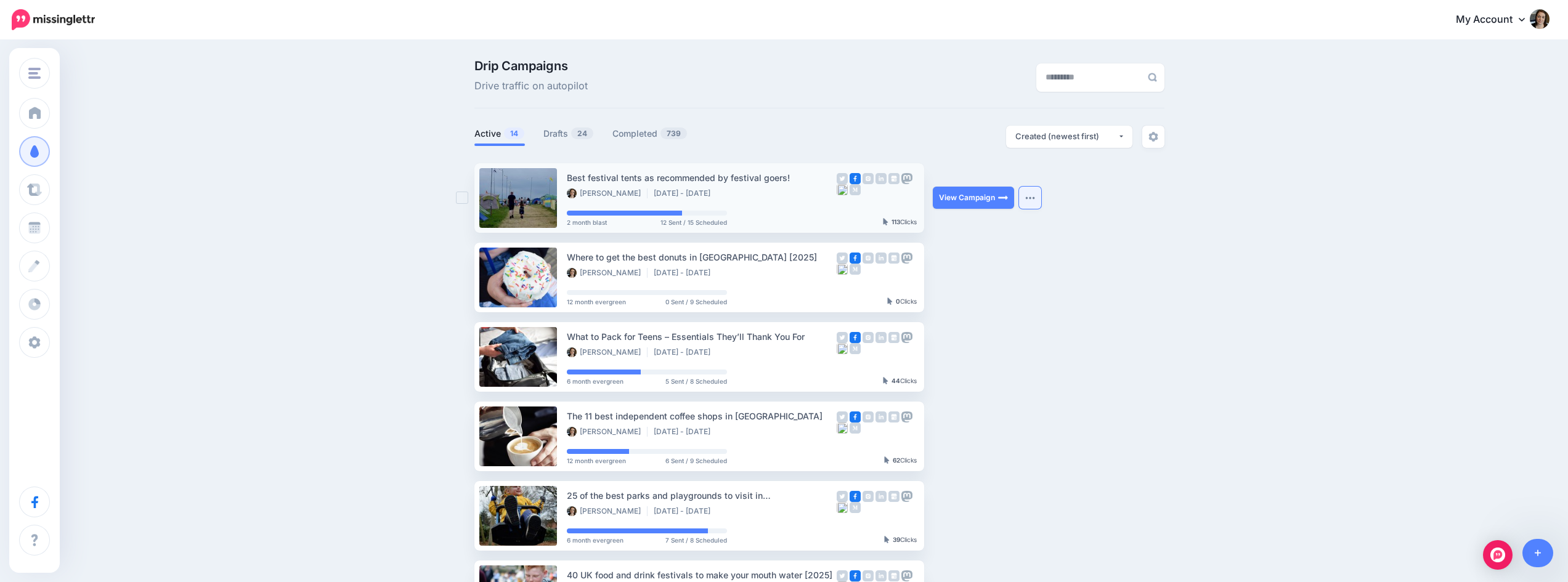
click at [1026, 196] on button "button" at bounding box center [1030, 197] width 22 height 22
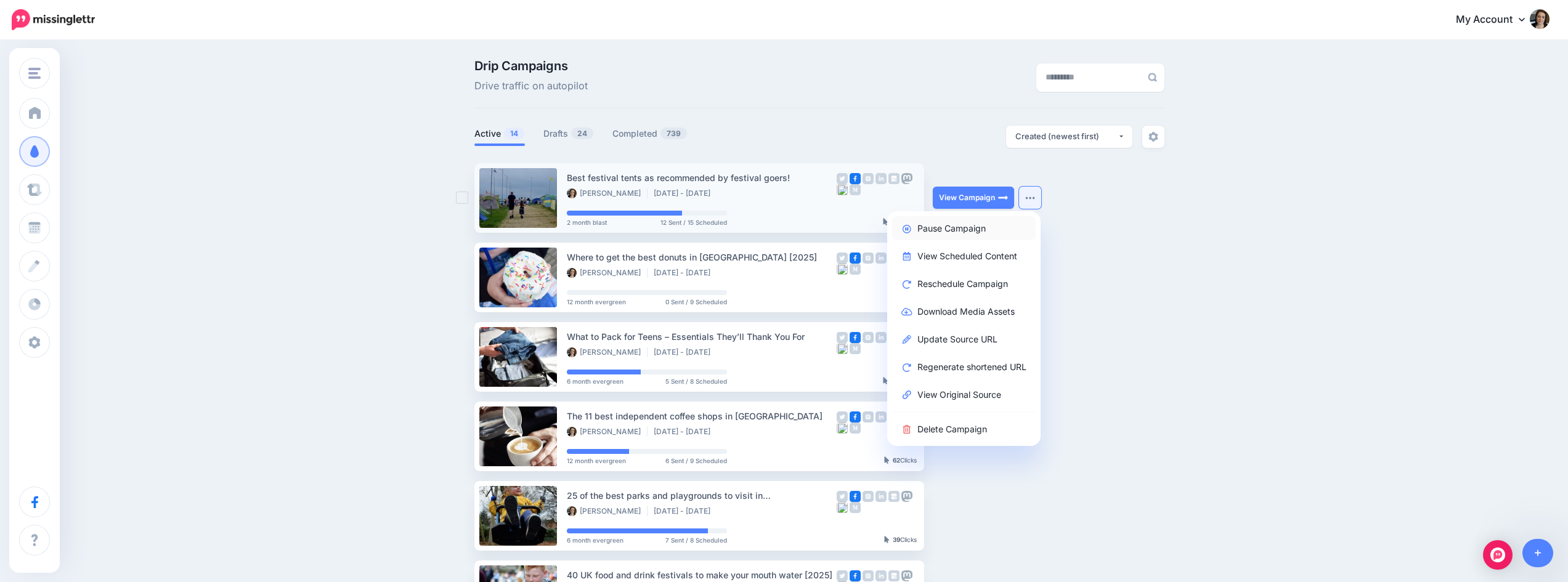
click at [993, 232] on link "Pause Campaign" at bounding box center [964, 228] width 143 height 24
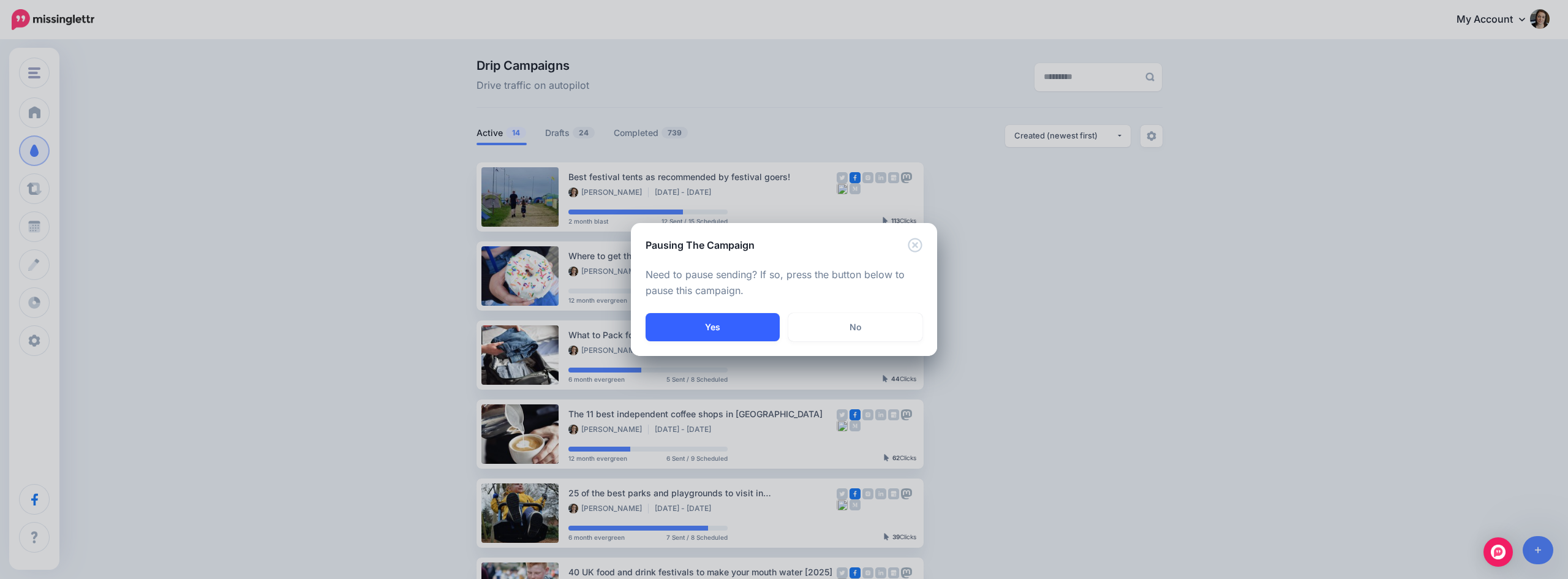
click at [728, 327] on button "Yes" at bounding box center [712, 327] width 134 height 28
